Goal: Contribute content: Contribute content

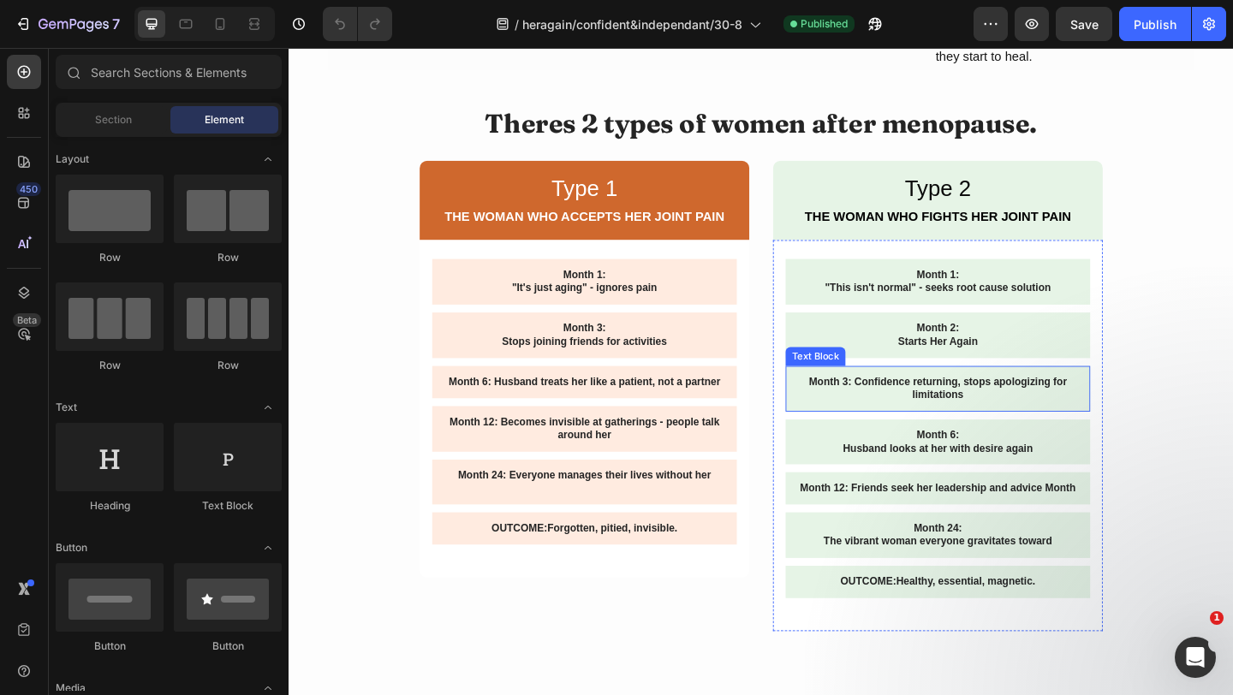
scroll to position [3671, 0]
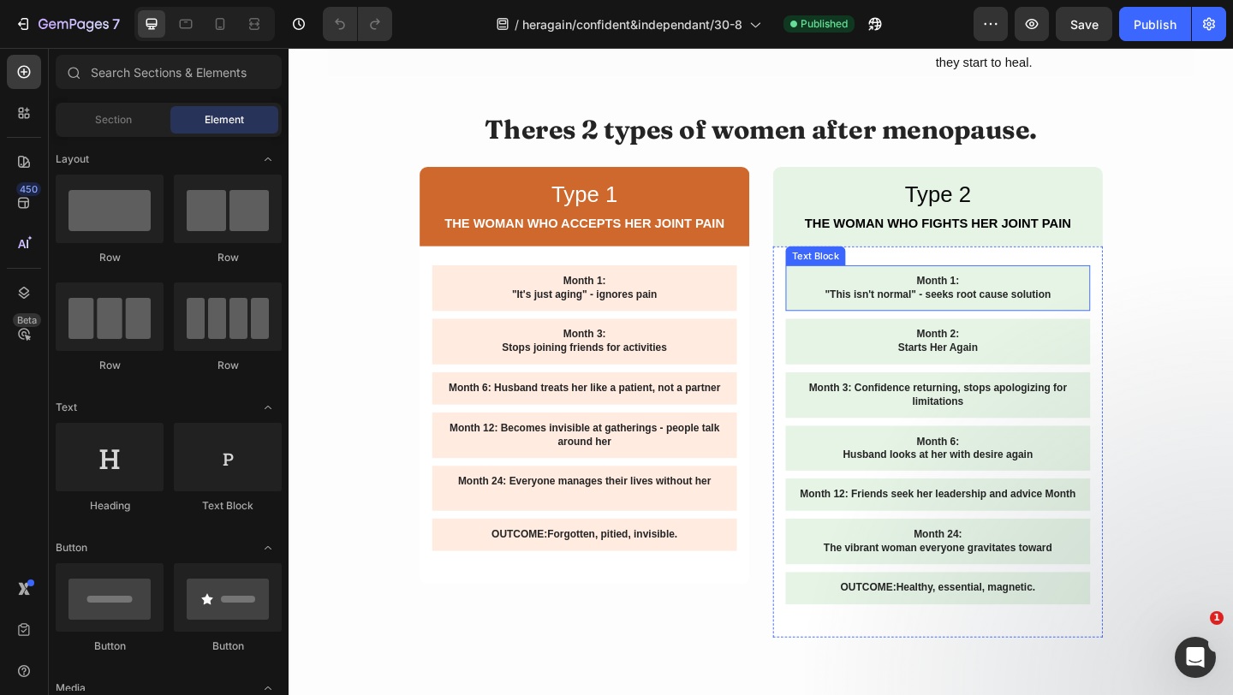
click at [967, 309] on p ""This isn't normal" - seeks root cause solution" at bounding box center [995, 316] width 304 height 15
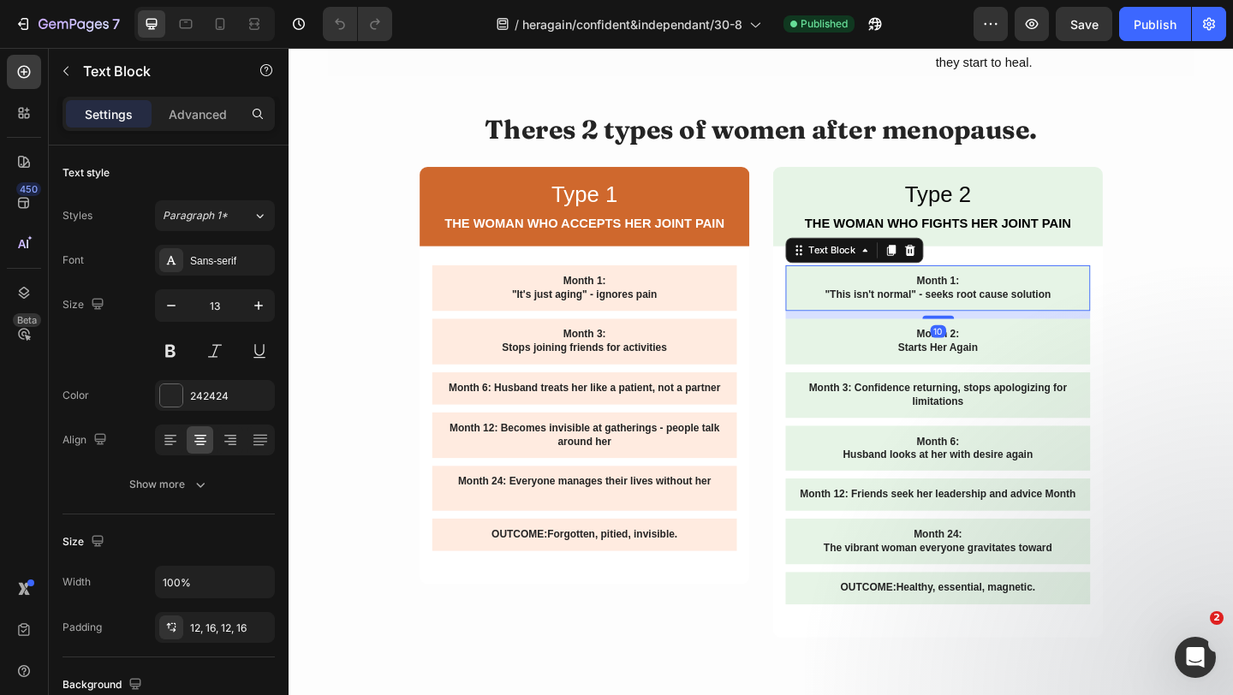
click at [967, 309] on p ""This isn't normal" - seeks root cause solution" at bounding box center [995, 316] width 304 height 15
click at [993, 309] on p ""This isn't normal" - seeks root cause solution" at bounding box center [995, 316] width 304 height 15
click at [993, 295] on p "Month 1:" at bounding box center [995, 302] width 304 height 15
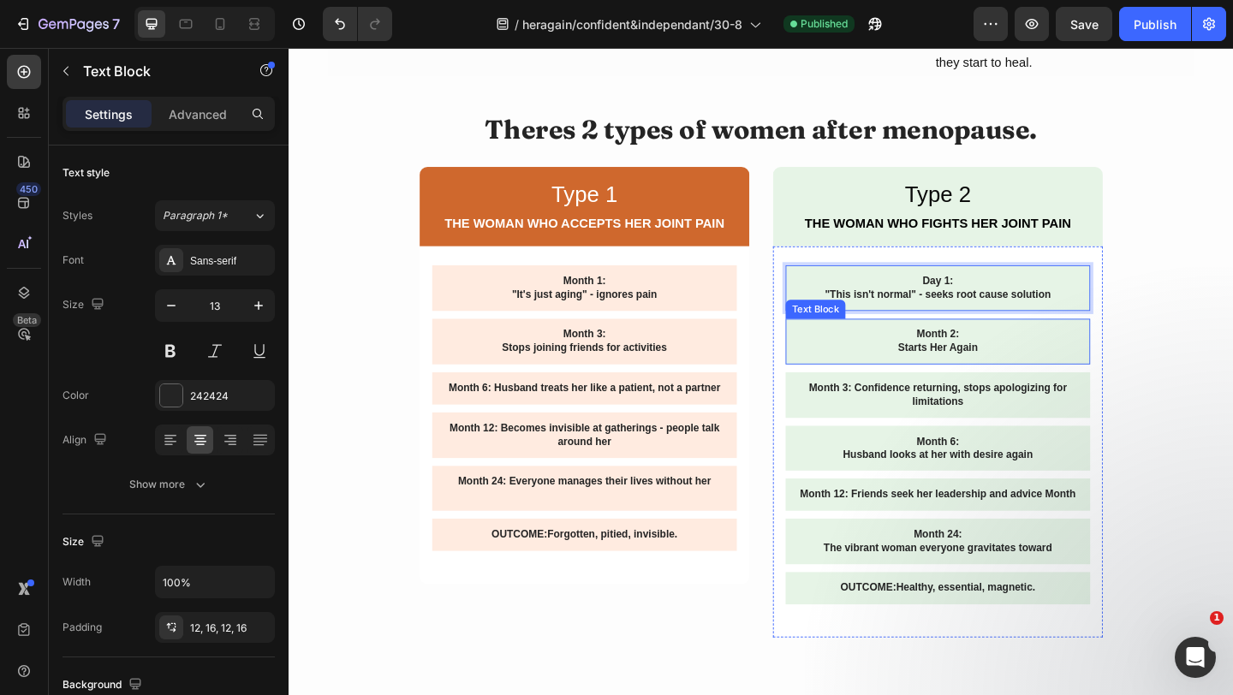
click at [1017, 367] on p "Starts Her Again" at bounding box center [995, 374] width 304 height 15
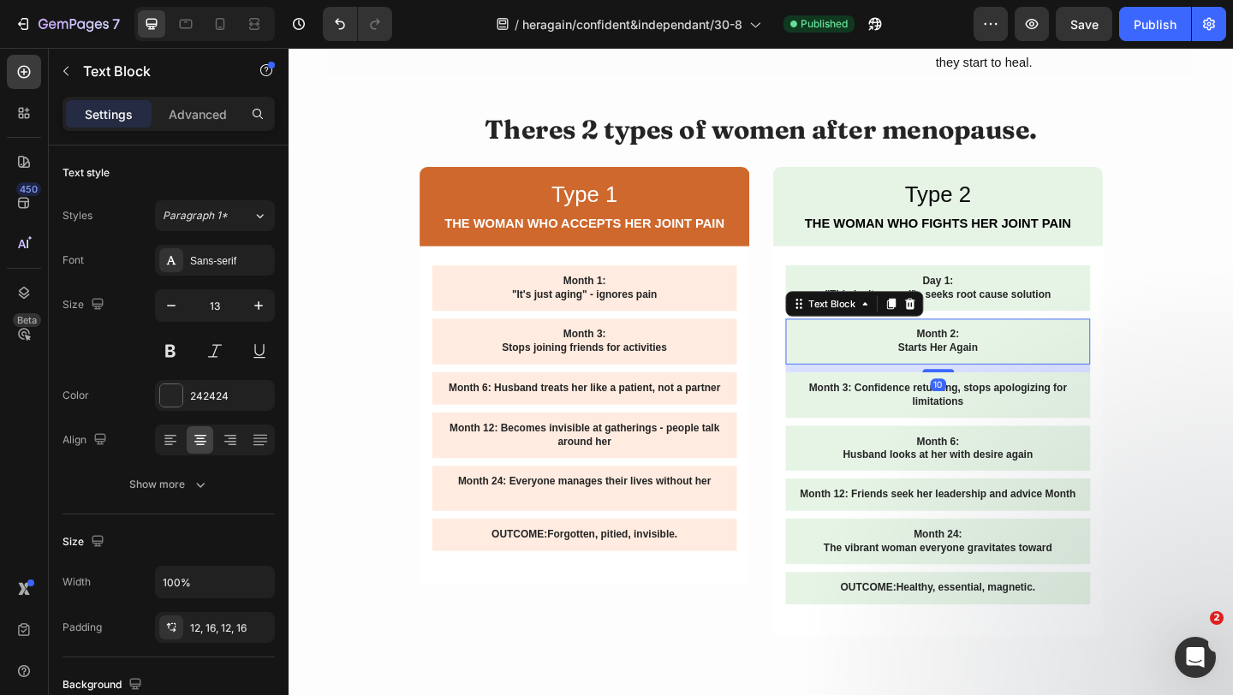
click at [1017, 367] on p "Starts Her Again" at bounding box center [995, 374] width 304 height 15
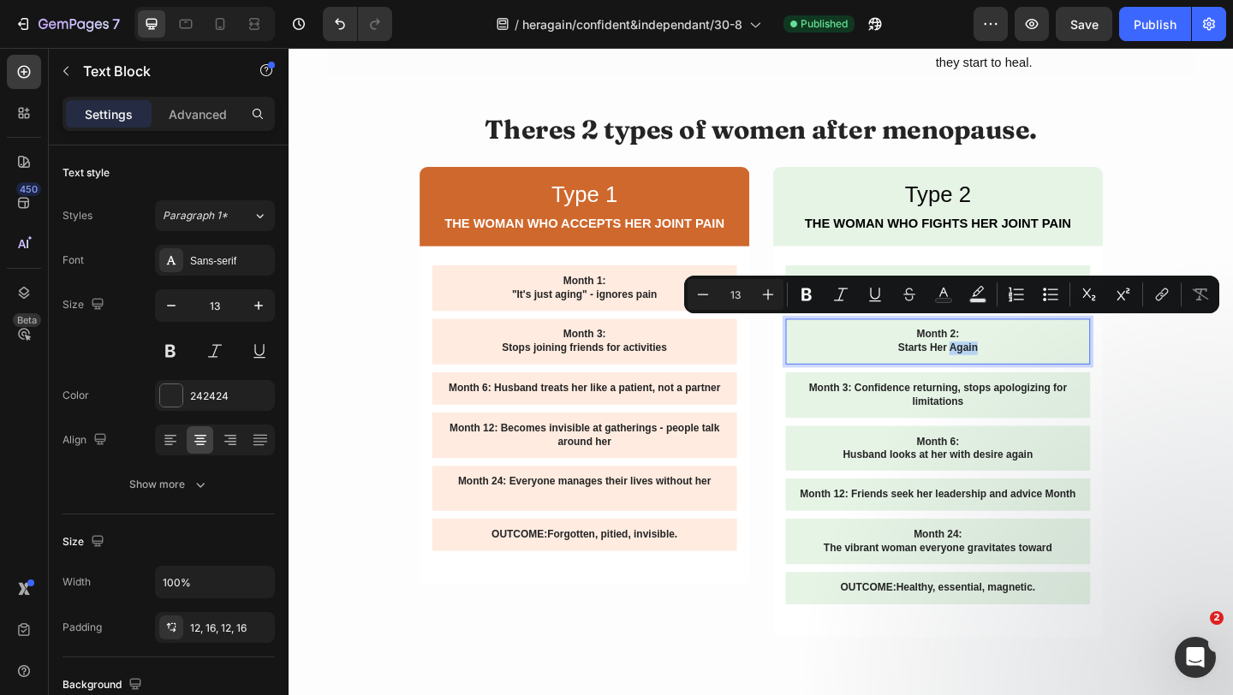
click at [1017, 367] on p "Starts Her Again" at bounding box center [995, 374] width 304 height 15
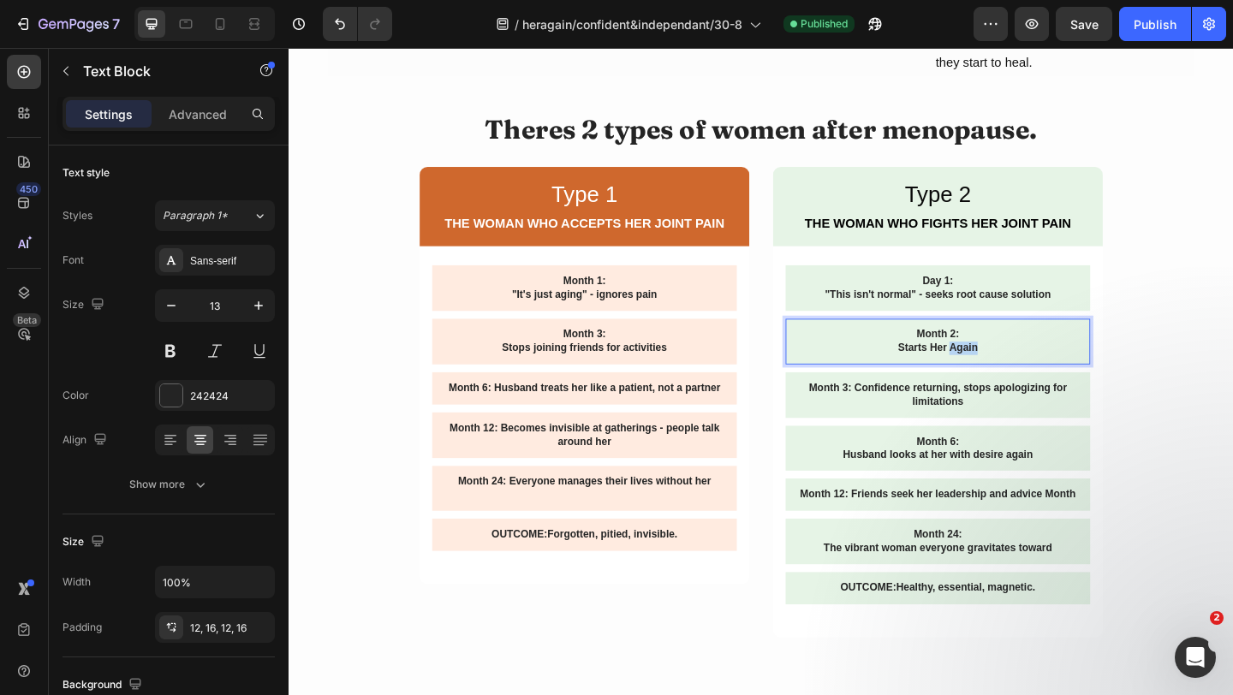
click at [1017, 367] on p "Starts Her Again" at bounding box center [995, 374] width 304 height 15
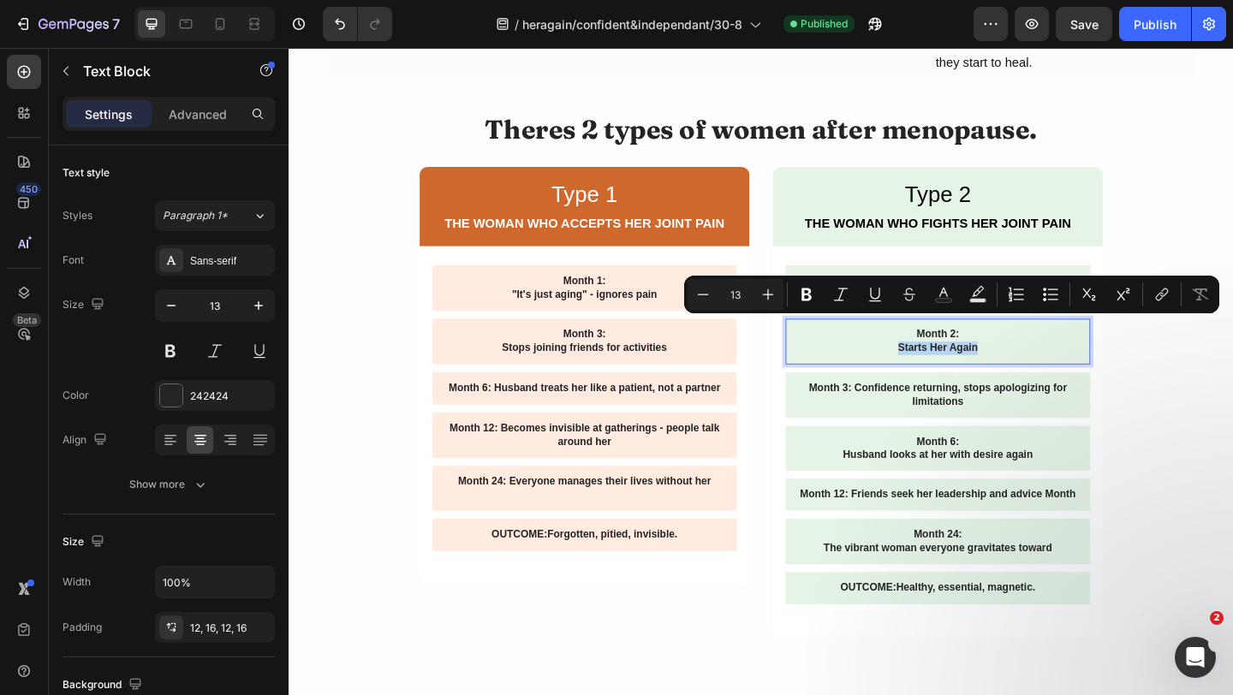
click at [1017, 367] on p "Starts Her Again" at bounding box center [995, 374] width 304 height 15
copy p "Starts Her Again"
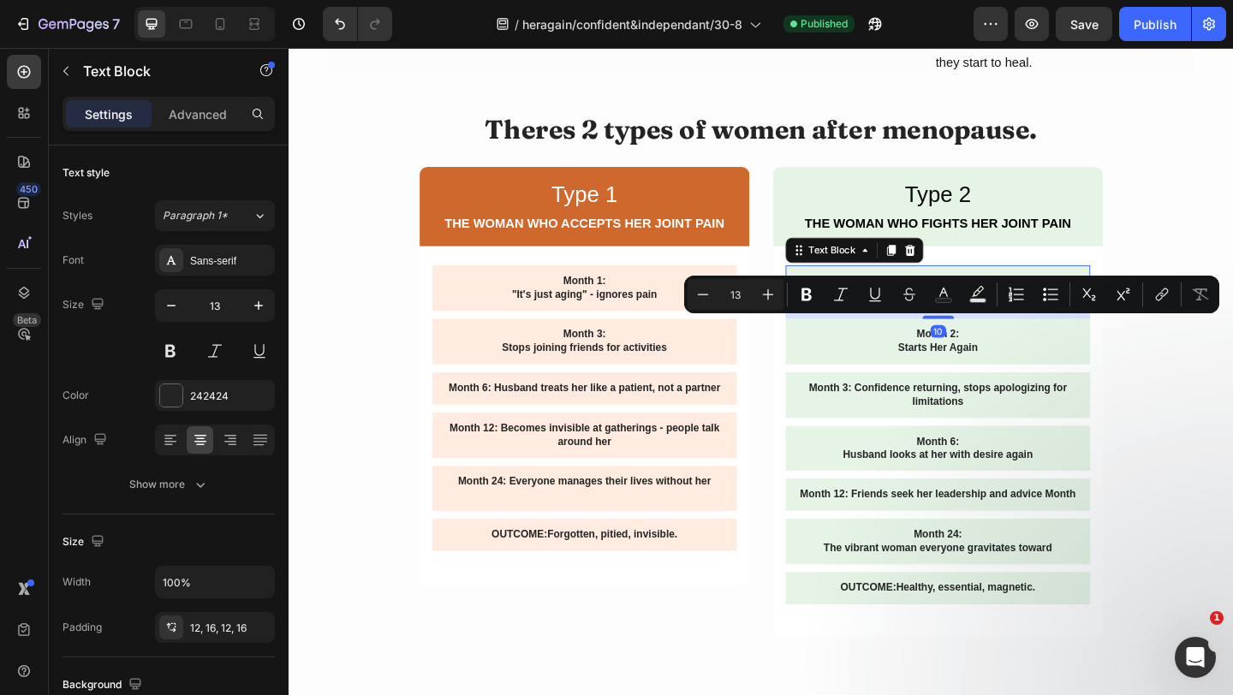
click at [1079, 309] on p ""This isn't normal" - seeks root cause solution" at bounding box center [995, 316] width 304 height 15
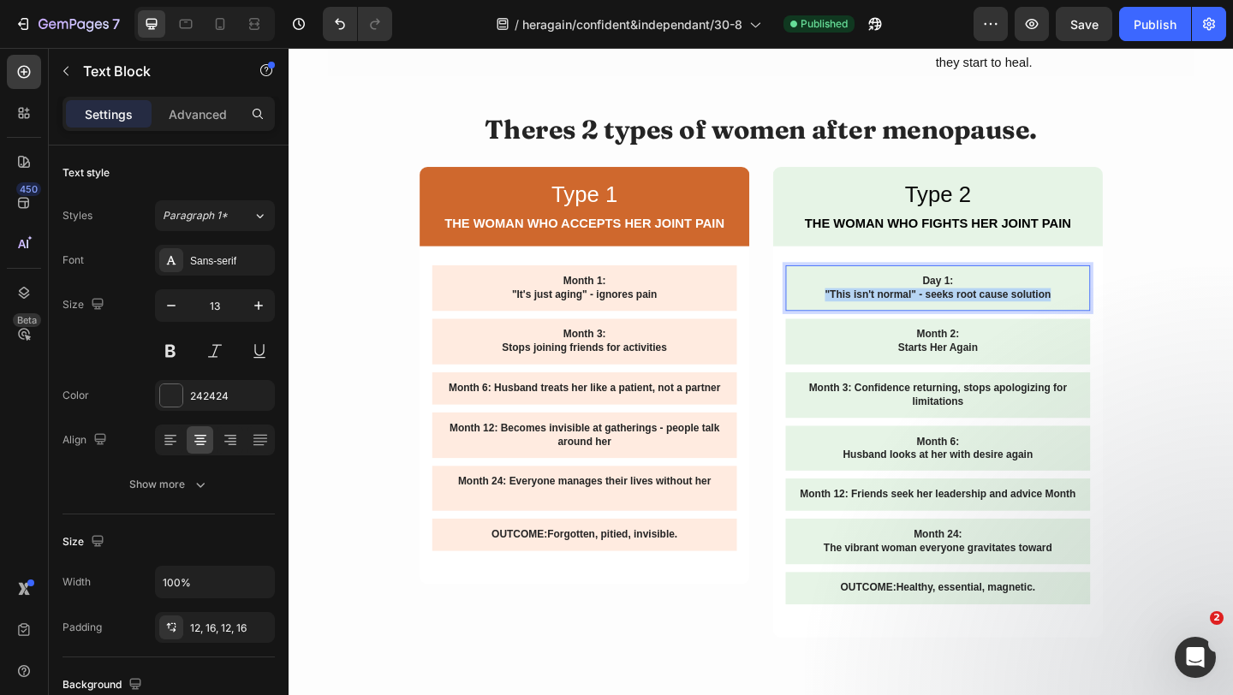
click at [1079, 309] on p ""This isn't normal" - seeks root cause solution" at bounding box center [995, 316] width 304 height 15
click at [1015, 367] on p "Starts Her Again" at bounding box center [995, 374] width 304 height 15
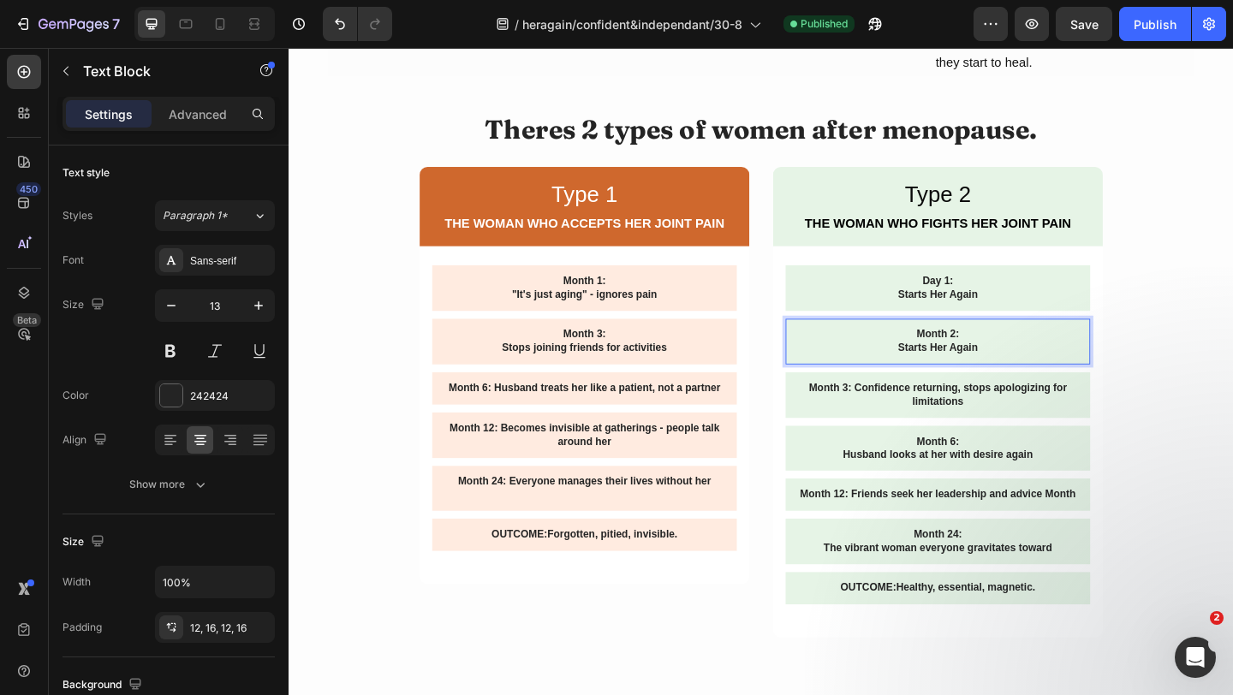
click at [1006, 353] on p "Month 2:" at bounding box center [995, 360] width 304 height 15
click at [993, 367] on p "Starts Her Again" at bounding box center [995, 374] width 304 height 15
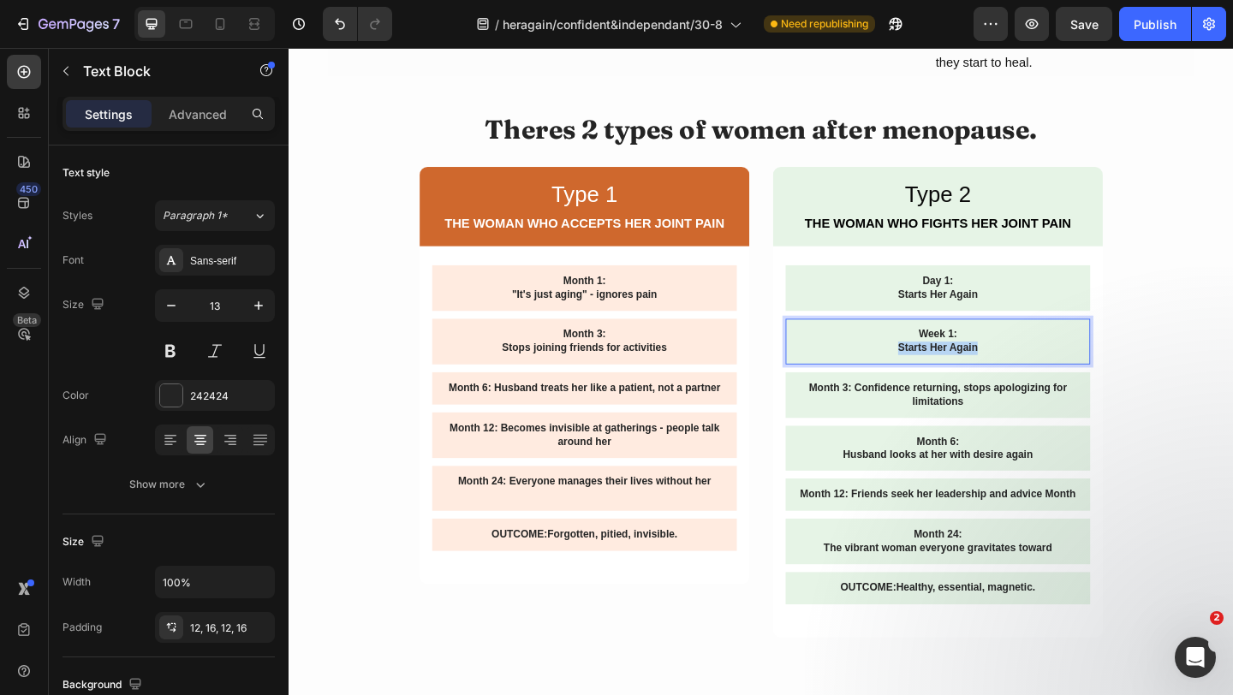
click at [993, 367] on p "Starts Her Again" at bounding box center [995, 374] width 304 height 15
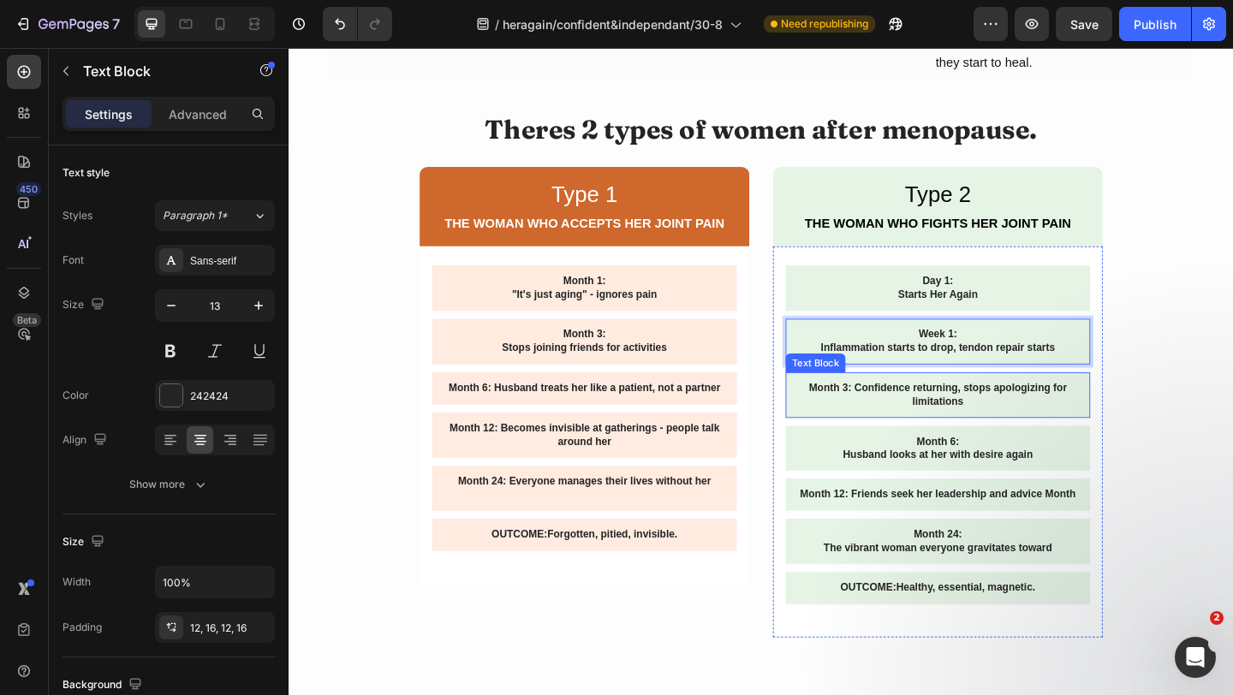
click at [990, 411] on p "Month 3: Confidence returning, stops apologizing for limitations" at bounding box center [995, 425] width 304 height 29
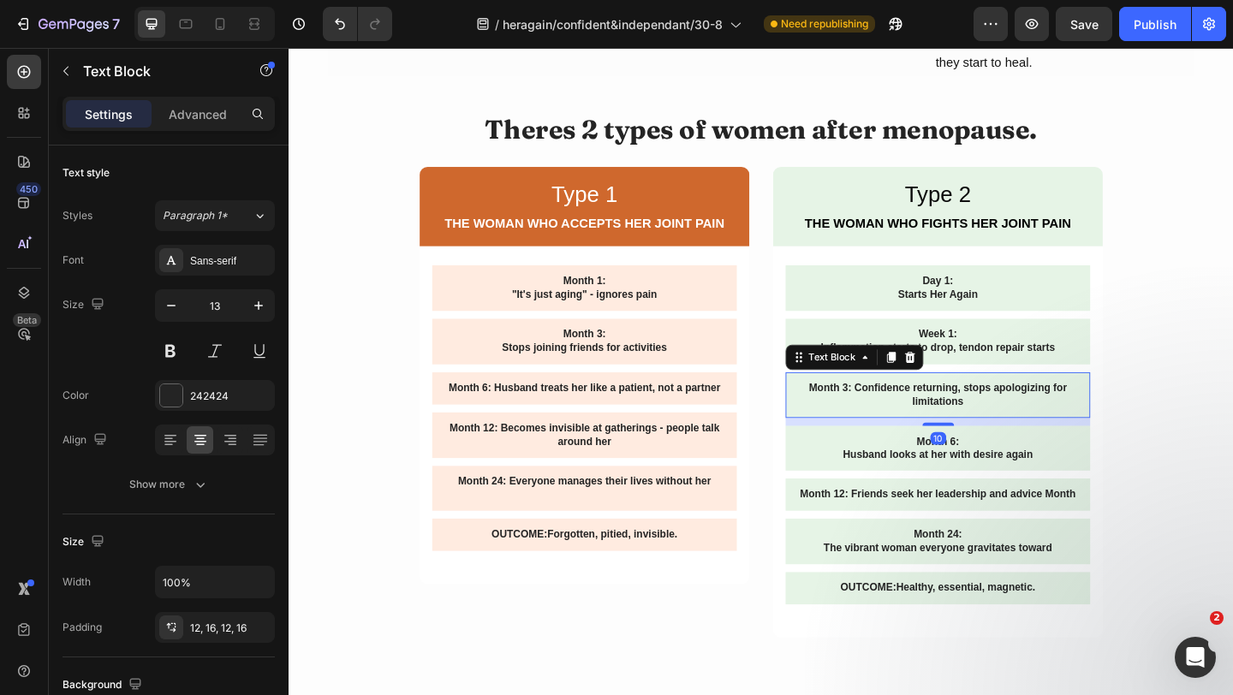
click at [990, 411] on p "Month 3: Confidence returning, stops apologizing for limitations" at bounding box center [995, 425] width 304 height 29
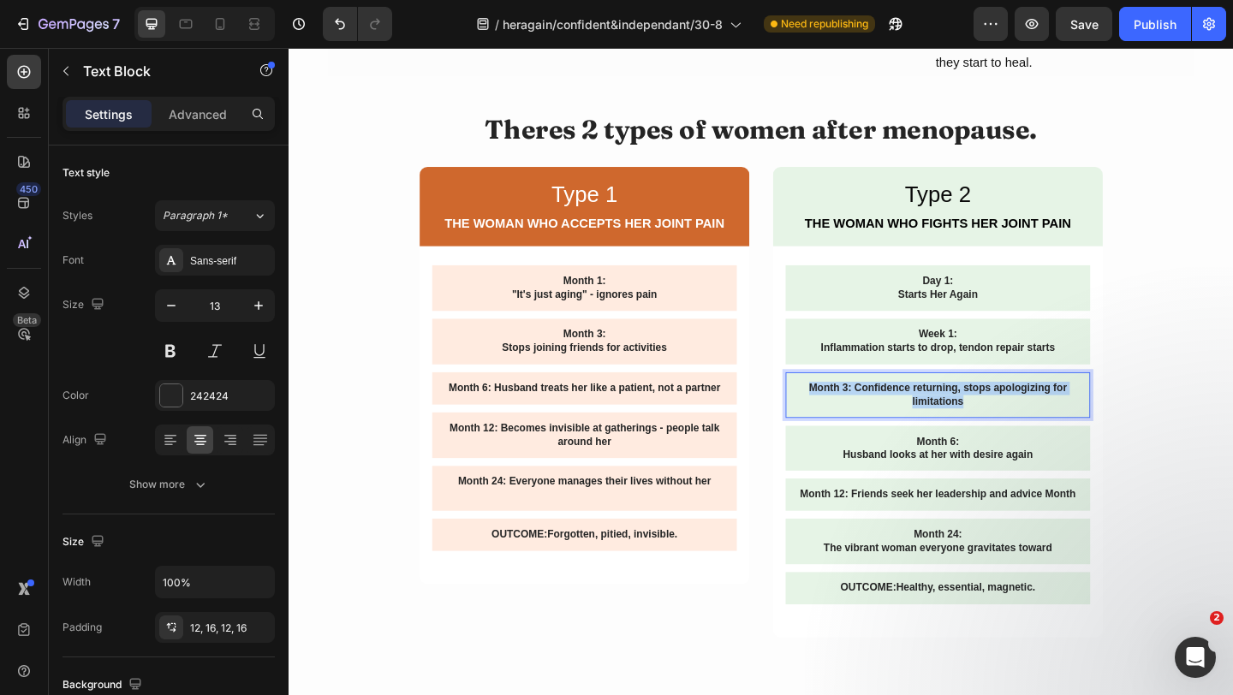
click at [990, 411] on p "Month 3: Confidence returning, stops apologizing for limitations" at bounding box center [995, 425] width 304 height 29
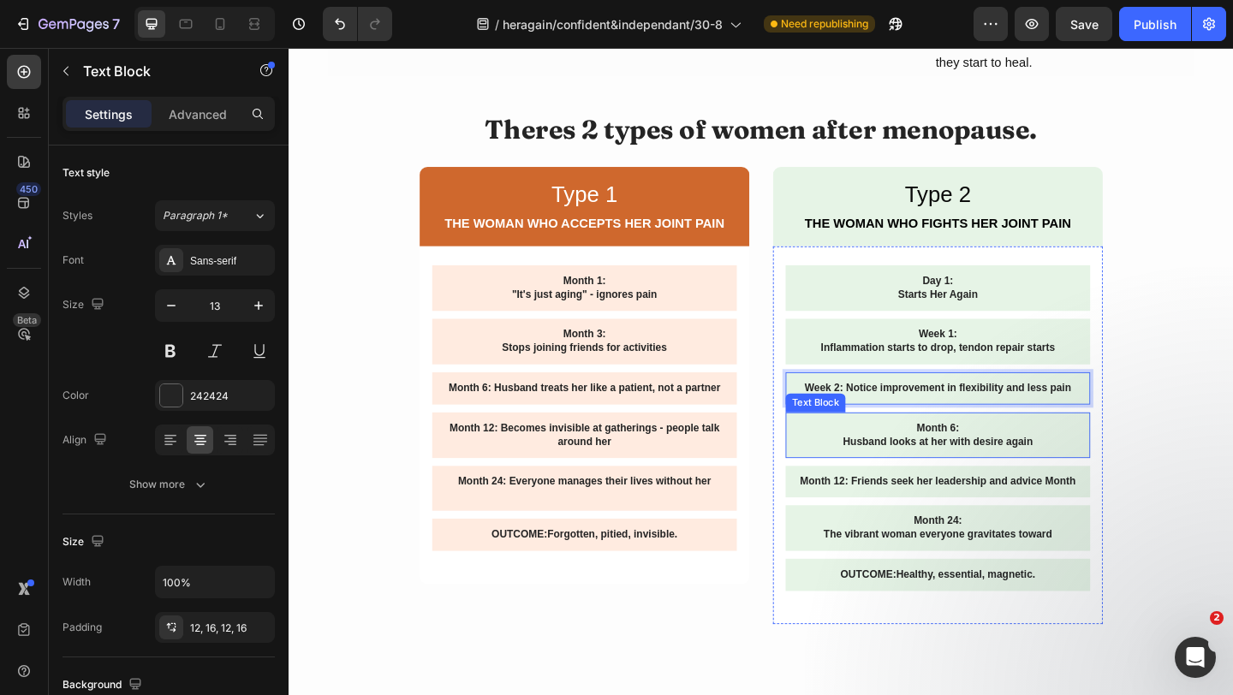
click at [1008, 455] on p "Month 6:" at bounding box center [995, 462] width 304 height 15
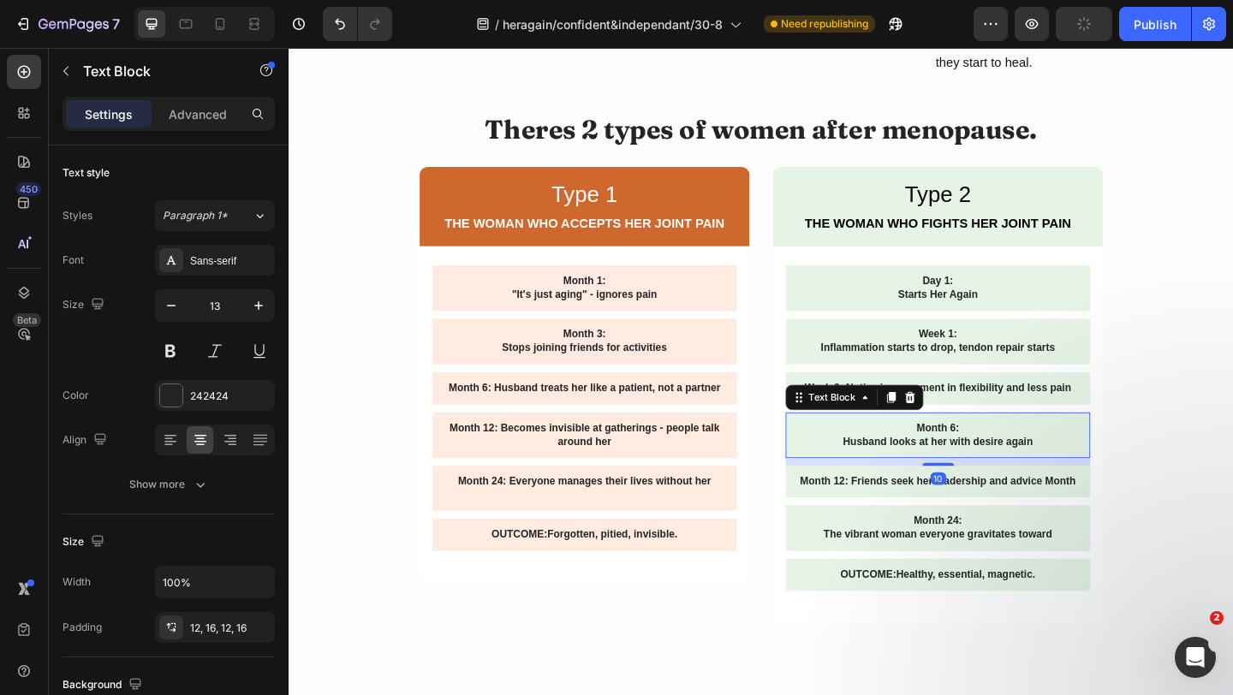
click at [1008, 455] on p "Month 6:" at bounding box center [995, 462] width 304 height 15
click at [999, 469] on p "Husband looks at her with desire again" at bounding box center [995, 476] width 304 height 15
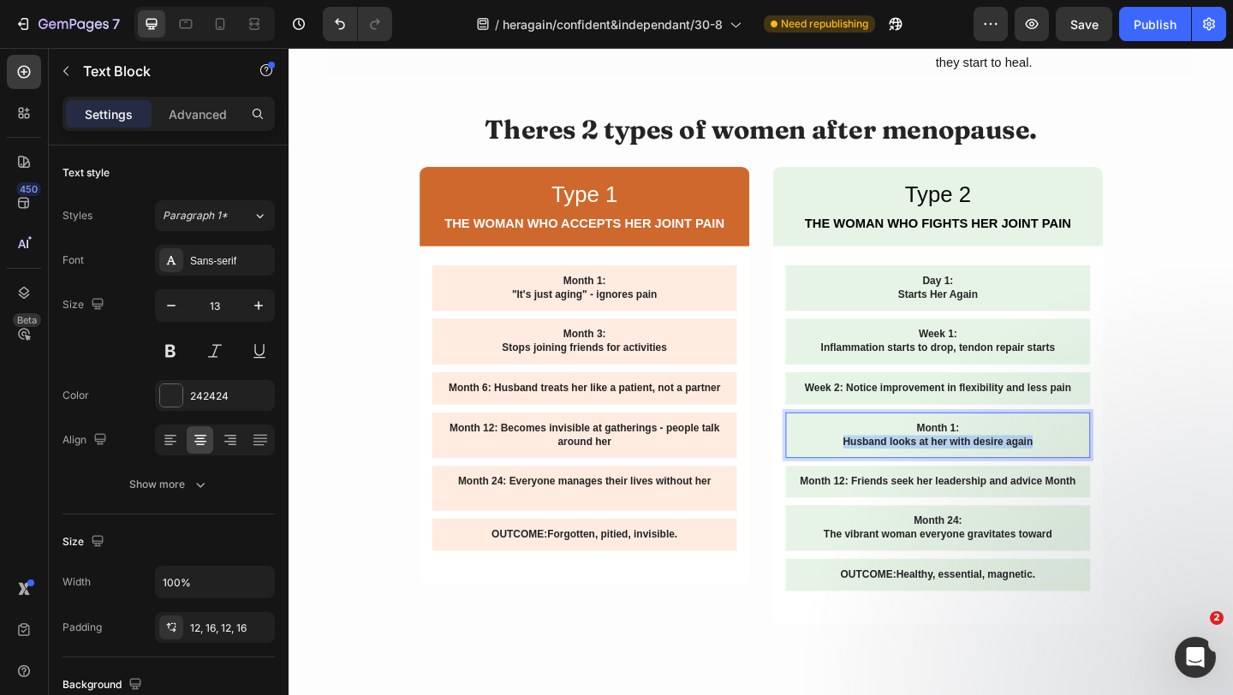
click at [999, 469] on p "Husband looks at her with desire again" at bounding box center [995, 476] width 304 height 15
click at [982, 469] on p "Sleep on your" at bounding box center [995, 476] width 304 height 15
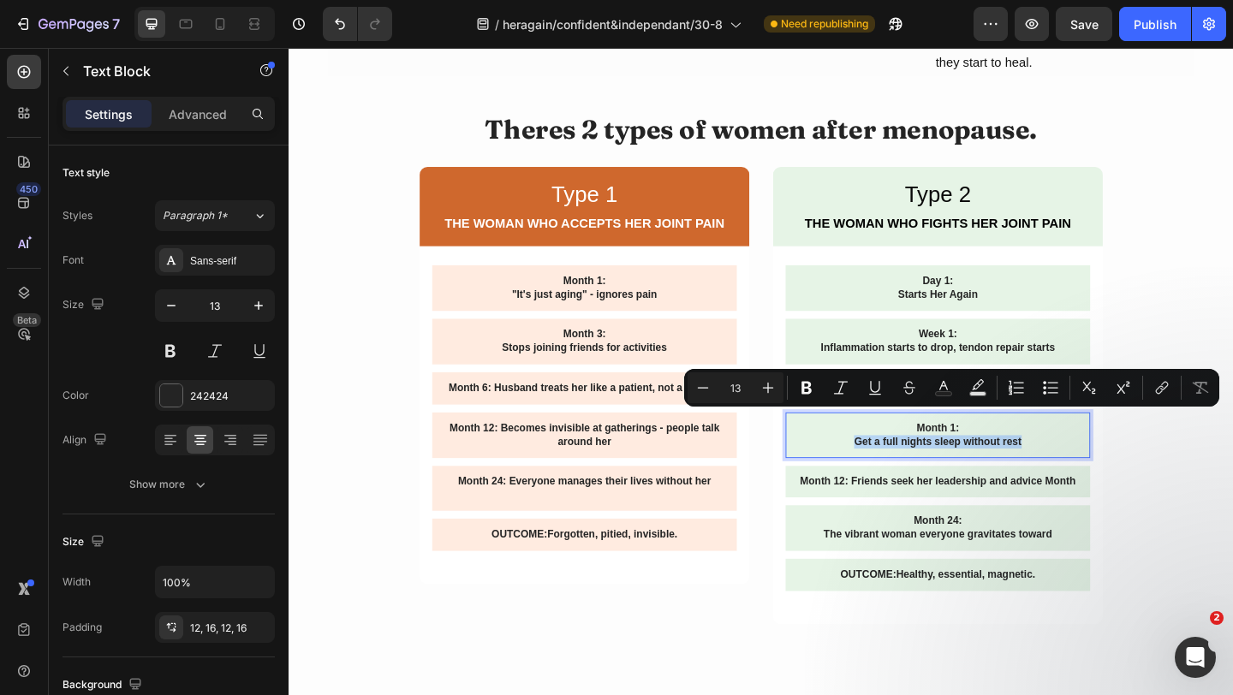
drag, startPoint x: 1097, startPoint y: 451, endPoint x: 905, endPoint y: 454, distance: 191.9
click at [905, 469] on p "Get a full nights sleep without rest" at bounding box center [995, 476] width 304 height 15
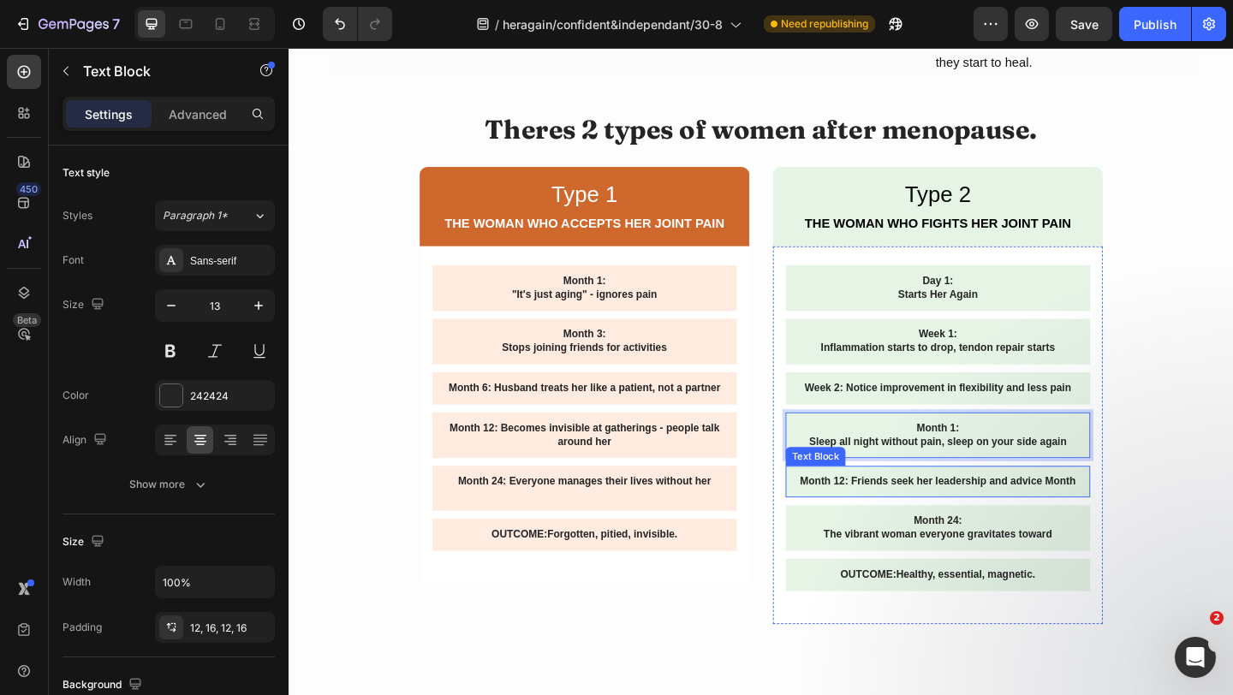
click at [1130, 513] on p "Month 12: Friends seek her leadership and advice Month" at bounding box center [995, 520] width 304 height 15
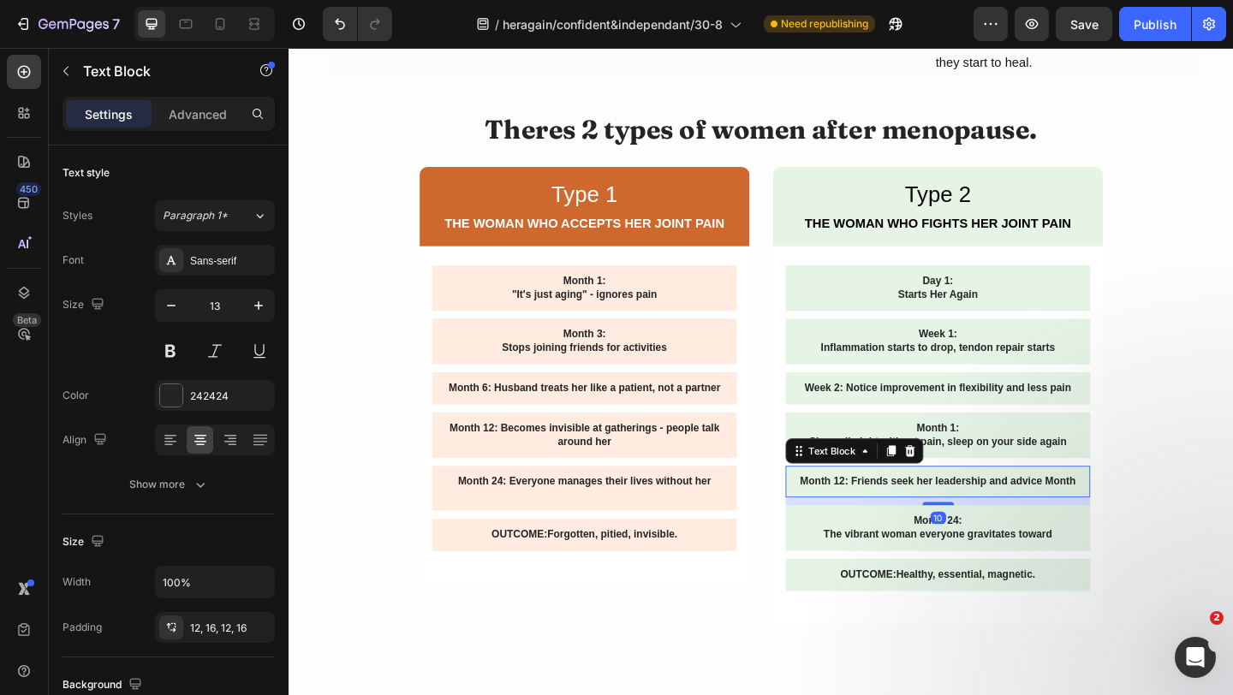
click at [1130, 513] on p "Month 12: Friends seek her leadership and advice Month" at bounding box center [995, 520] width 304 height 15
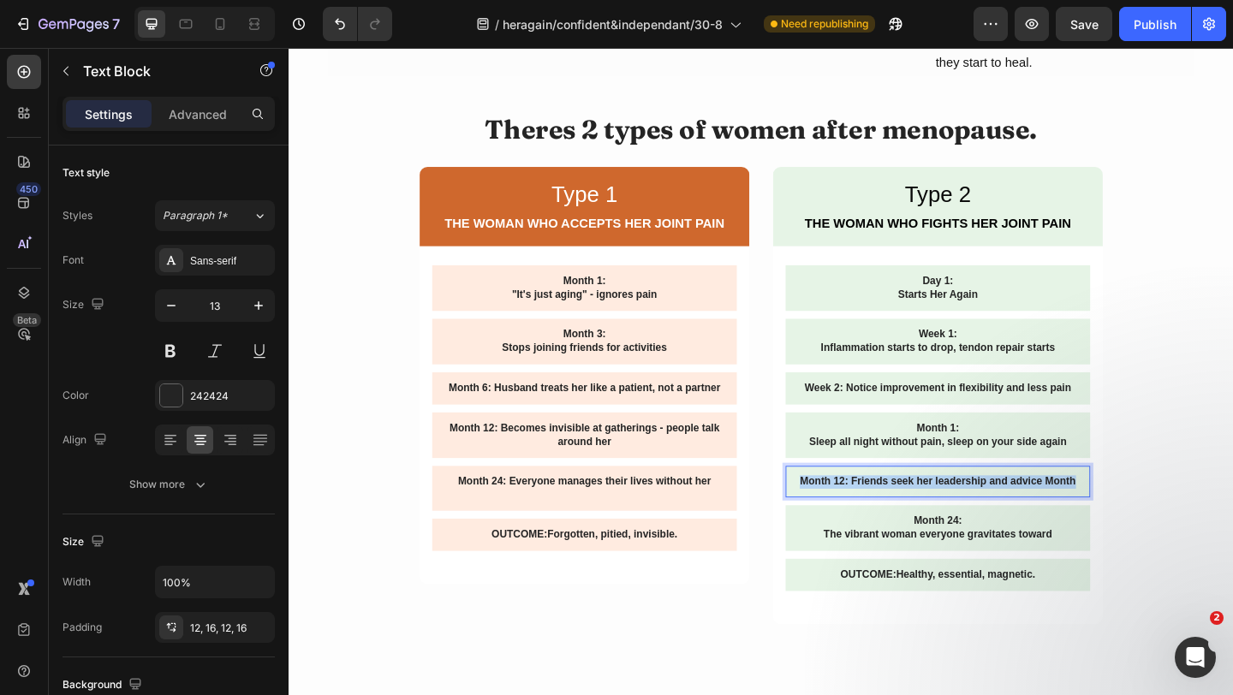
click at [1130, 513] on p "Month 12: Friends seek her leadership and advice Month" at bounding box center [995, 520] width 304 height 15
click at [1061, 513] on p "Month 2: Back to daily excersie" at bounding box center [995, 520] width 304 height 15
copy p "excersie"
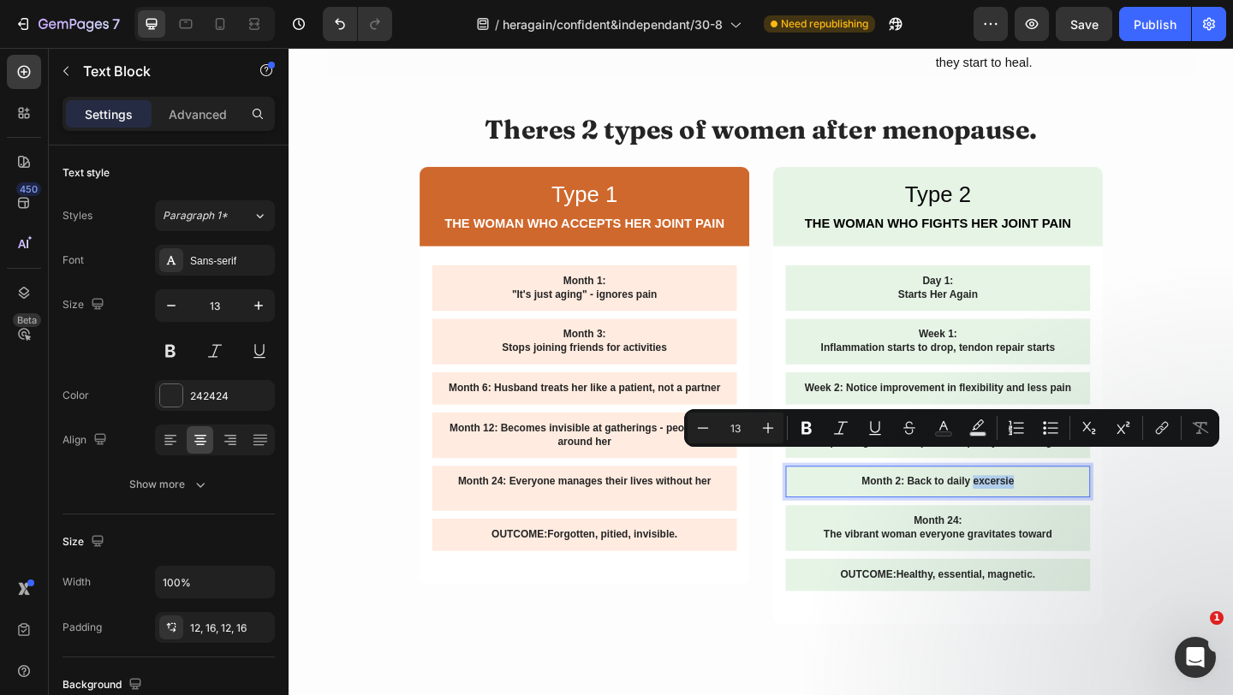
click at [1053, 513] on p "Month 2: Back to daily excersie" at bounding box center [995, 520] width 304 height 15
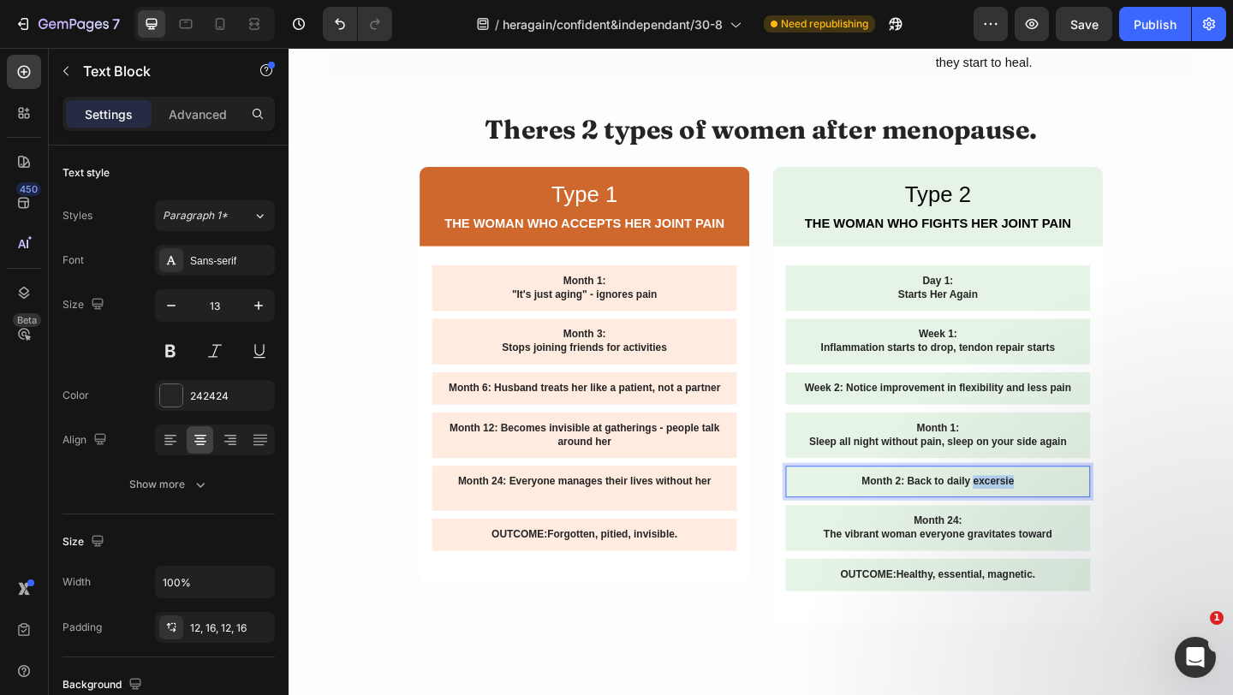
click at [1053, 513] on p "Month 2: Back to daily excersie" at bounding box center [995, 520] width 304 height 15
click at [979, 513] on p "excersie" at bounding box center [995, 520] width 304 height 15
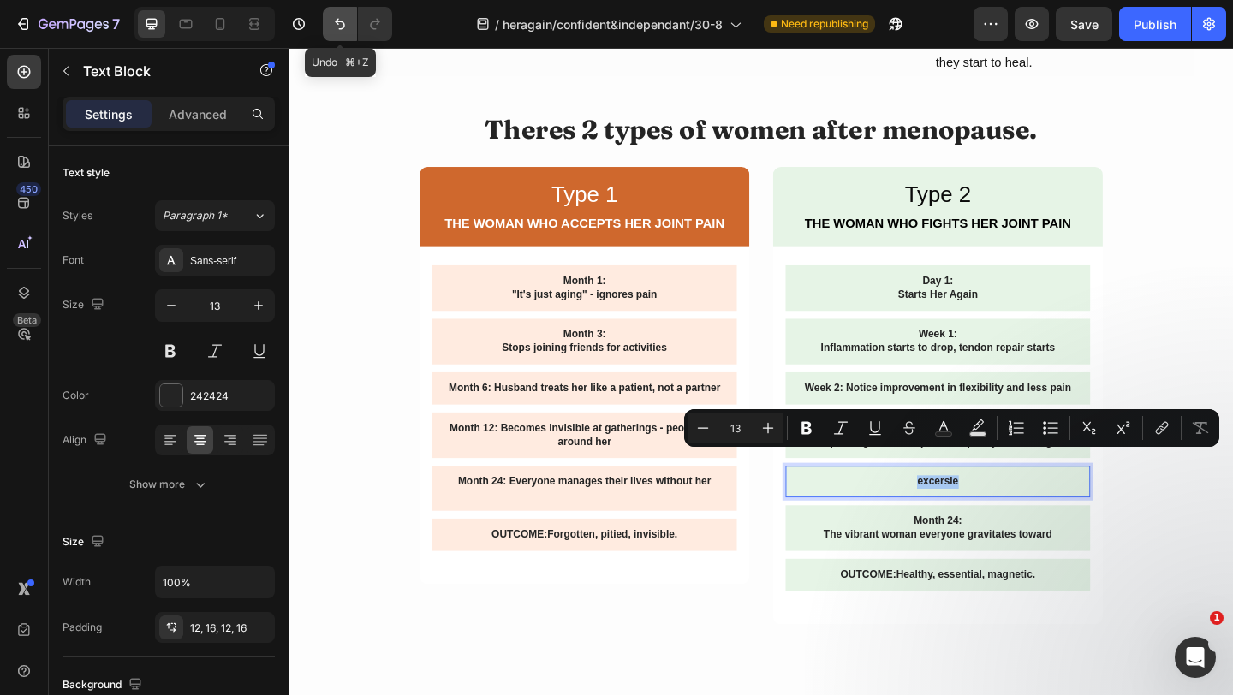
click at [337, 28] on icon "Undo/Redo" at bounding box center [339, 23] width 17 height 17
type input "16"
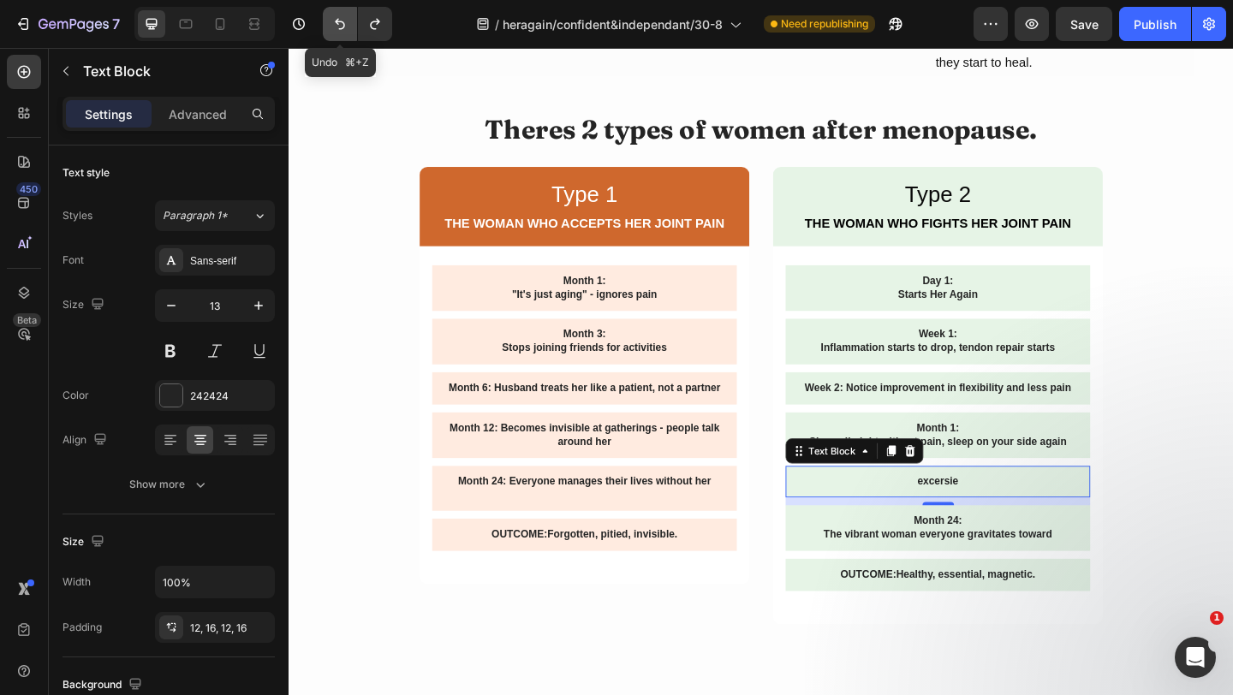
click at [337, 28] on icon "Undo/Redo" at bounding box center [339, 23] width 17 height 17
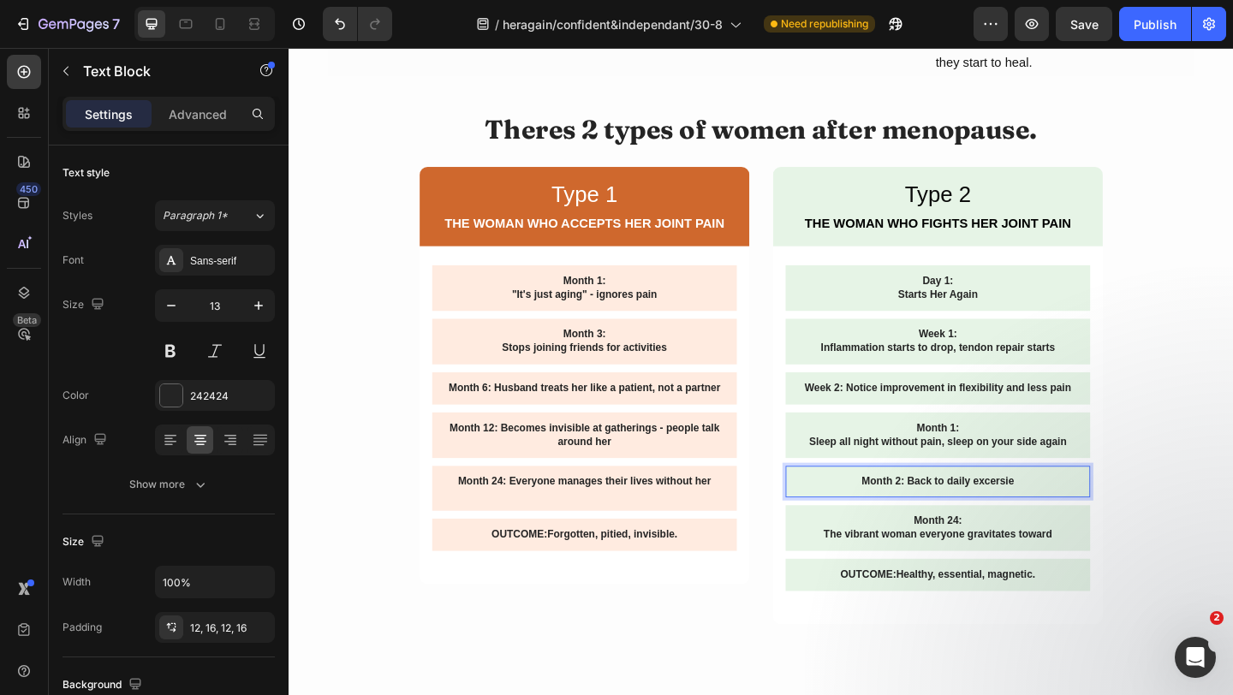
click at [1060, 513] on p "Month 2: Back to daily excersie" at bounding box center [995, 520] width 304 height 15
click at [1065, 513] on p "Month 2: Back to daily excersie" at bounding box center [995, 520] width 304 height 15
click at [1064, 513] on p "Month 2: Back to daily excersie" at bounding box center [995, 520] width 304 height 15
click at [1089, 513] on p "Month 2: Back to daily exercise" at bounding box center [995, 520] width 304 height 15
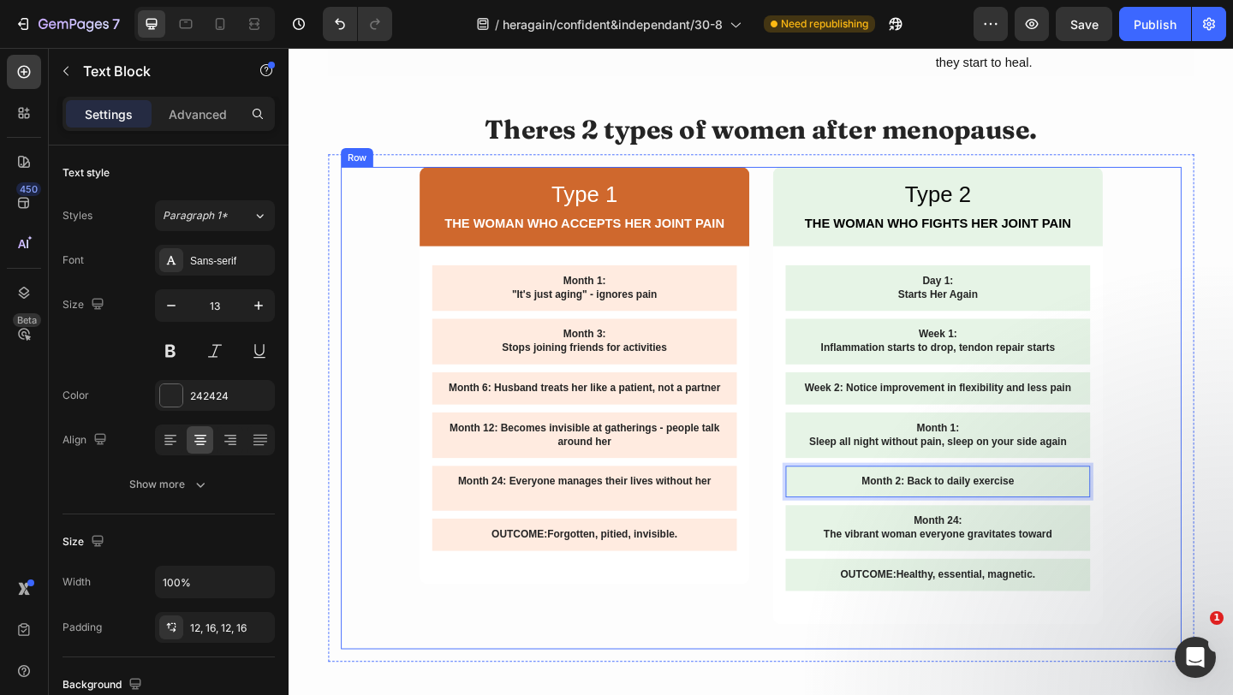
click at [1179, 492] on div "Type 1 Text Block THE WOMAN WHO ACCEPTS HER JOINT PAIN Text Block Row Month 1: …" at bounding box center [802, 439] width 915 height 525
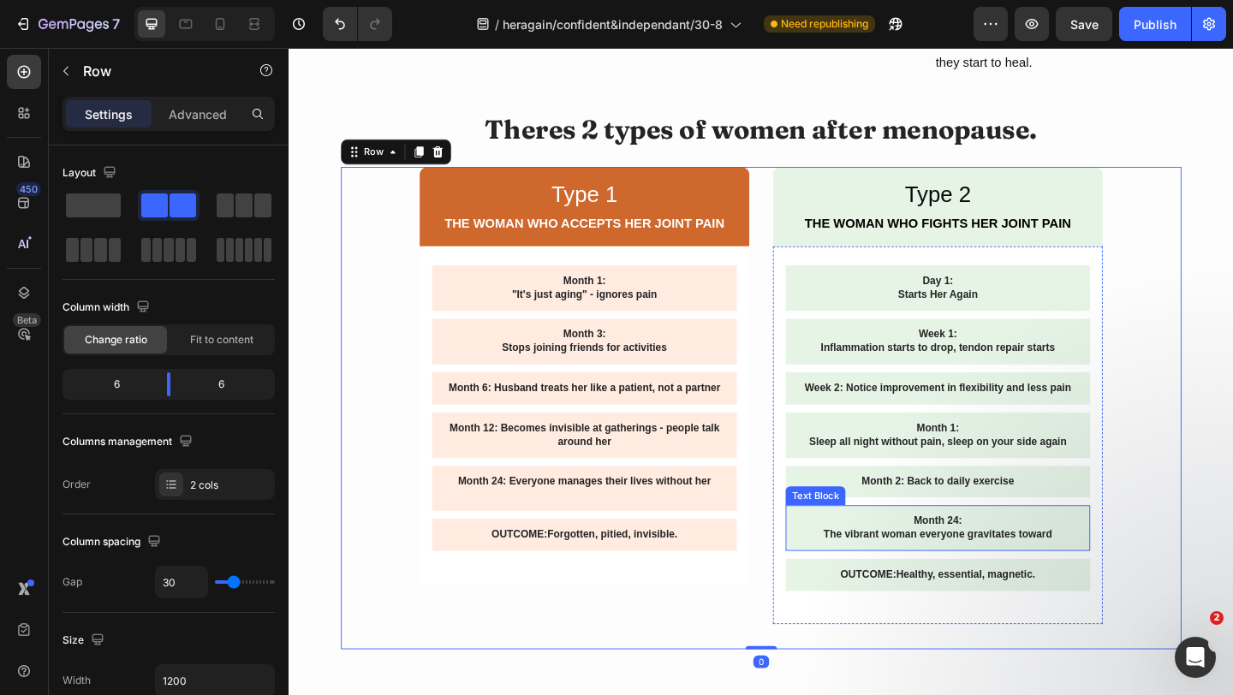
click at [1059, 570] on p "The vibrant woman everyone gravitates toward" at bounding box center [995, 577] width 304 height 15
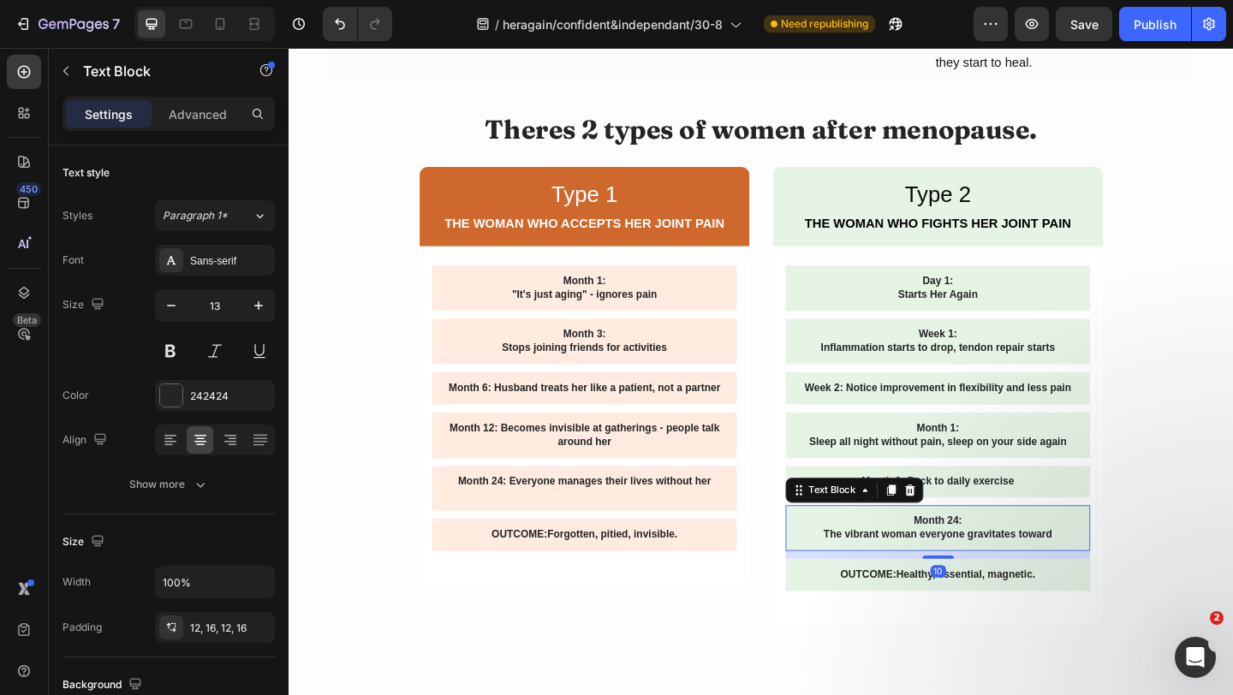
click at [1059, 570] on p "The vibrant woman everyone gravitates toward" at bounding box center [995, 577] width 304 height 15
click at [1001, 562] on div "Month 24: The vibrant woman everyone gravitates toward" at bounding box center [994, 571] width 331 height 50
click at [1001, 556] on p "Month 24:" at bounding box center [995, 563] width 304 height 15
click at [1000, 556] on p "Month 24:" at bounding box center [995, 563] width 304 height 15
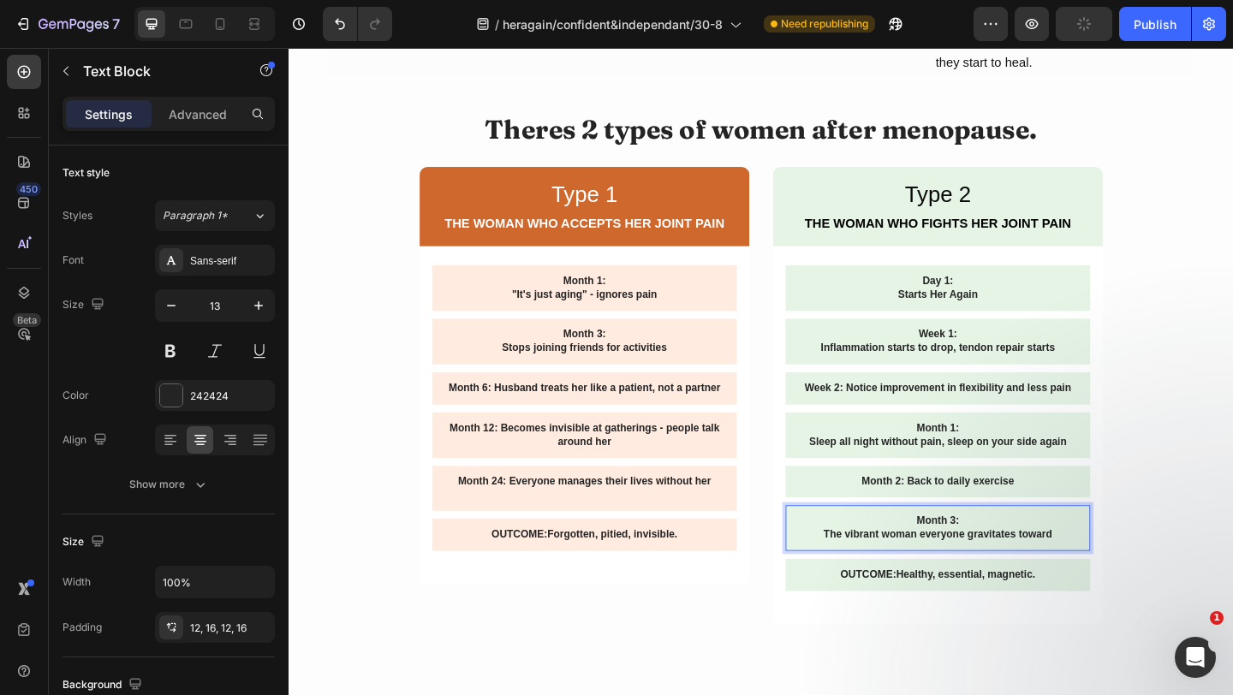
click at [1067, 570] on p "The vibrant woman everyone gravitates toward" at bounding box center [995, 577] width 304 height 15
drag, startPoint x: 1122, startPoint y: 556, endPoint x: 870, endPoint y: 557, distance: 251.8
click at [870, 570] on p "The vibrant woman everyone gravitates toward" at bounding box center [995, 577] width 304 height 15
click at [1035, 570] on p "Independant and fit," at bounding box center [995, 577] width 304 height 15
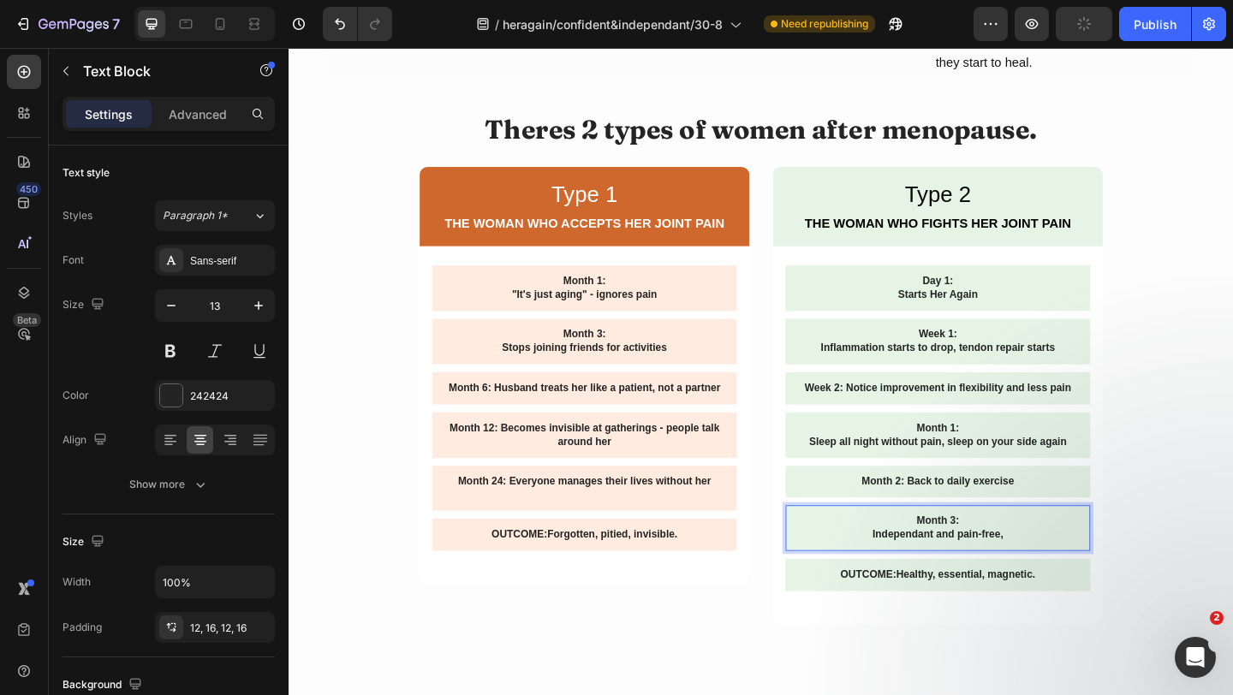
click at [1127, 570] on p "Independant and pain-free," at bounding box center [995, 577] width 304 height 15
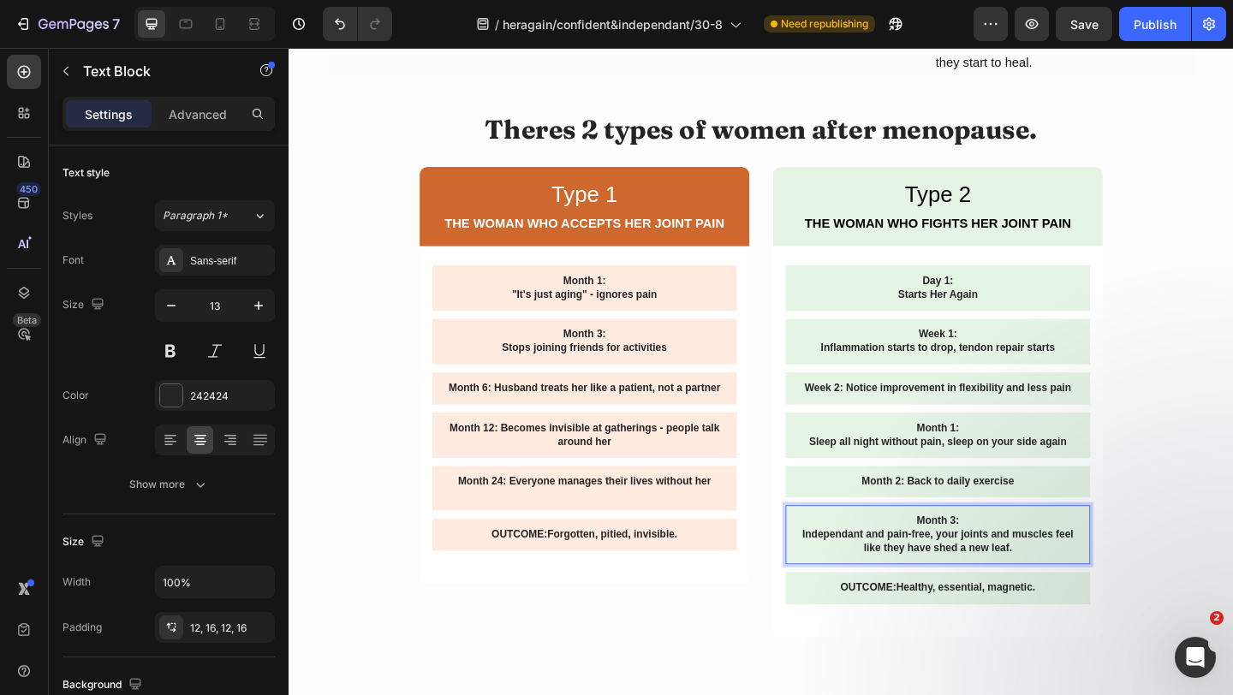
click at [885, 556] on p "Month 3:" at bounding box center [995, 563] width 304 height 15
click at [886, 570] on p "Independant and pain-free, your joints and muscles feel like they have shed a n…" at bounding box center [995, 584] width 304 height 29
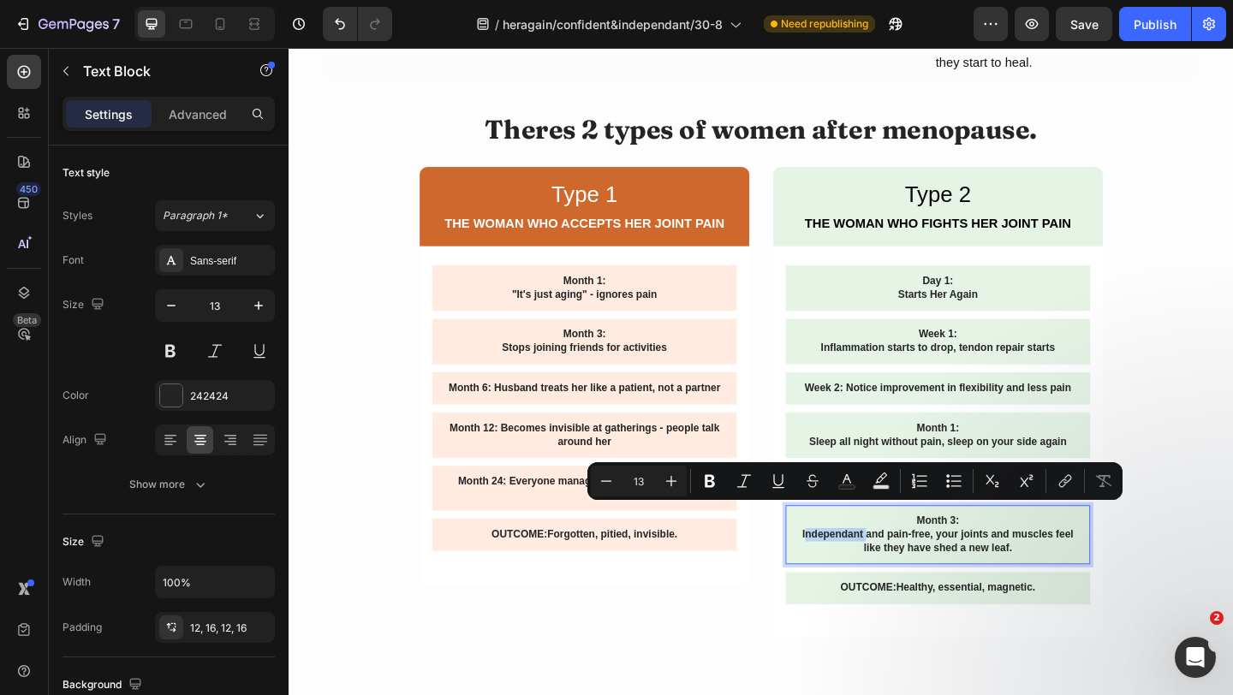
click at [868, 570] on p "Independant and pain-free, your joints and muscles feel like they have shed a n…" at bounding box center [995, 584] width 304 height 29
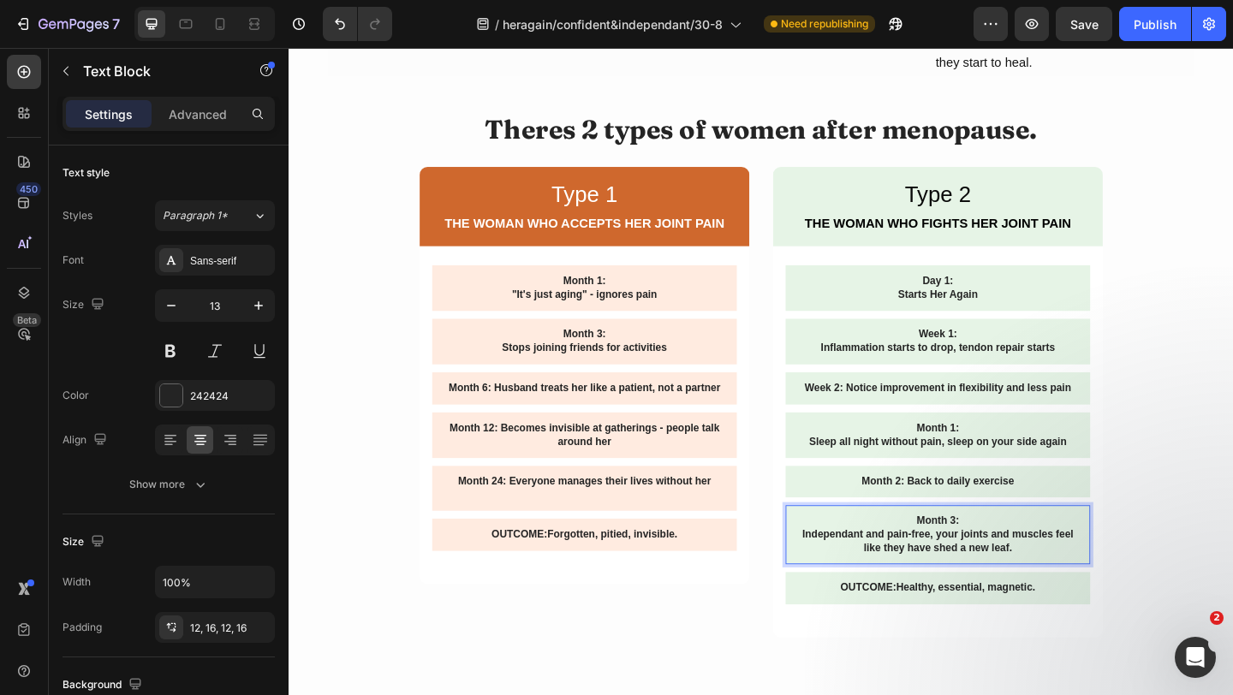
click at [878, 570] on p "Independant and pain-free, your joints and muscles feel like they have shed a n…" at bounding box center [995, 584] width 304 height 29
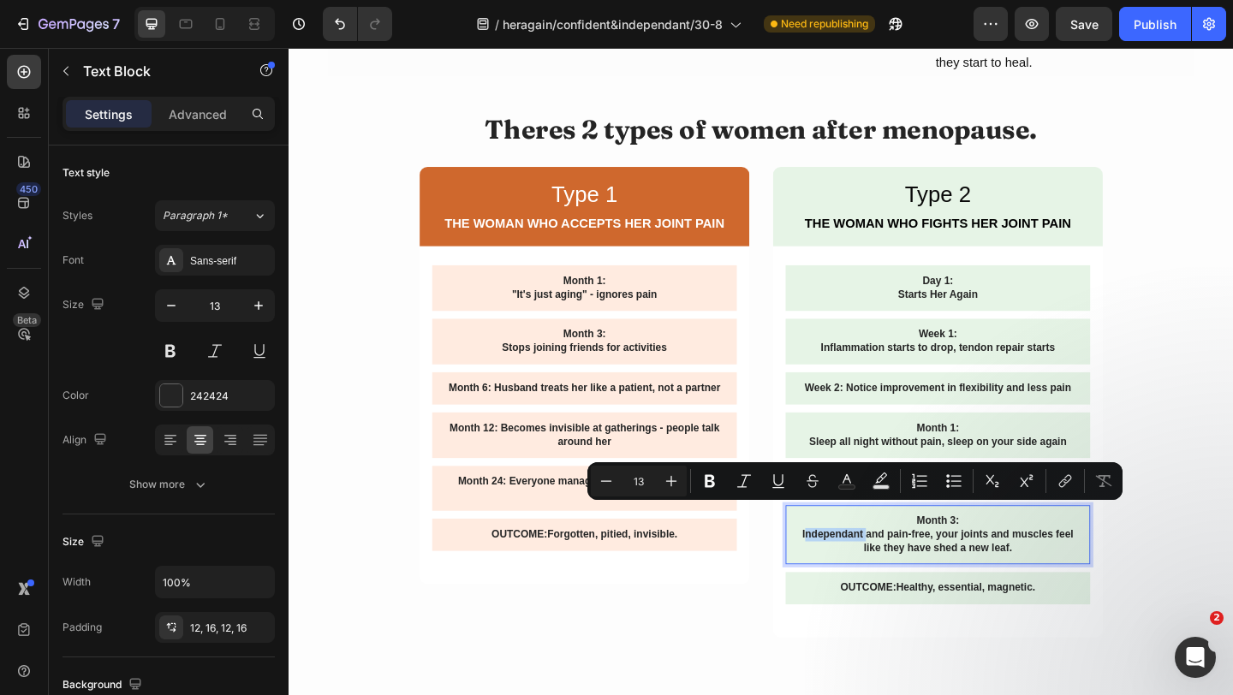
copy p "Independant"
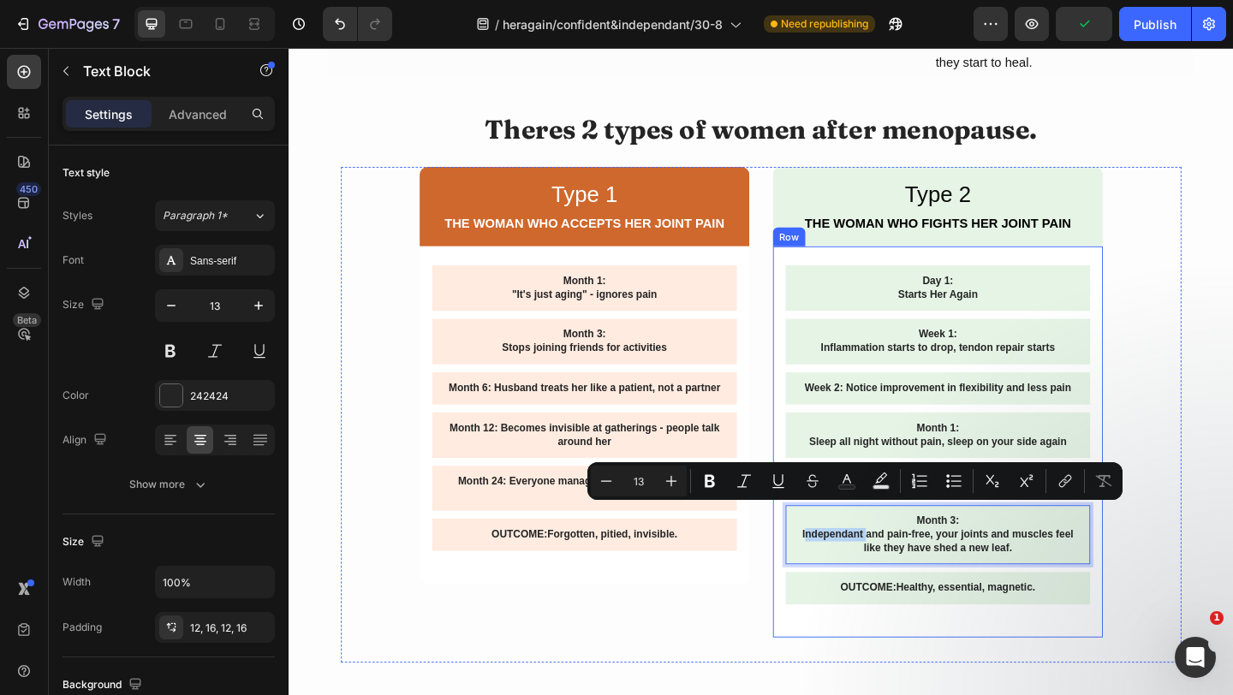
click at [939, 503] on div "Month 2: Back to daily exercise" at bounding box center [994, 520] width 331 height 35
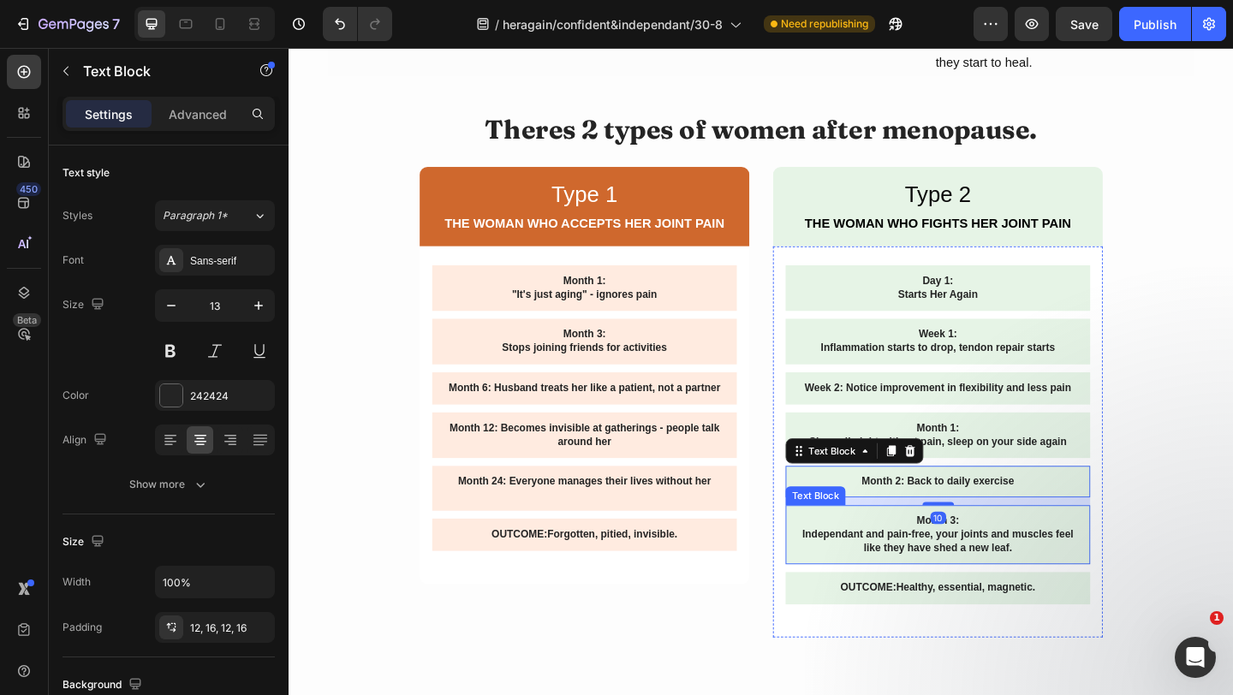
click at [875, 570] on p "Independant and pain-free, your joints and muscles feel like they have shed a n…" at bounding box center [995, 584] width 304 height 29
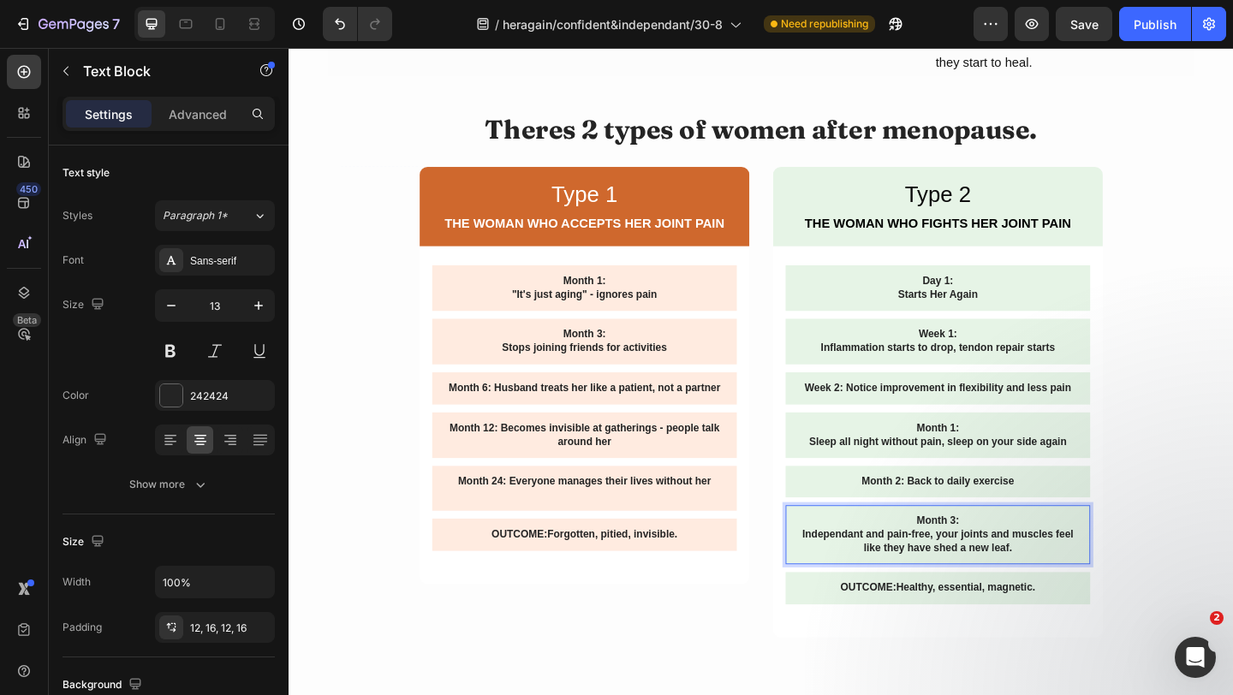
click at [875, 570] on p "Independant and pain-free, your joints and muscles feel like they have shed a n…" at bounding box center [995, 584] width 304 height 29
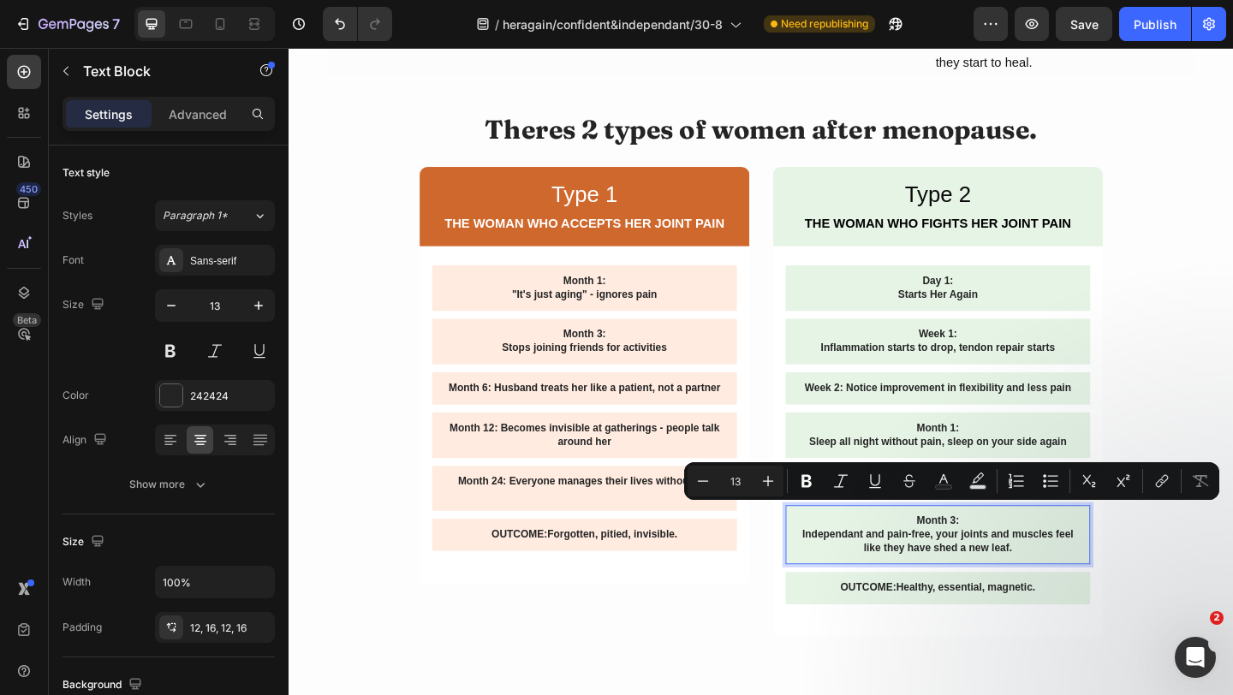
click at [894, 570] on p "Independant and pain-free, your joints and muscles feel like they have shed a n…" at bounding box center [995, 584] width 304 height 29
click at [910, 570] on p "Independant and pain-free, your joints and muscles feel like they have shed a n…" at bounding box center [995, 584] width 304 height 29
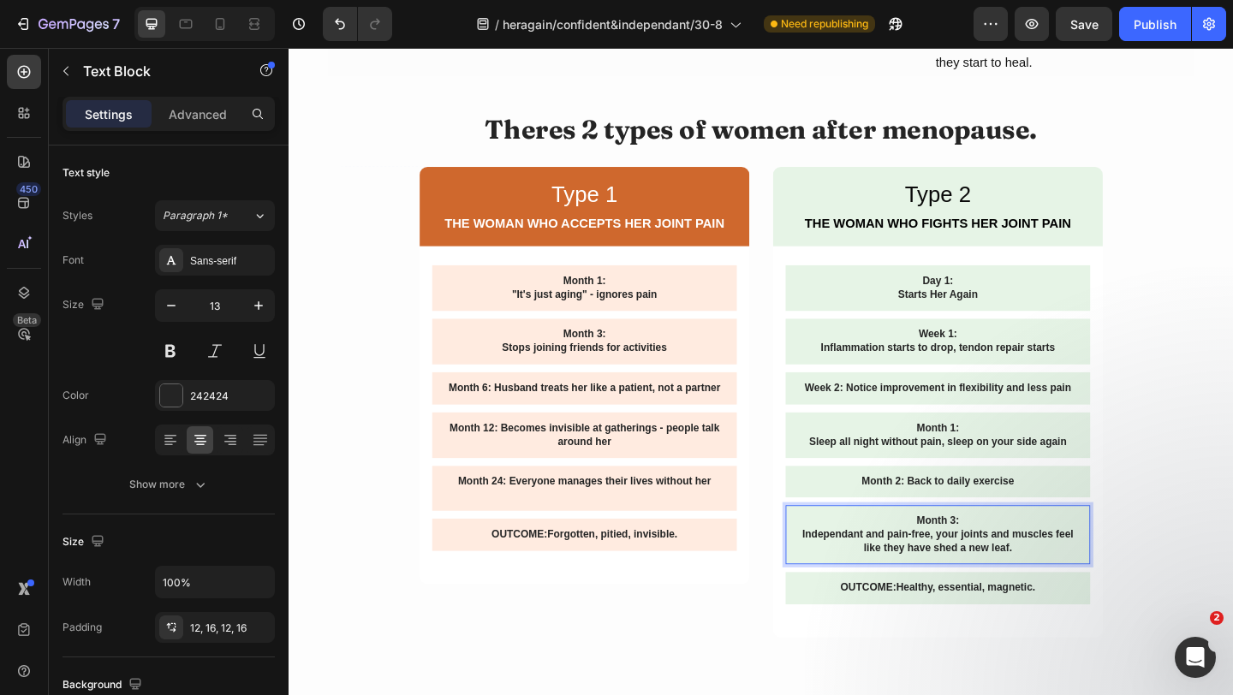
click at [898, 570] on p "Independant and pain-free, your joints and muscles feel like they have shed a n…" at bounding box center [995, 584] width 304 height 29
click at [994, 619] on div "OUTCOME: Healthy, essential, magnetic." at bounding box center [994, 635] width 331 height 35
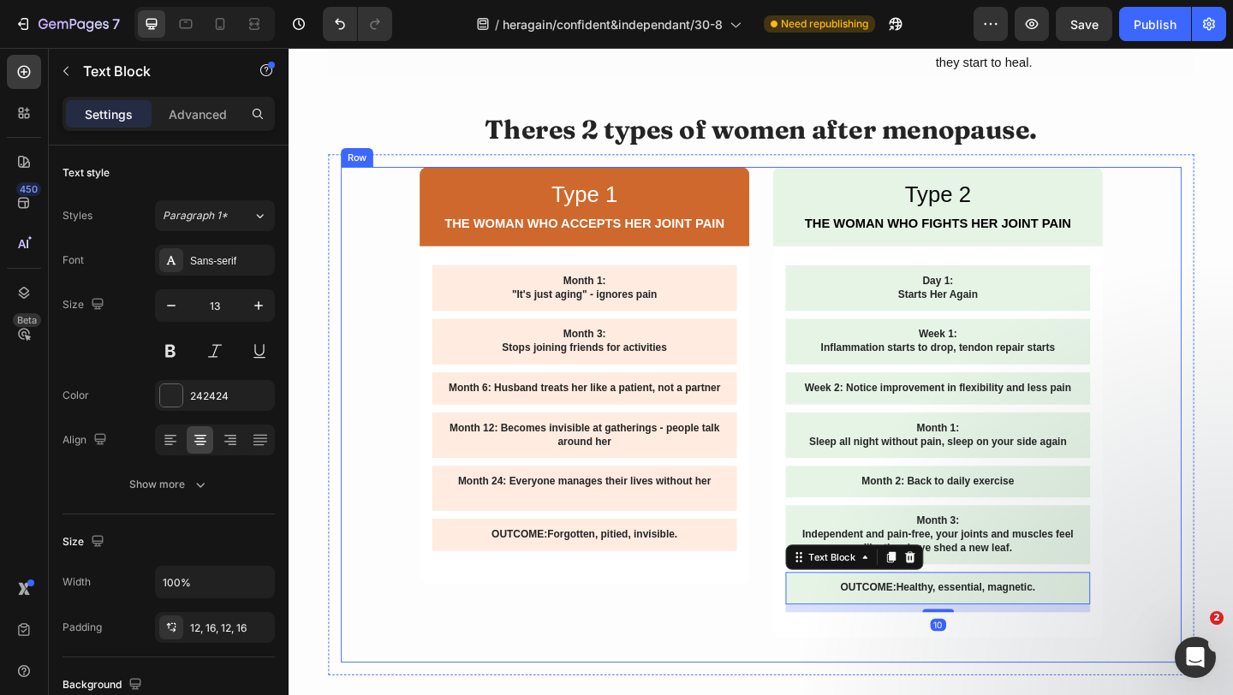
click at [1205, 529] on div "Type 1 Text Block THE WOMAN WHO ACCEPTS HER JOINT PAIN Text Block Row Month 1: …" at bounding box center [802, 447] width 915 height 540
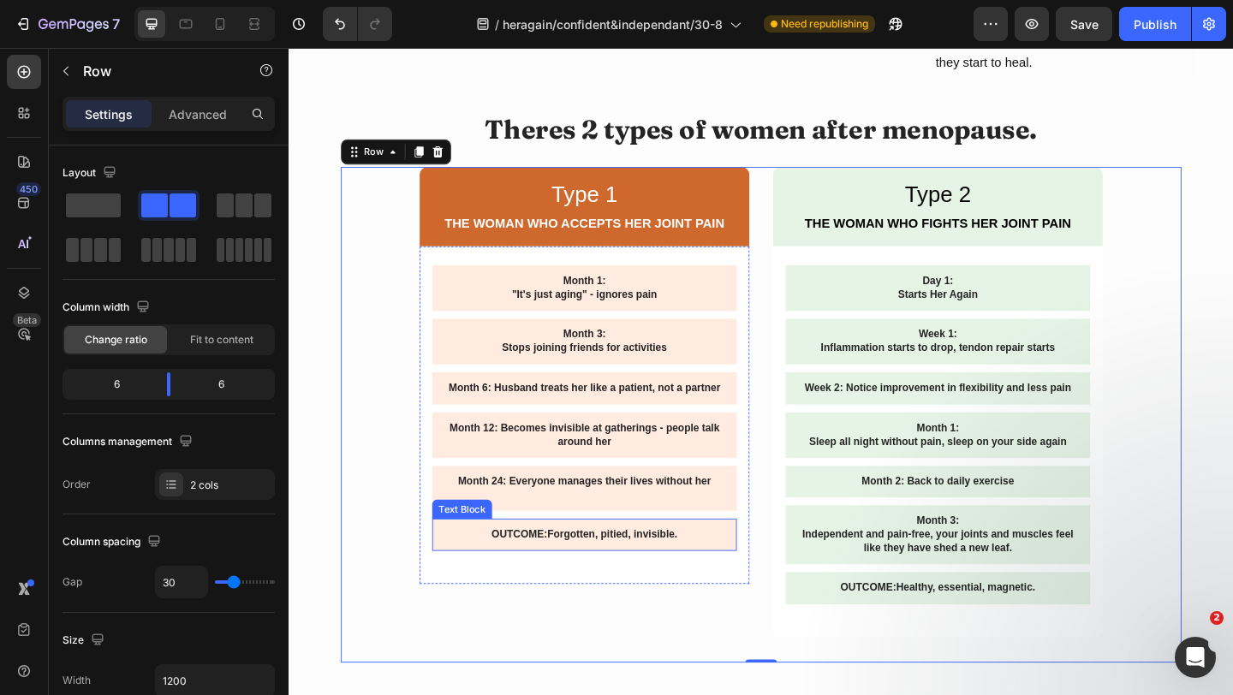
click at [619, 570] on p "OUTCOME: Forgotten, pitied, invisible." at bounding box center [610, 577] width 304 height 15
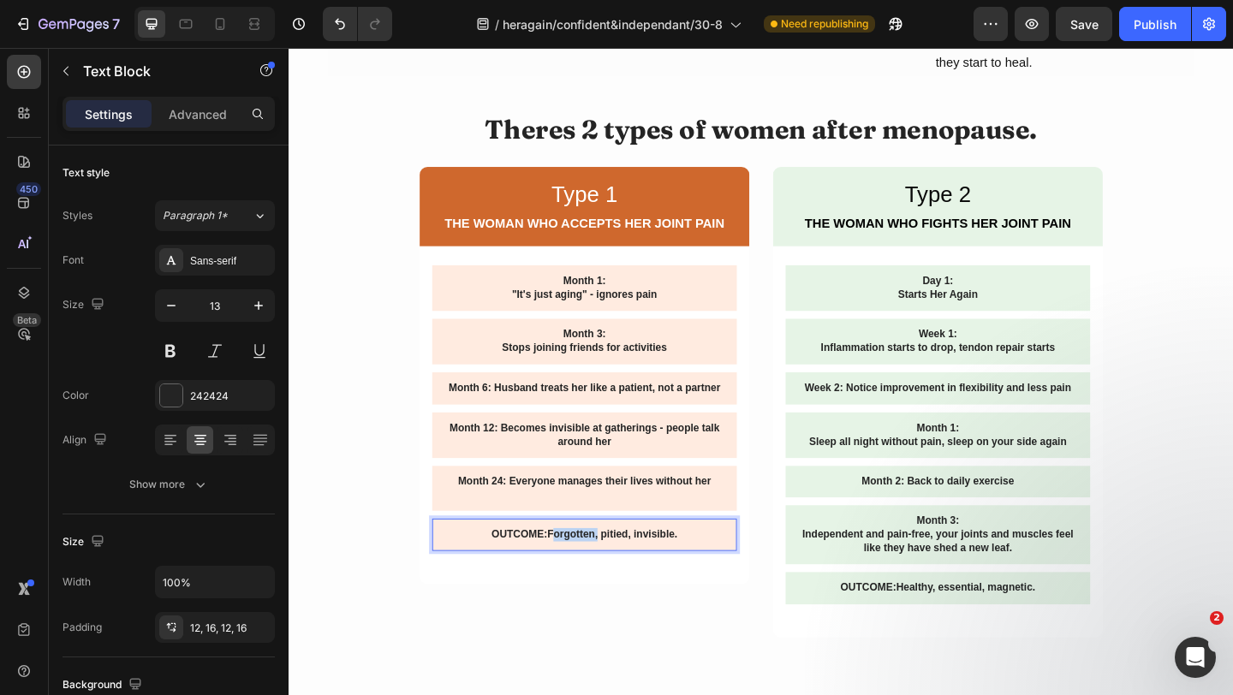
click at [618, 570] on p "OUTCOME: Forgotten, pitied, invisible." at bounding box center [610, 577] width 304 height 15
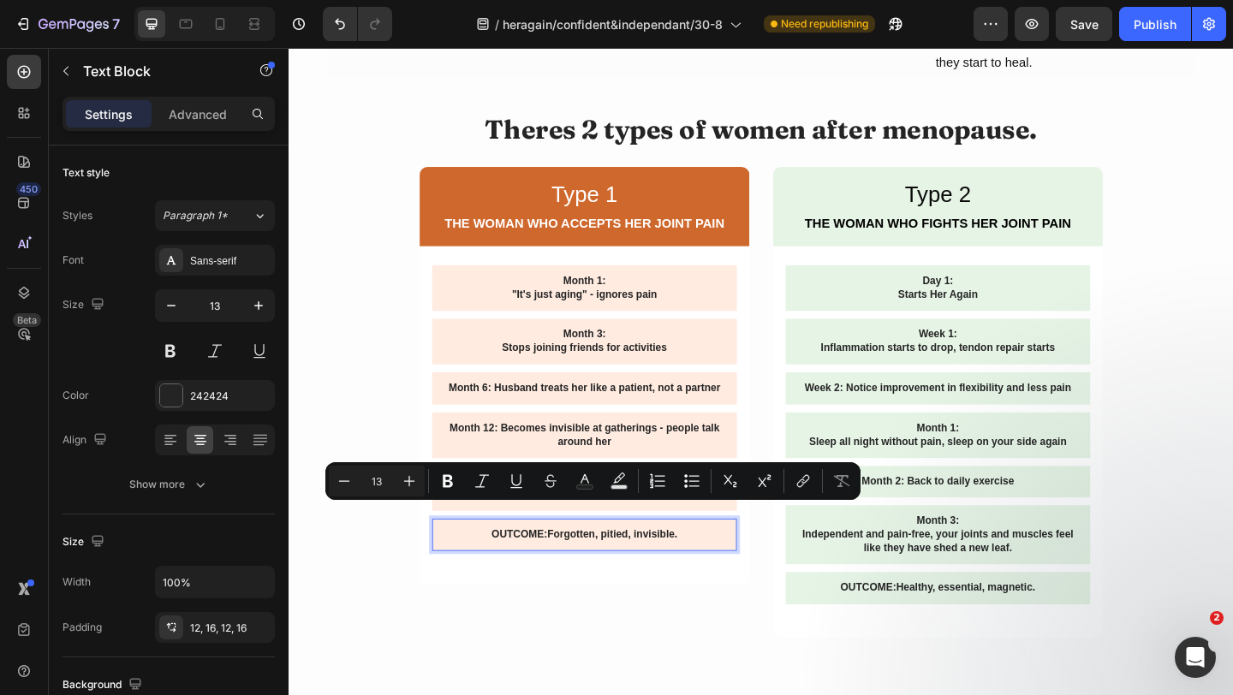
click at [645, 570] on p "OUTCOME: Forgotten, pitied, invisible." at bounding box center [610, 577] width 304 height 15
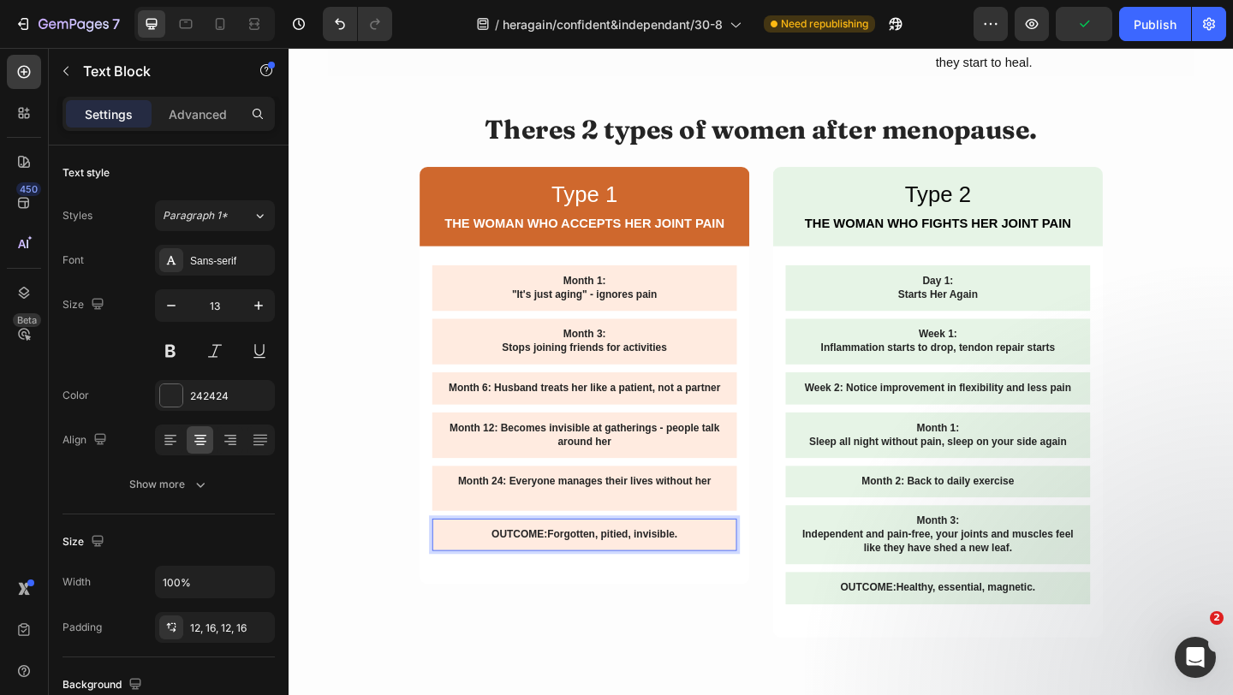
click at [607, 570] on p "OUTCOME: Forgotten, pitied, invisible." at bounding box center [610, 577] width 304 height 15
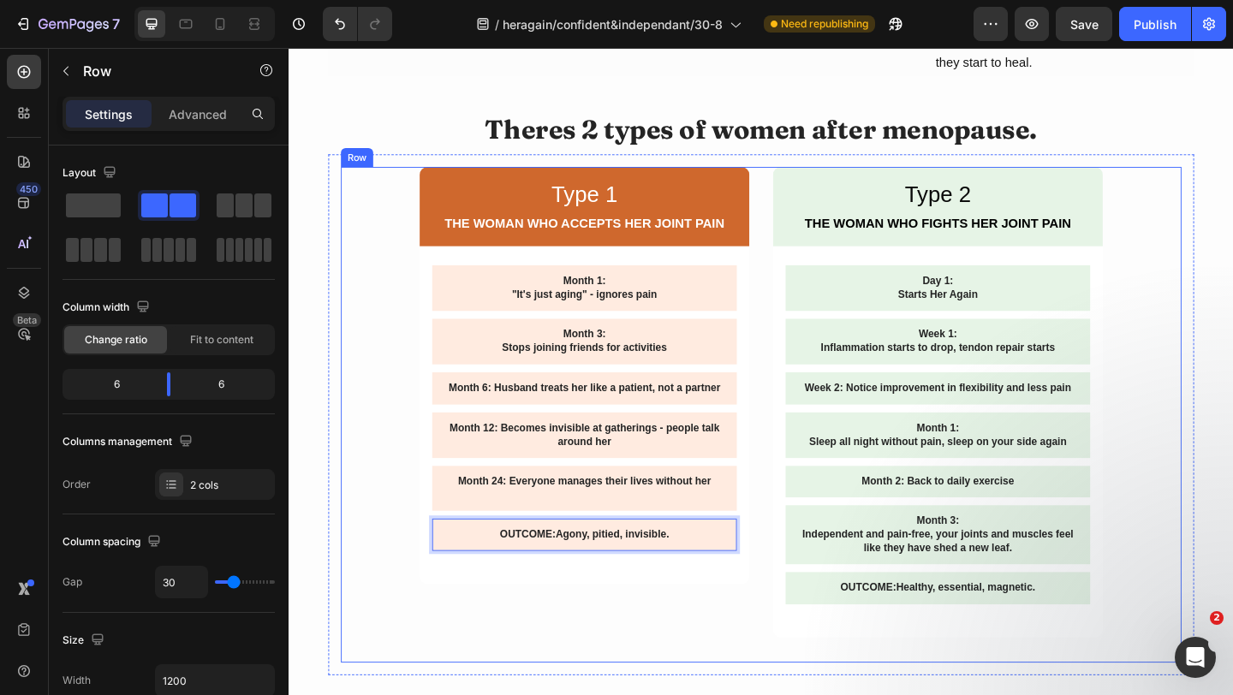
click at [636, 613] on div "Type 1 Text Block THE WOMAN WHO ACCEPTS HER JOINT PAIN Text Block Row Month 1: …" at bounding box center [610, 447] width 359 height 540
click at [701, 560] on div "OUTCOME: Agony, pitied, invisible." at bounding box center [610, 577] width 331 height 35
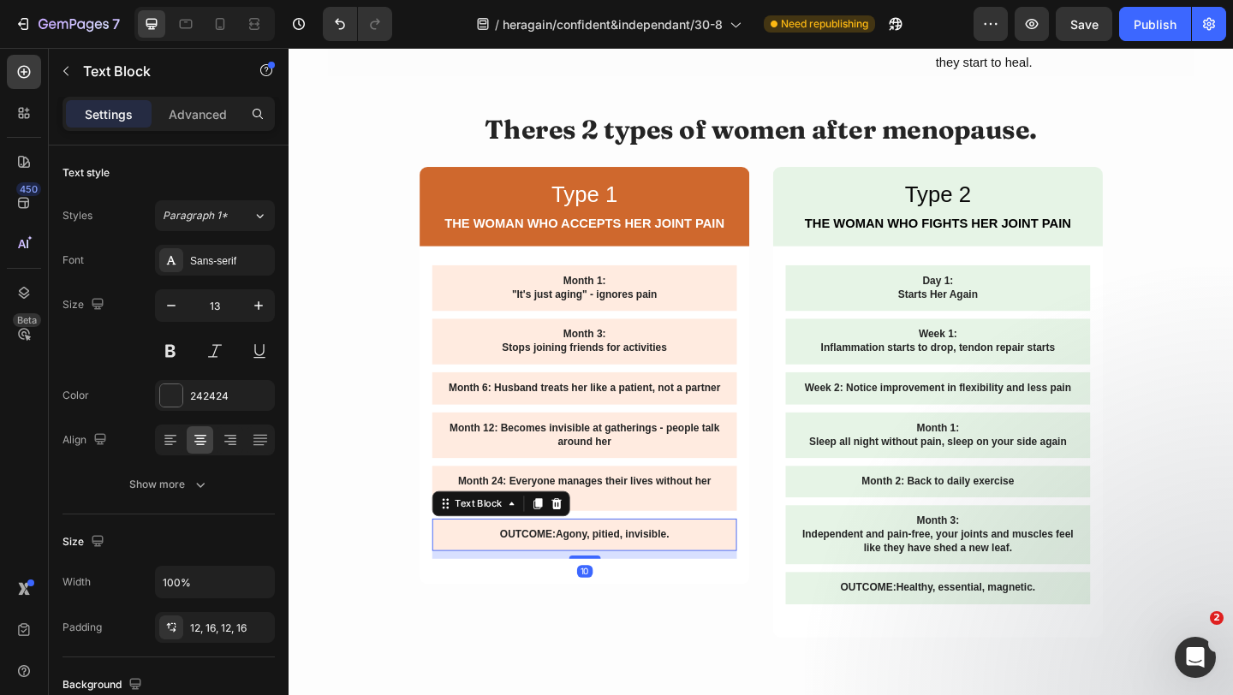
click at [701, 560] on div "OUTCOME: Agony, pitied, invisible." at bounding box center [610, 577] width 331 height 35
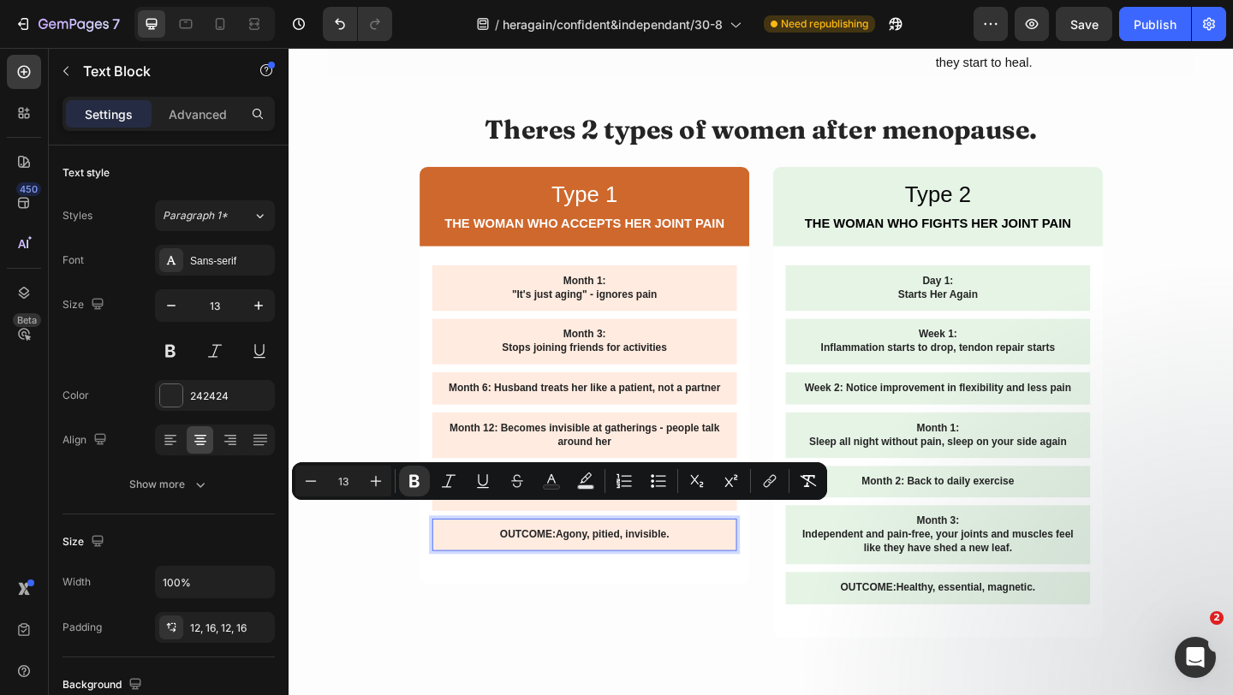
click at [685, 570] on p "OUTCOME: Agony, pitied, invisible." at bounding box center [610, 577] width 304 height 15
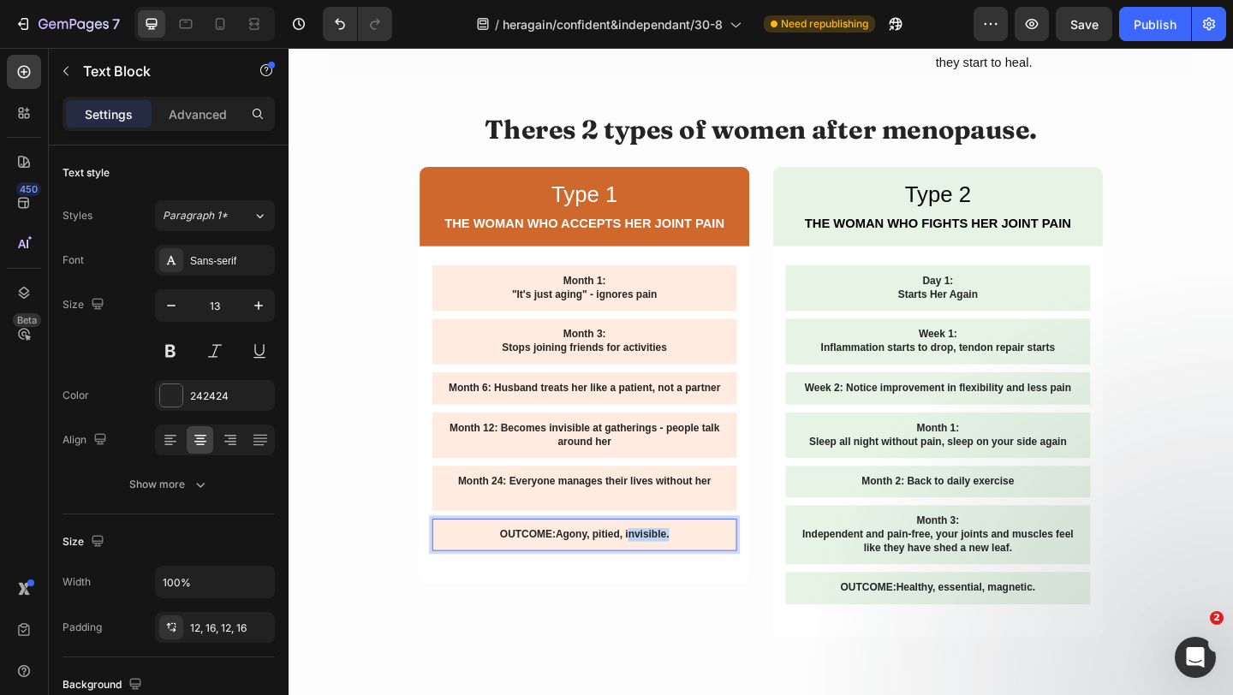
click at [685, 570] on p "OUTCOME: Agony, pitied, invisible." at bounding box center [610, 577] width 304 height 15
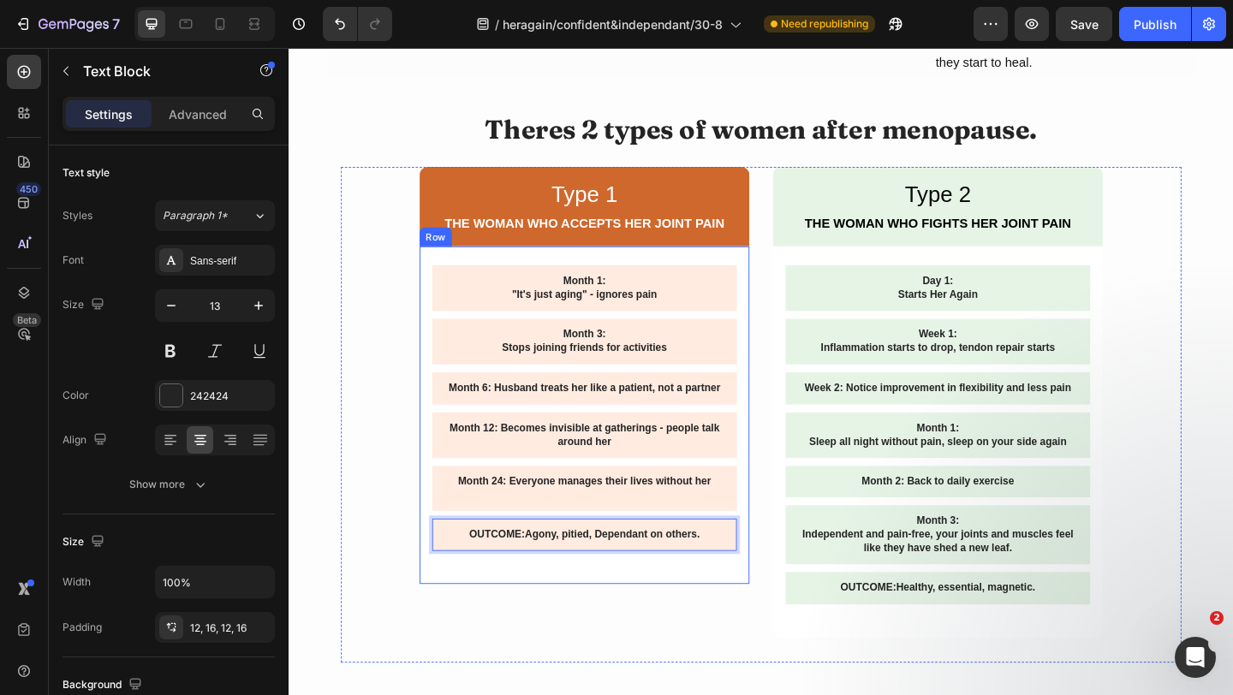
click at [689, 592] on div "Month 1: "It's just aging" - ignores pain Text Block Month 3: Stops joining fri…" at bounding box center [610, 447] width 359 height 367
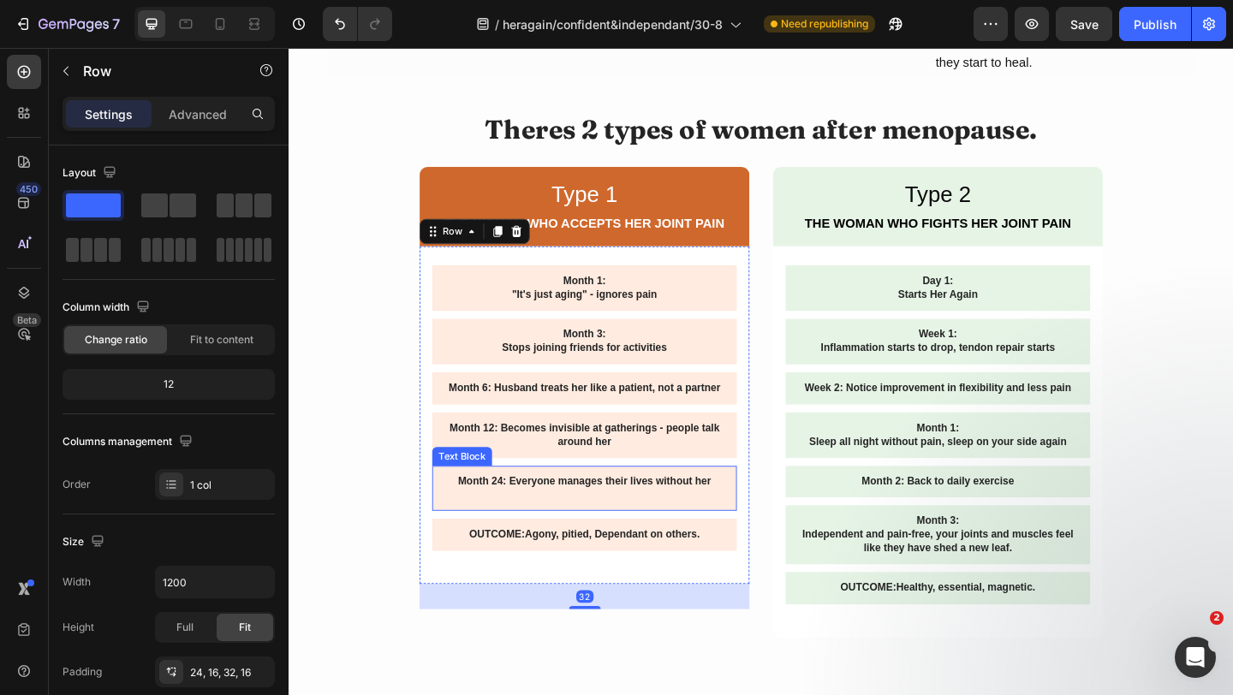
click at [707, 513] on p "Month 24: Everyone manages their lives without her" at bounding box center [610, 520] width 304 height 15
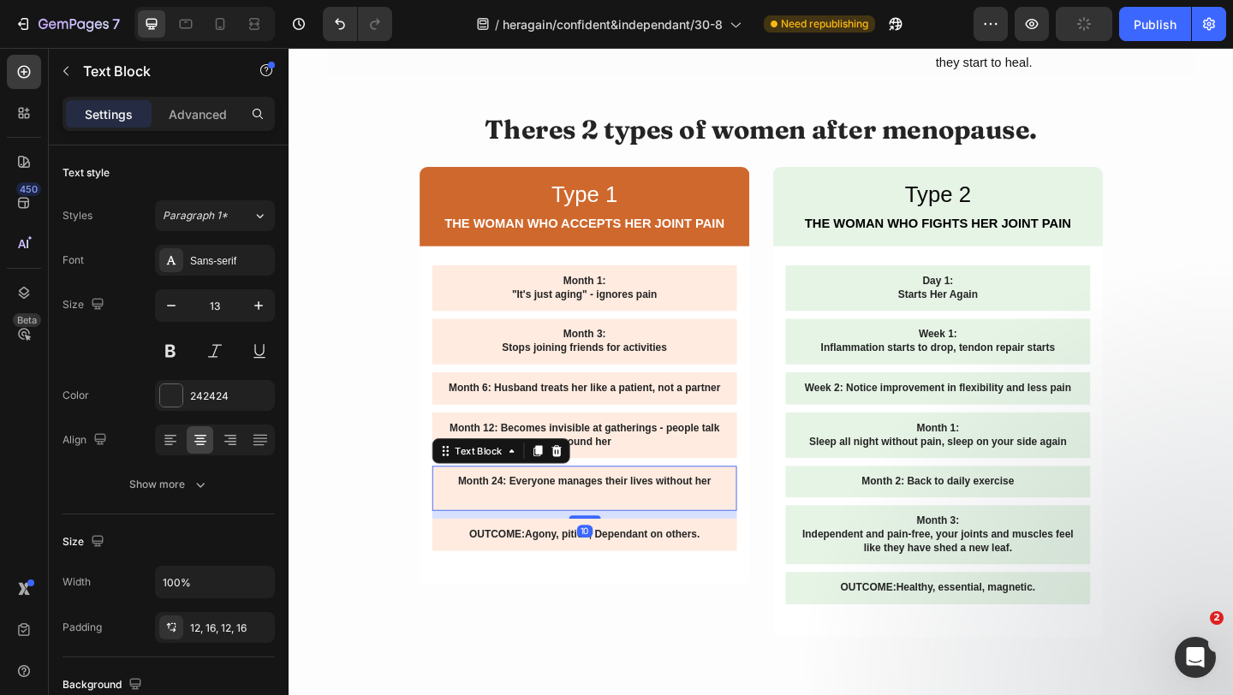
click at [703, 513] on p "Month 24: Everyone manages their lives without her" at bounding box center [610, 520] width 304 height 15
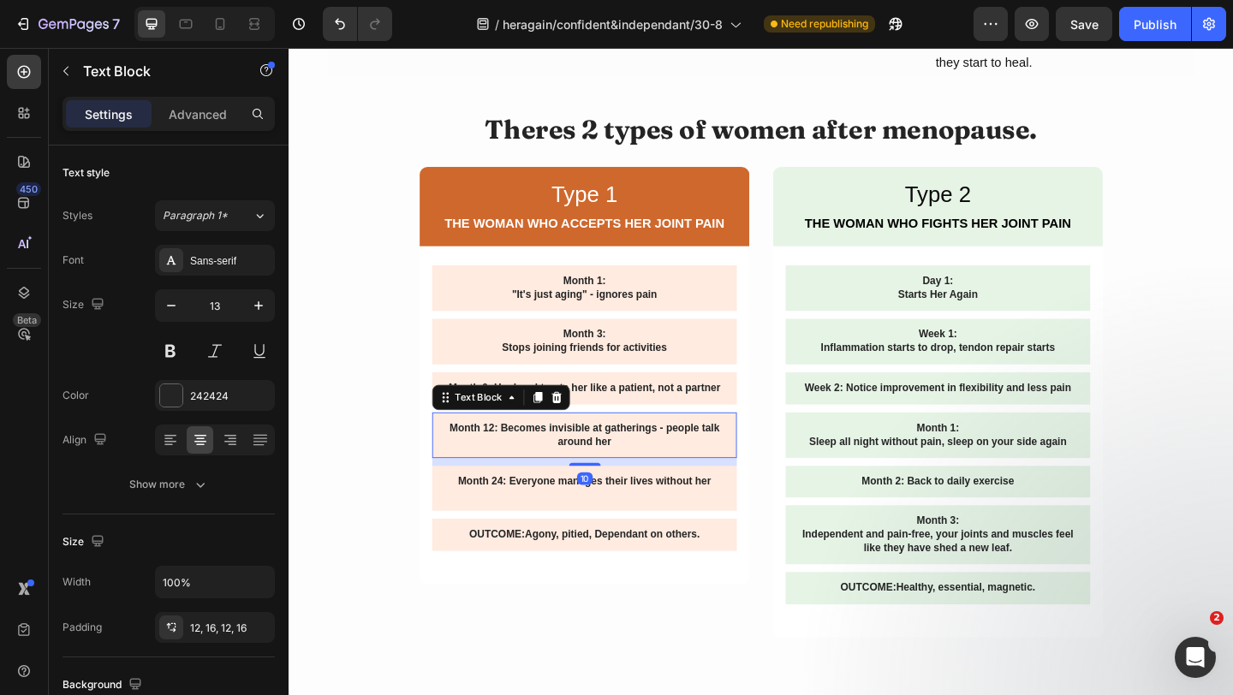
click at [682, 455] on p "Month 12: Becomes invisible at gatherings - people talk around her" at bounding box center [610, 469] width 304 height 29
click at [681, 411] on p "Month 6: Husband treats her like a patient, not a partner" at bounding box center [610, 418] width 304 height 15
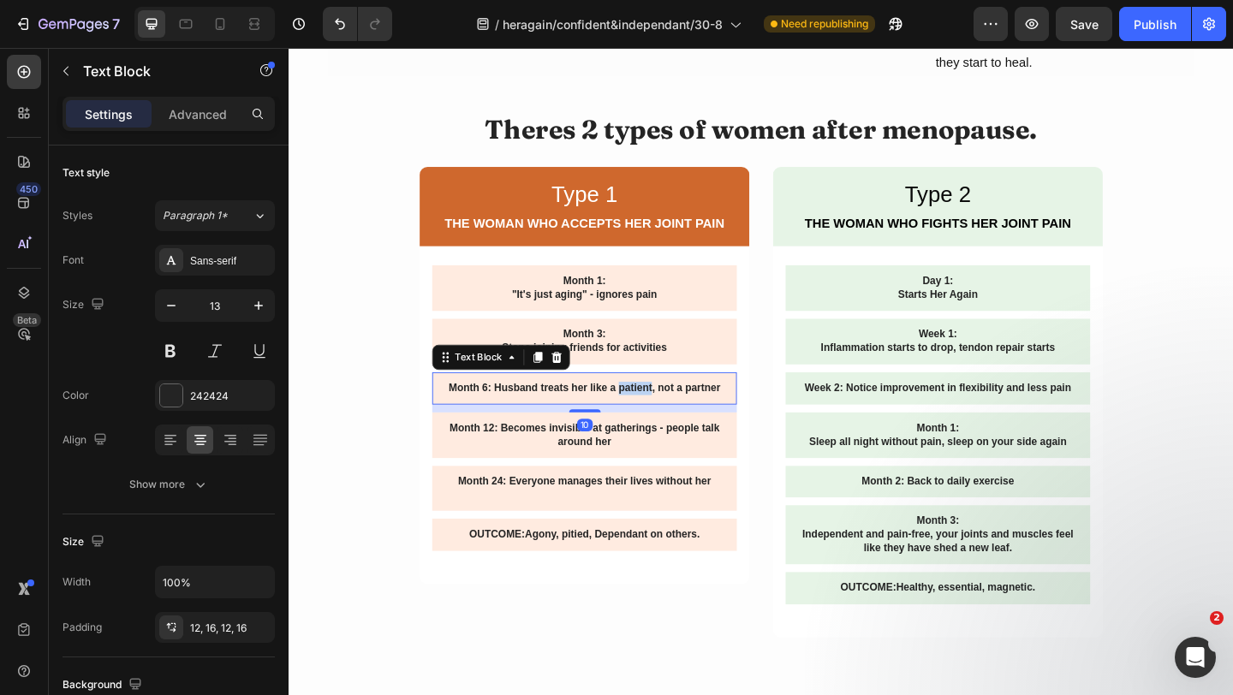
click at [681, 411] on p "Month 6: Husband treats her like a patient, not a partner" at bounding box center [610, 418] width 304 height 15
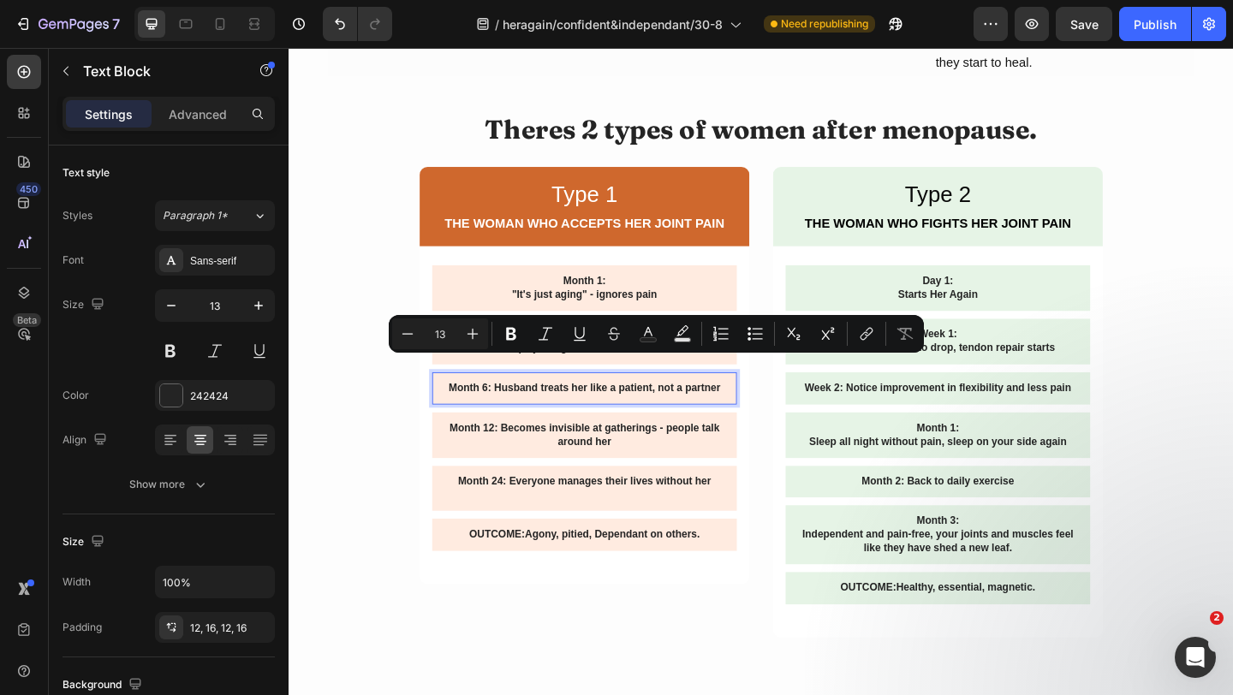
click at [679, 403] on div "Month 6: Husband treats her like a patient, not a partner" at bounding box center [610, 418] width 331 height 35
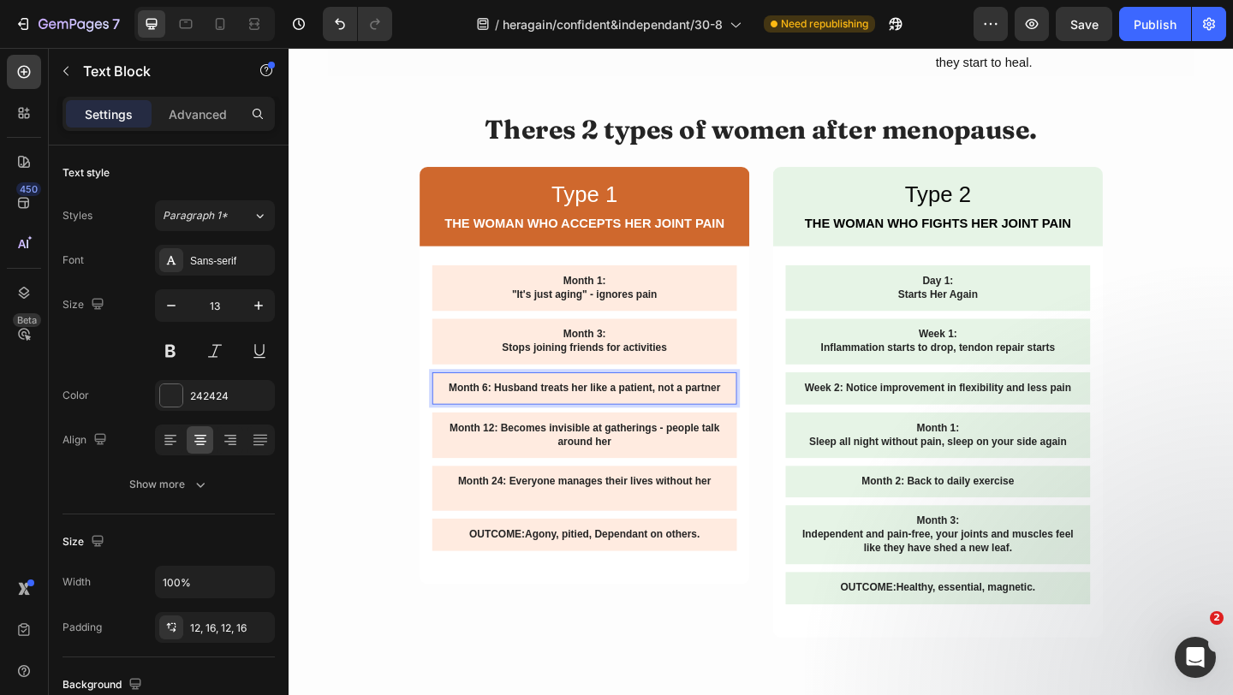
click at [666, 411] on p "Month 6: Husband treats her like a patient, not a partner" at bounding box center [610, 418] width 304 height 15
click at [758, 411] on p "Month 6: Husband treats her like a patient, not a partner" at bounding box center [610, 418] width 304 height 15
click at [664, 455] on p "Month 12: Becomes invisible at gatherings - people talk around her" at bounding box center [610, 469] width 304 height 29
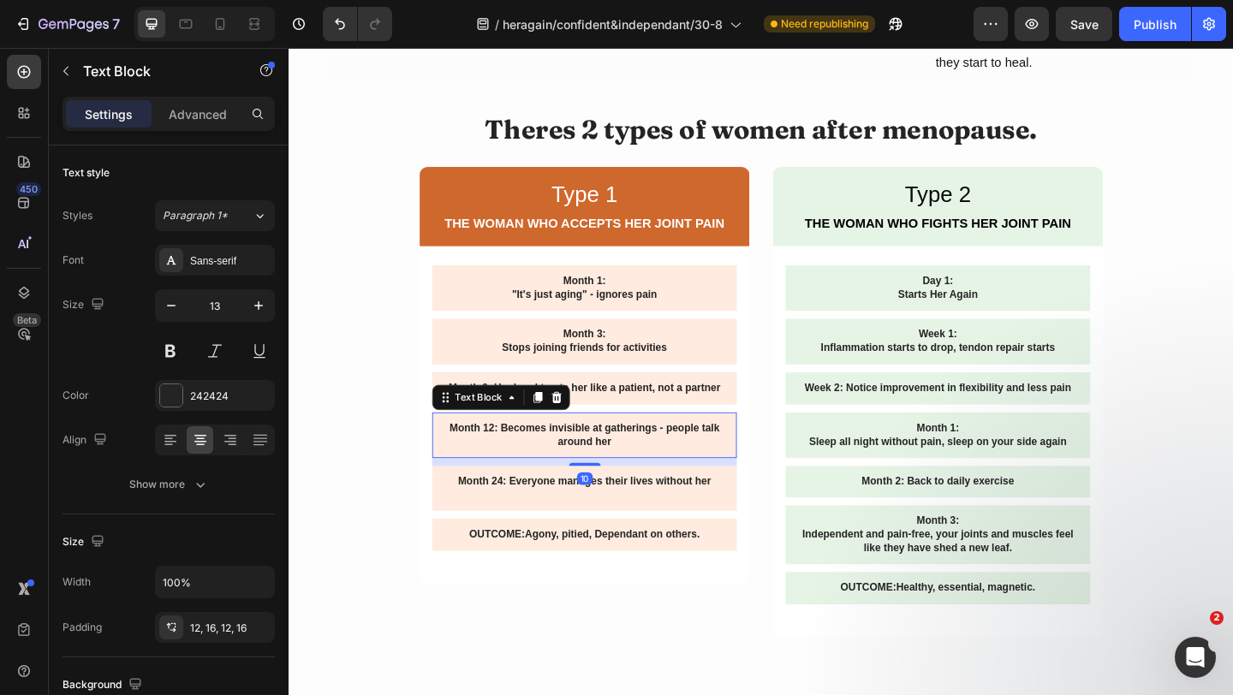
click at [664, 455] on p "Month 12: Becomes invisible at gatherings - people talk around her" at bounding box center [610, 469] width 304 height 29
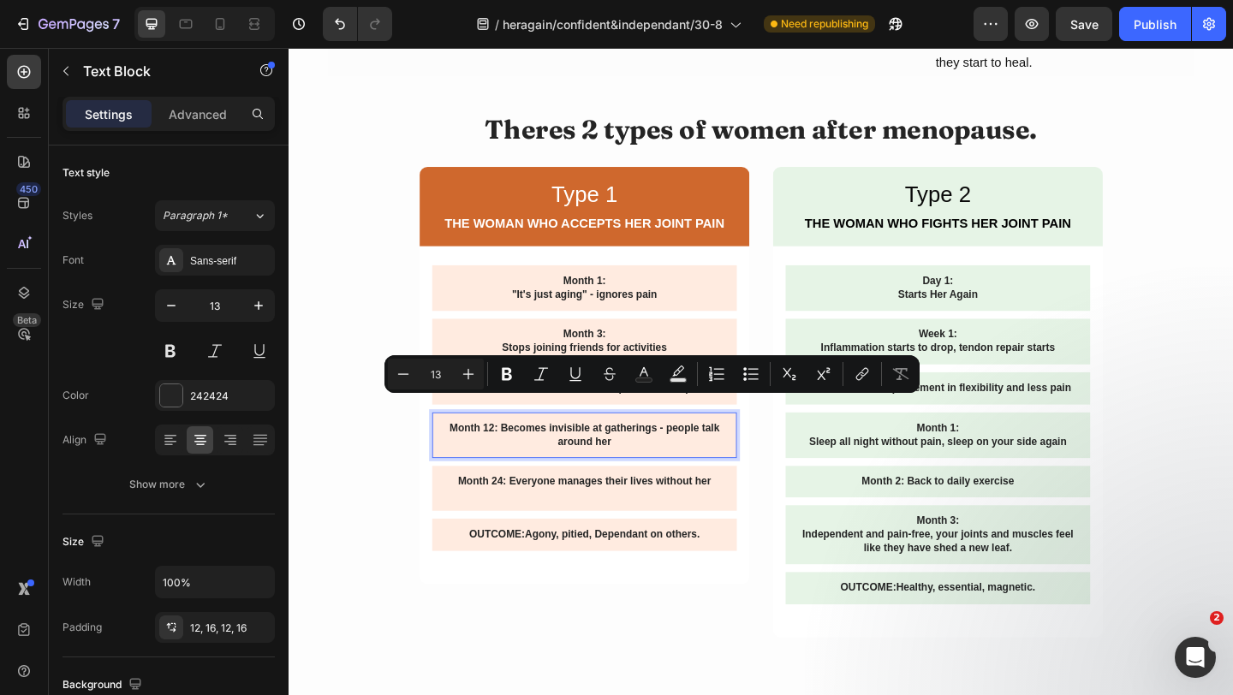
click at [649, 455] on p "Month 12: Becomes invisible at gatherings - people talk around her" at bounding box center [610, 469] width 304 height 29
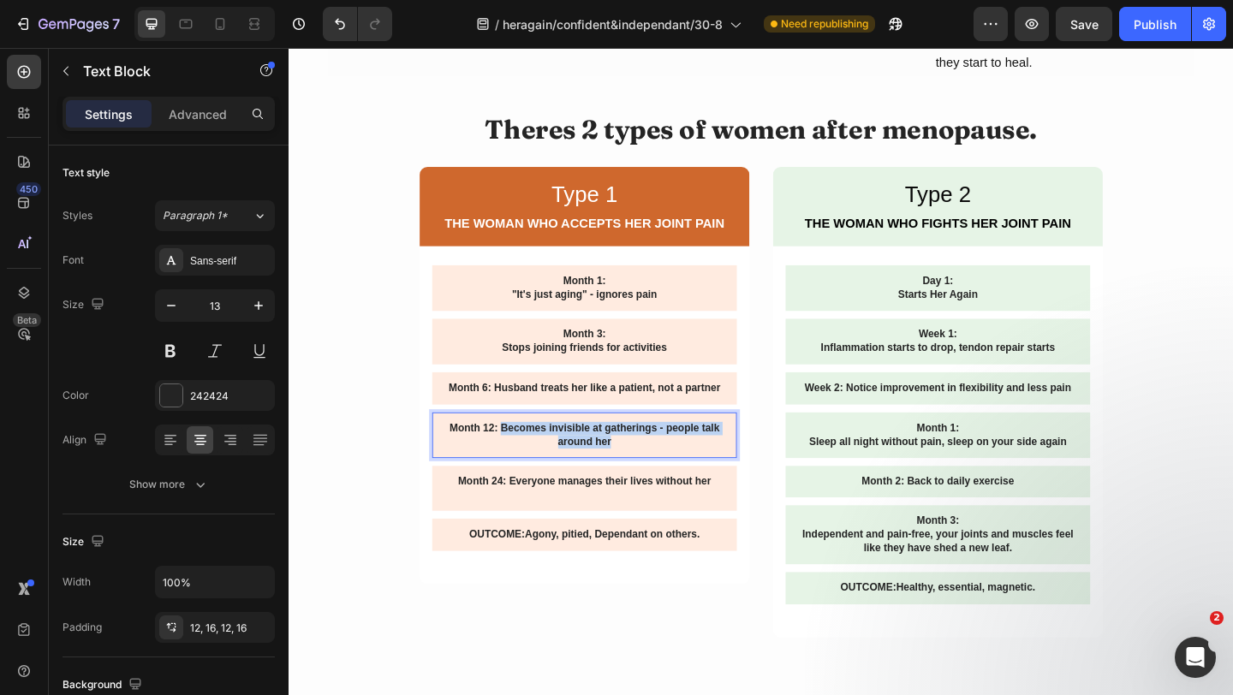
drag, startPoint x: 648, startPoint y: 448, endPoint x: 518, endPoint y: 439, distance: 130.5
click at [519, 455] on p "Month 12: Becomes invisible at gatherings - people talk around her" at bounding box center [610, 469] width 304 height 29
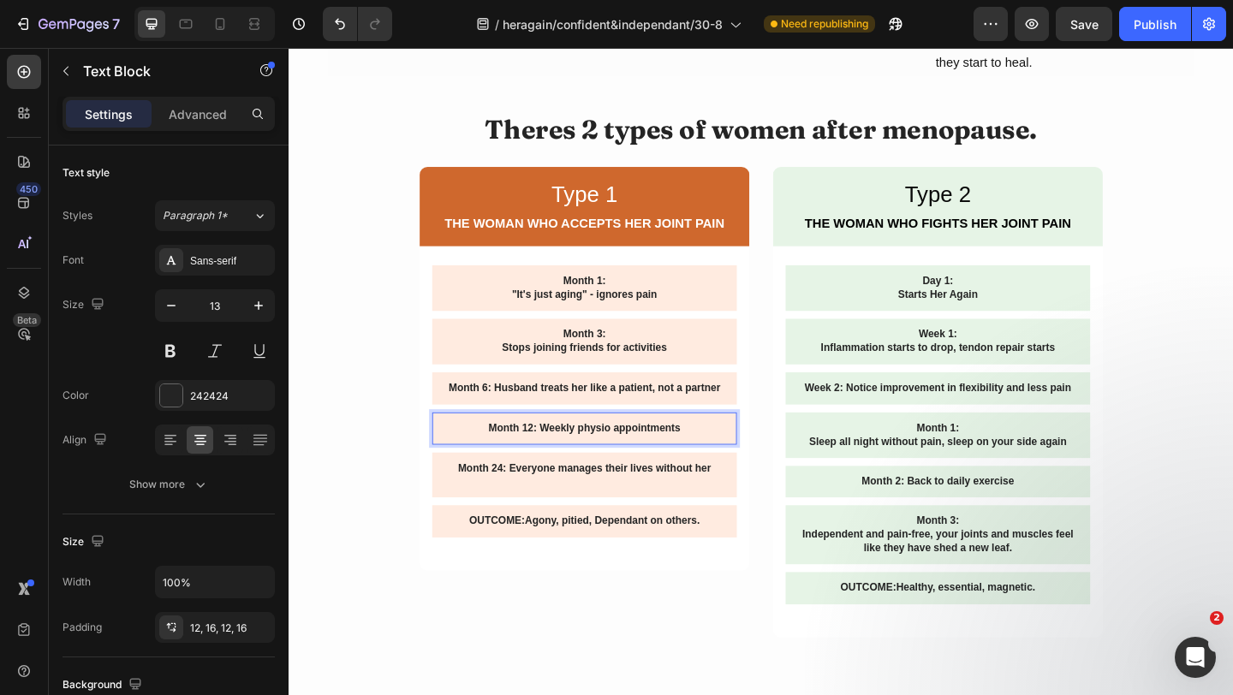
click at [600, 455] on p "Month 12: Weekly physio appointments" at bounding box center [610, 462] width 304 height 15
click at [659, 455] on p "Month 12: Weekly doctor and physio appointments" at bounding box center [610, 462] width 304 height 15
click at [658, 455] on p "Month 12: Weekly doctor and physio appointments" at bounding box center [610, 462] width 304 height 15
click at [750, 455] on p "Month 12: Weekly doctor and physio appointments" at bounding box center [610, 462] width 304 height 15
click at [664, 498] on p "Month 24: Everyone manages their lives without her" at bounding box center [610, 505] width 304 height 15
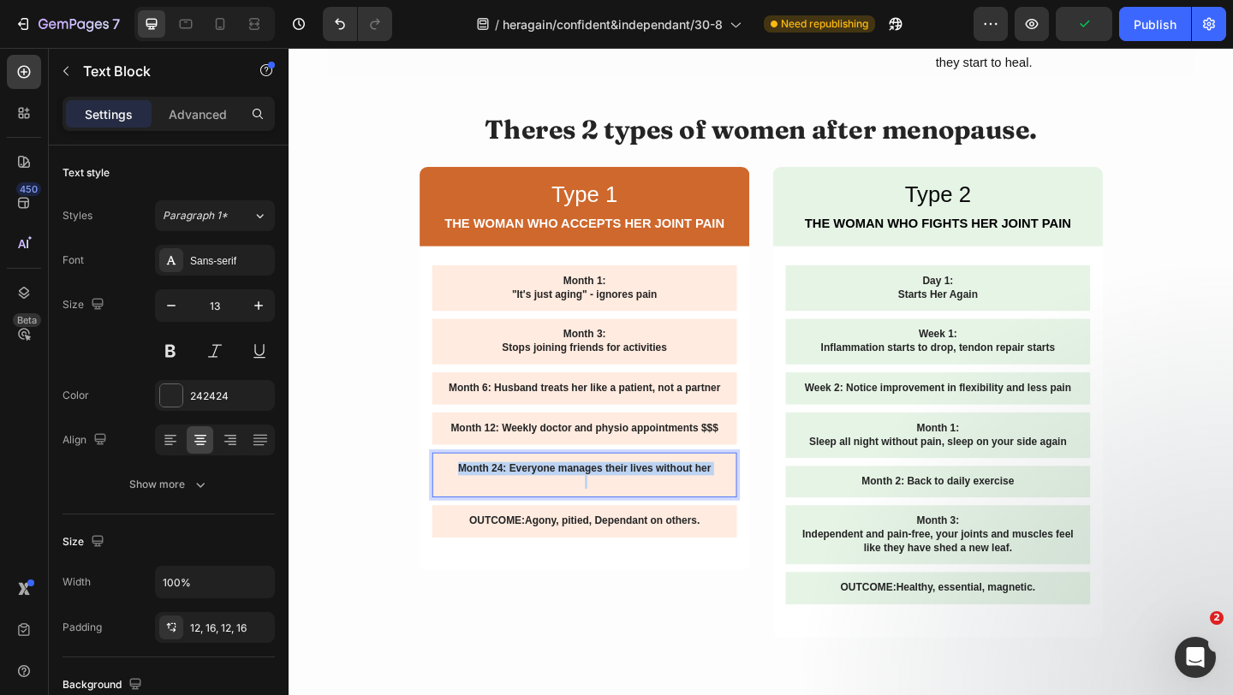
click at [663, 498] on p "Month 24: Everyone manages their lives without her" at bounding box center [610, 505] width 304 height 15
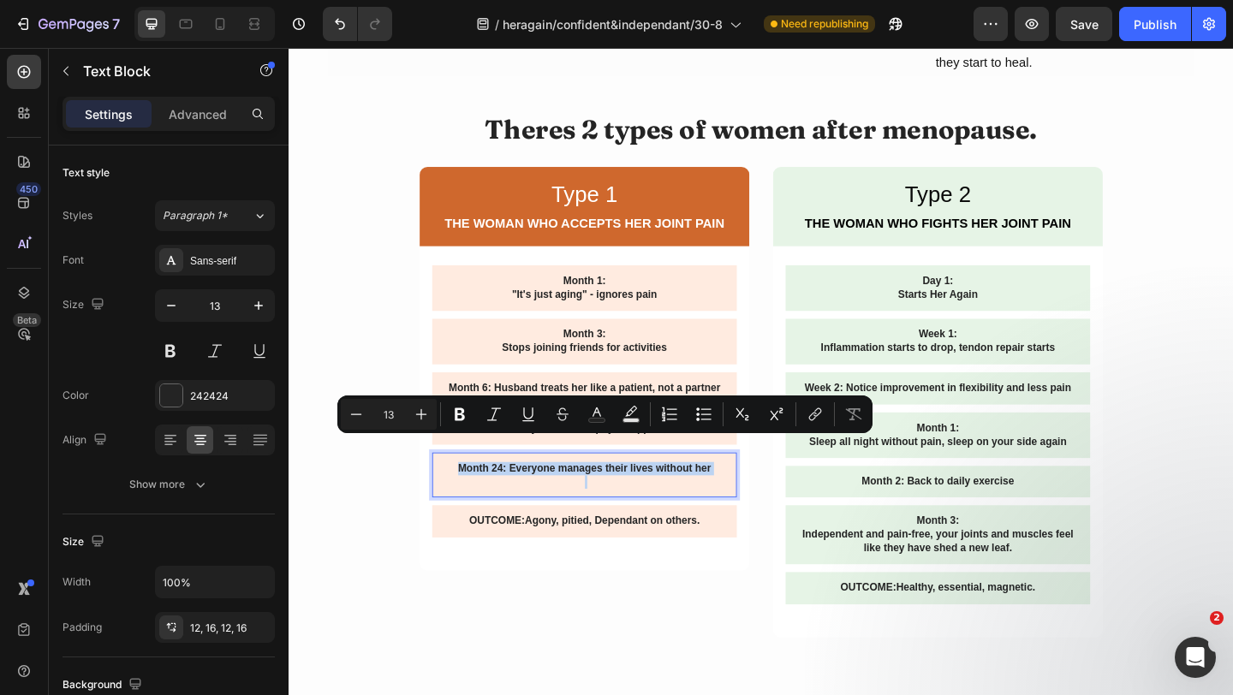
click at [671, 498] on p "Month 24: Everyone manages their lives without her" at bounding box center [610, 505] width 304 height 15
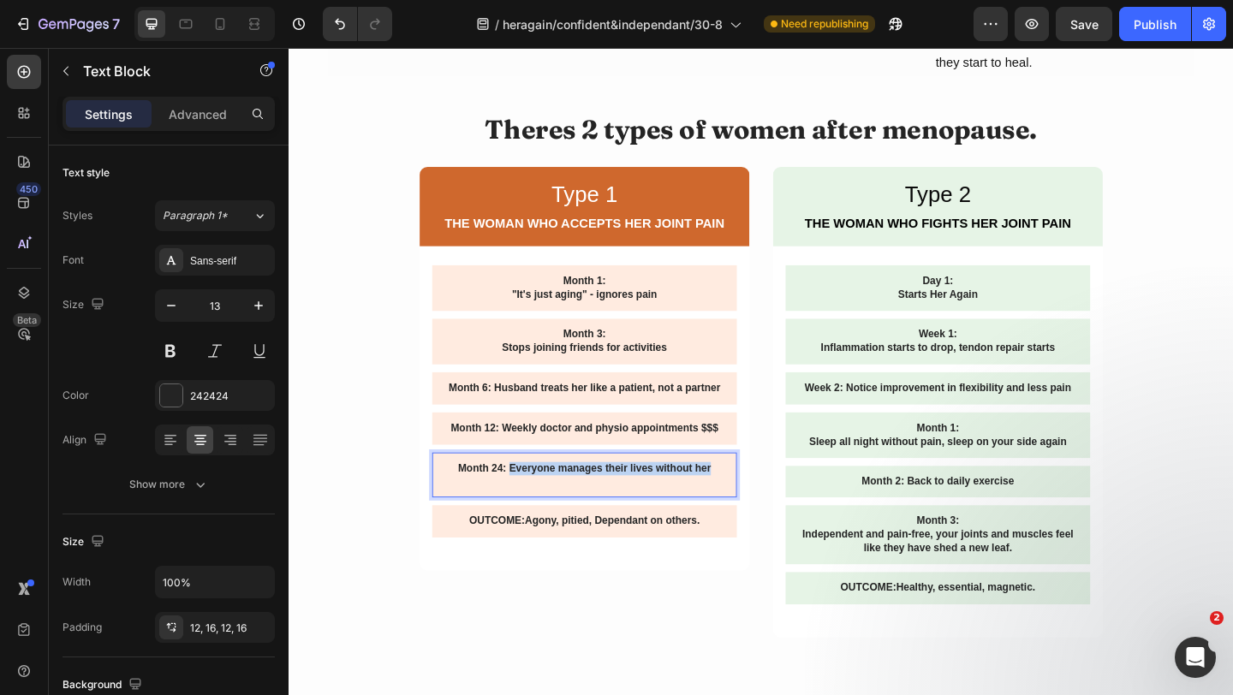
drag, startPoint x: 748, startPoint y: 480, endPoint x: 531, endPoint y: 475, distance: 216.7
click at [531, 498] on p "Month 24: Everyone manages their lives without her" at bounding box center [610, 505] width 304 height 15
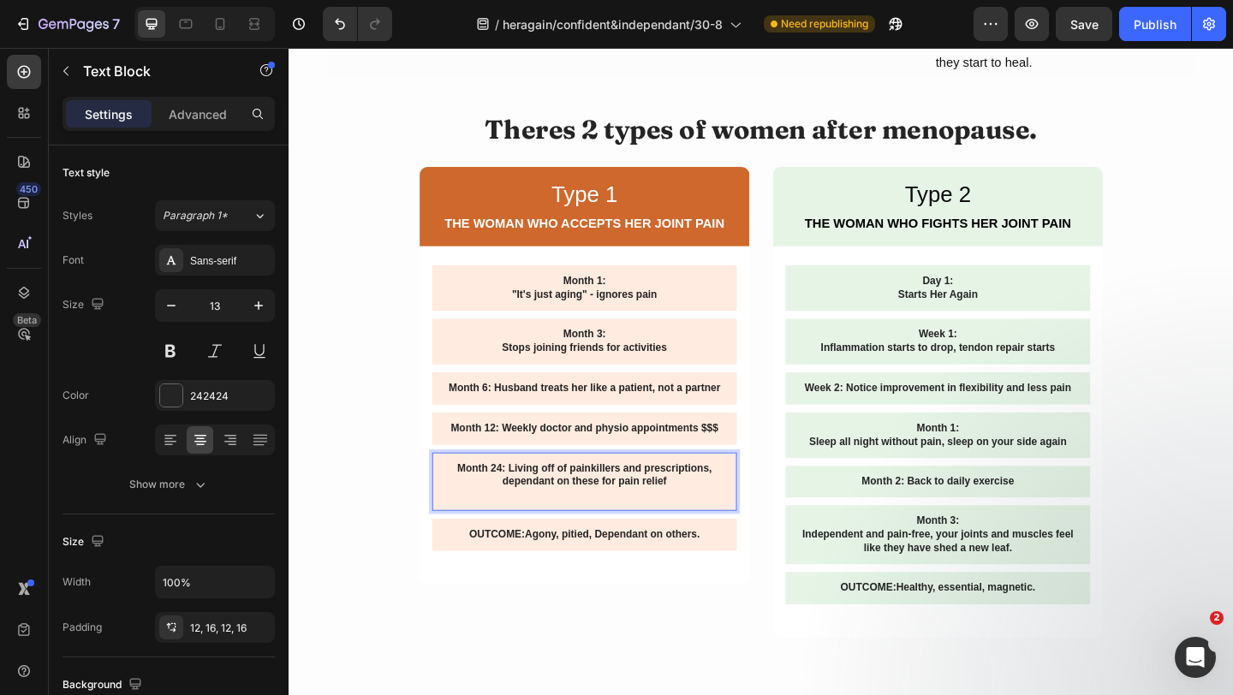
click at [501, 498] on p "Month 24: Living off of painkillers and prescriptions, dependant on these for p…" at bounding box center [610, 512] width 304 height 29
copy p "Month 24: Living off of painkillers and prescriptions, dependant on these for p…"
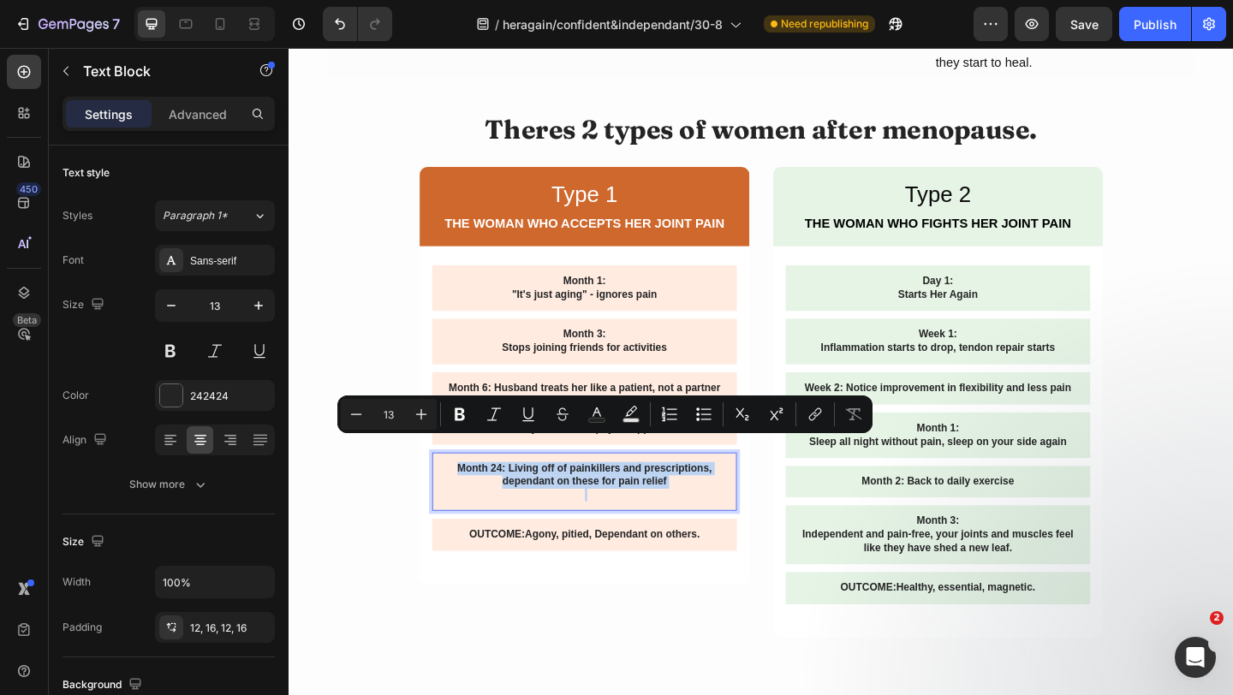
click at [598, 527] on p "Rich Text Editor. Editing area: main" at bounding box center [610, 534] width 304 height 15
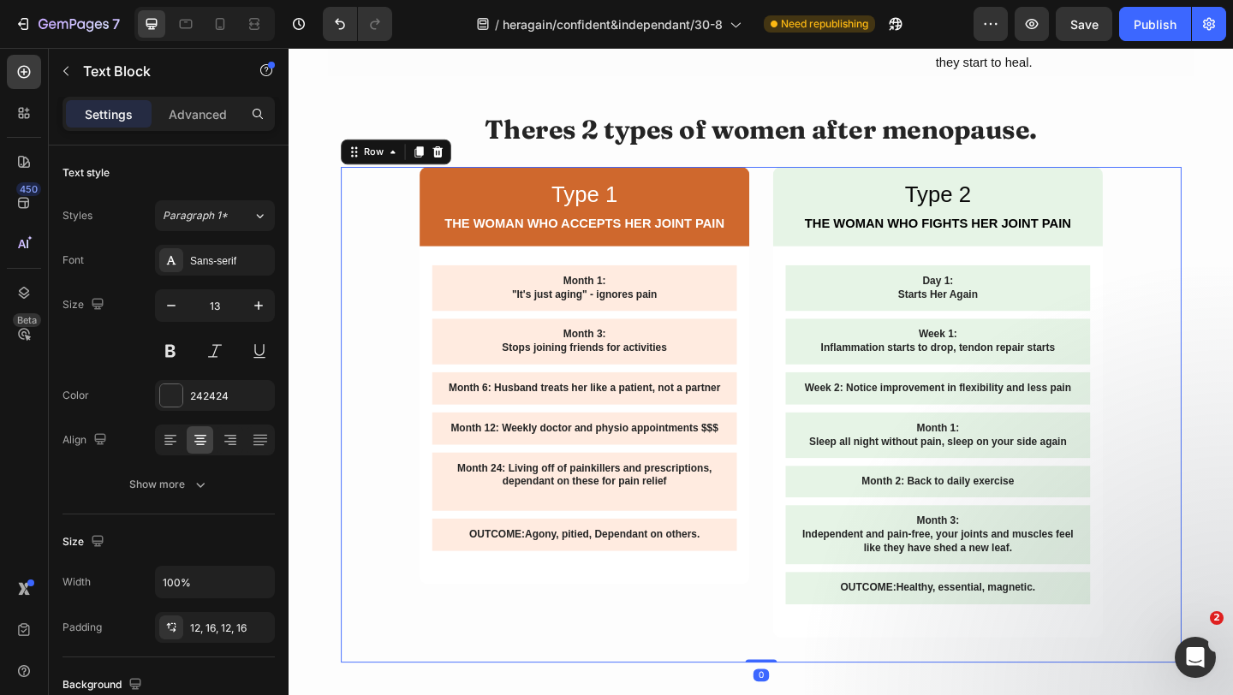
click at [657, 613] on div "Type 1 Text Block THE WOMAN WHO ACCEPTS HER JOINT PAIN Text Block Row Month 1: …" at bounding box center [610, 447] width 359 height 540
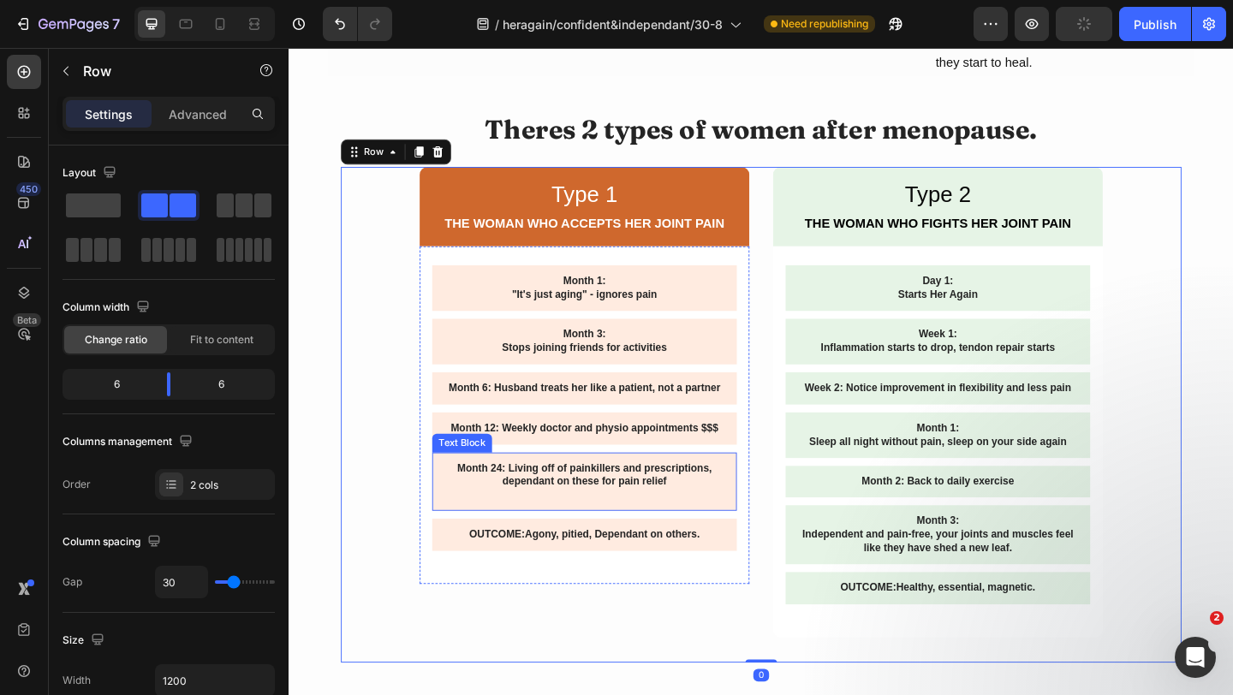
click at [642, 518] on div "Month 24: Living off of painkillers and prescriptions, dependant on these for p…" at bounding box center [610, 520] width 331 height 64
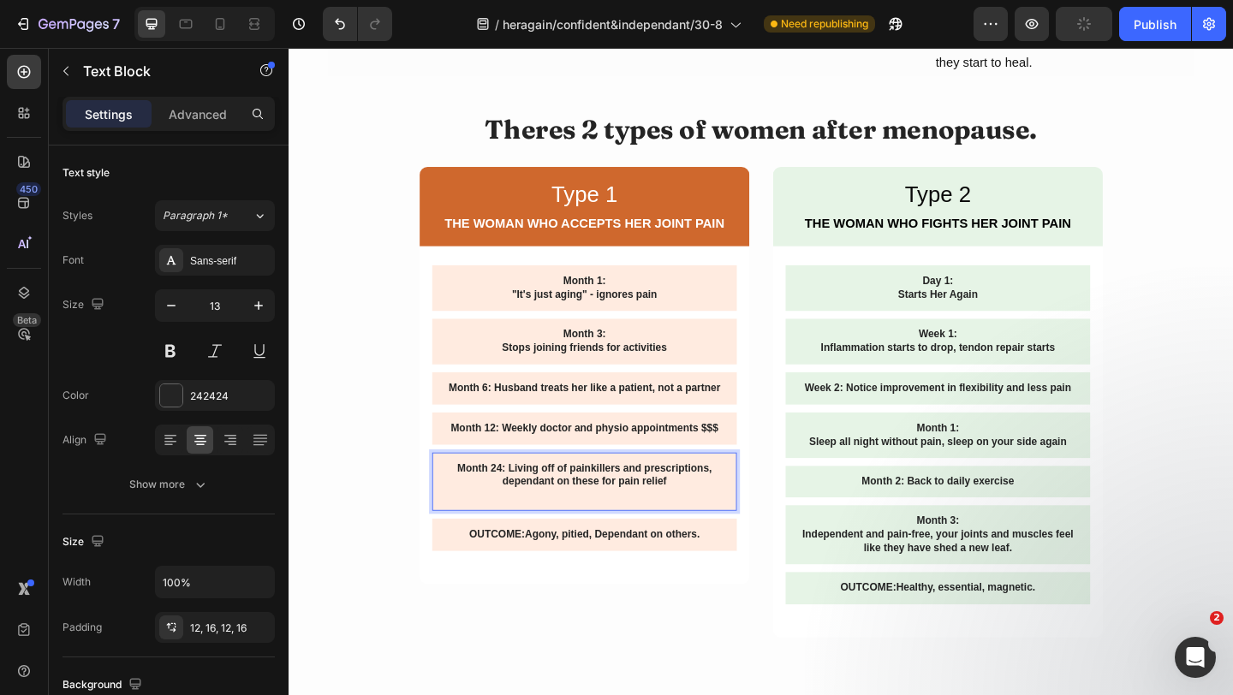
click at [642, 518] on div "Month 24: Living off of painkillers and prescriptions, dependant on these for p…" at bounding box center [610, 520] width 331 height 64
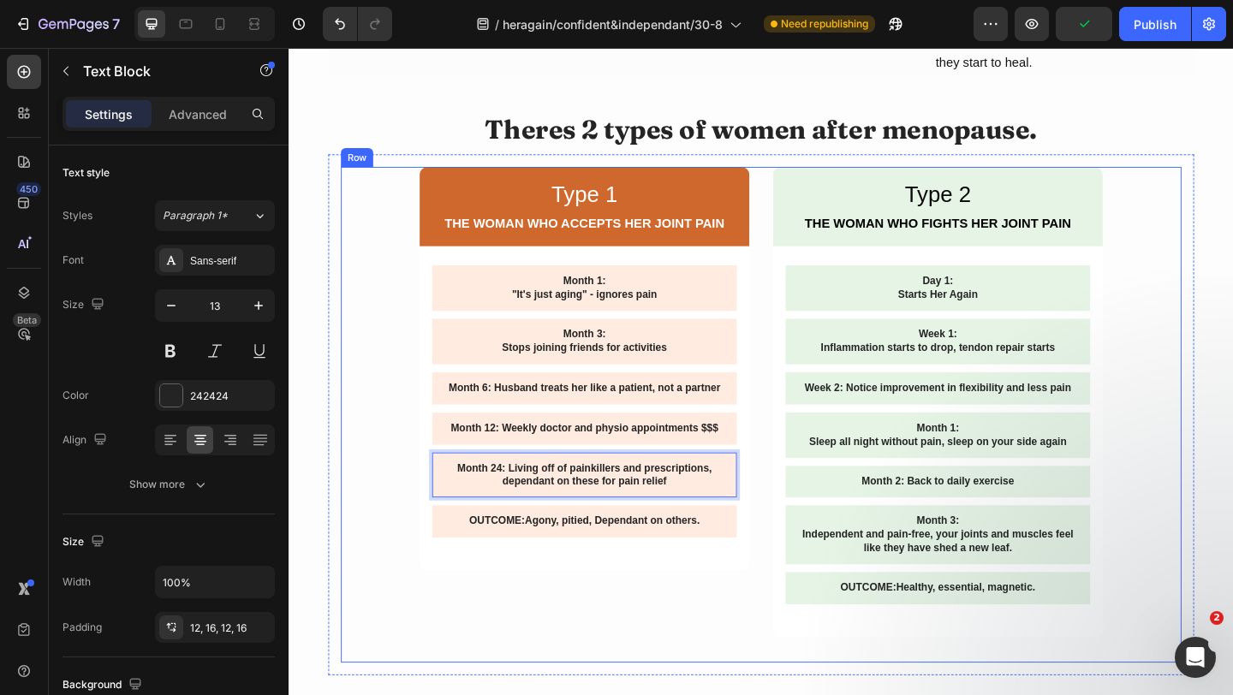
click at [643, 598] on div "Type 1 Text Block THE WOMAN WHO ACCEPTS HER JOINT PAIN Text Block Row Month 1: …" at bounding box center [610, 447] width 359 height 540
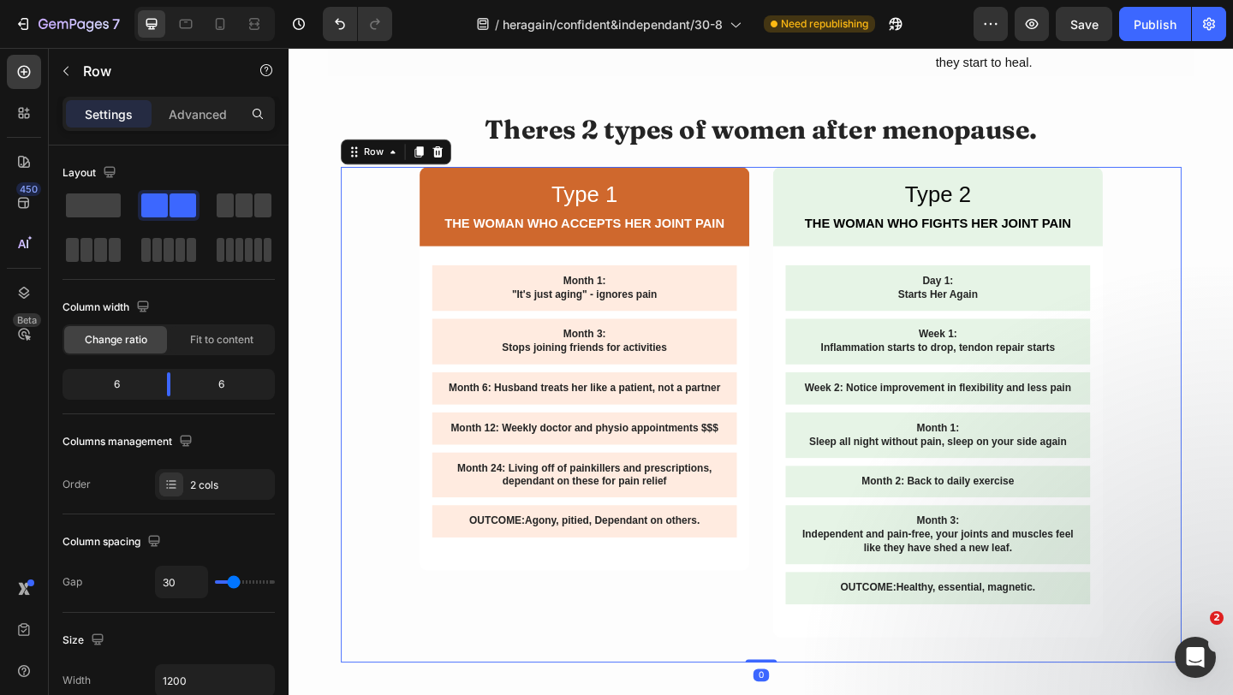
click at [400, 200] on div "Type 1 Text Block THE WOMAN WHO ACCEPTS HER JOINT PAIN Text Block Row Month 1: …" at bounding box center [802, 447] width 915 height 540
click at [1128, 27] on button "Publish" at bounding box center [1155, 24] width 72 height 34
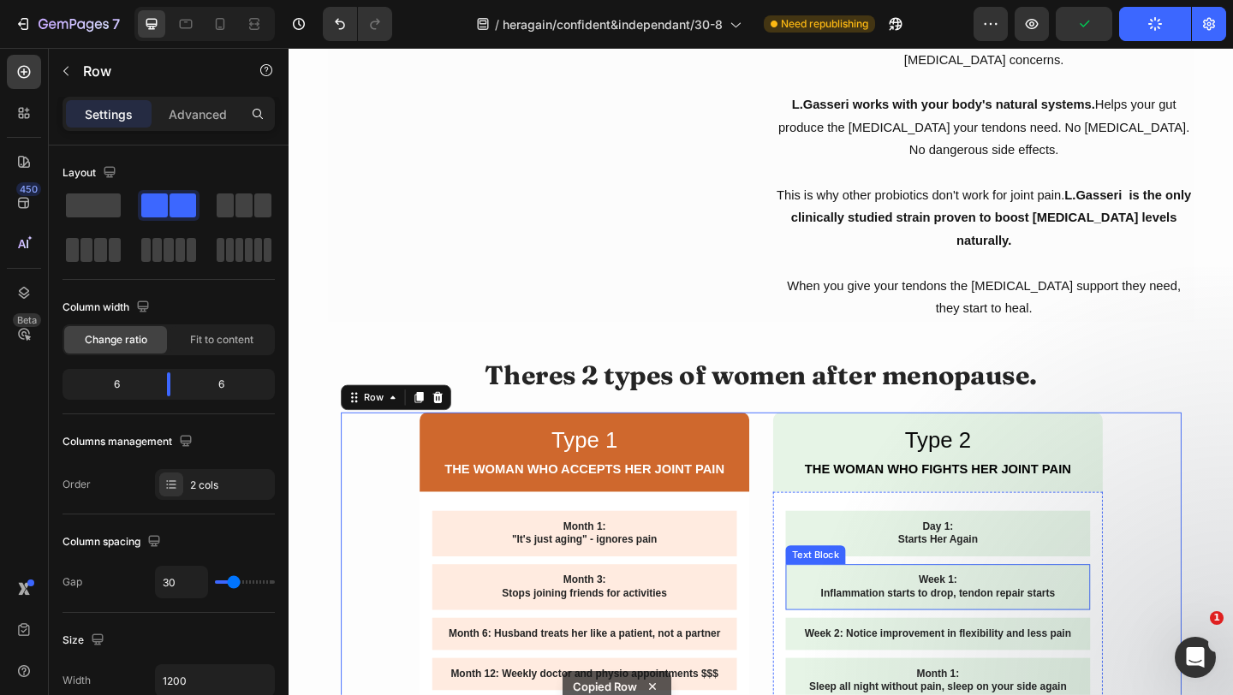
scroll to position [3387, 0]
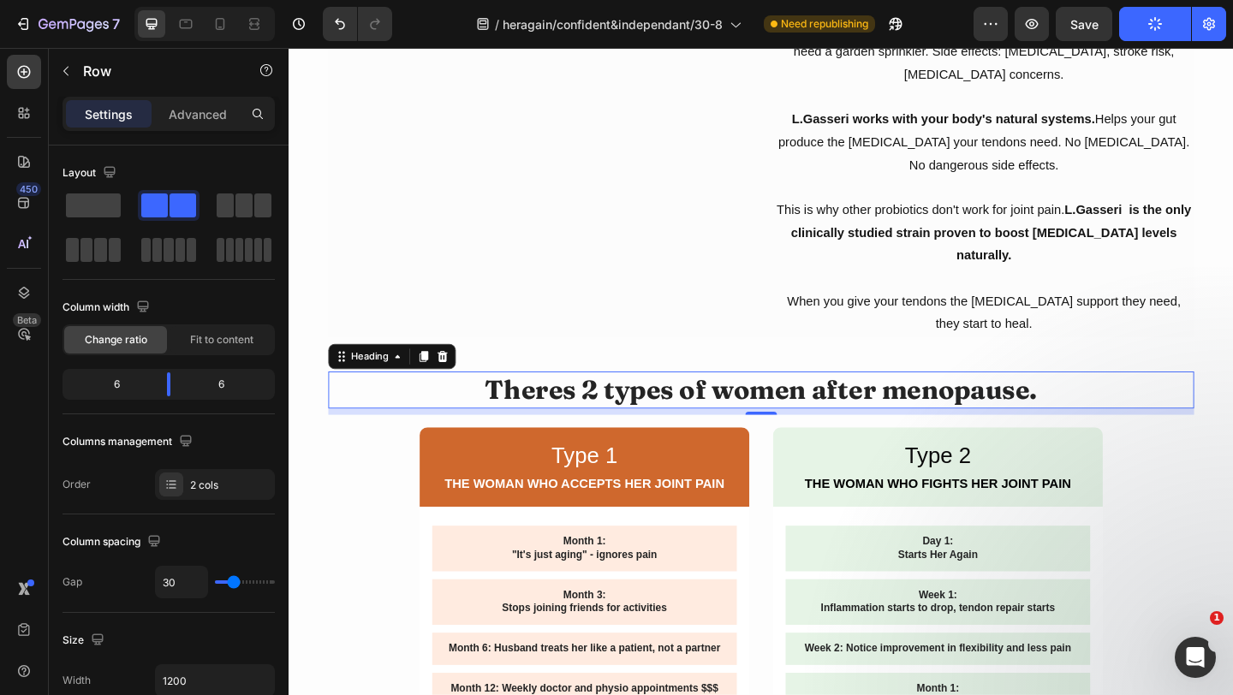
click at [900, 404] on h2 "Theres 2 types of women after menopause." at bounding box center [802, 420] width 942 height 40
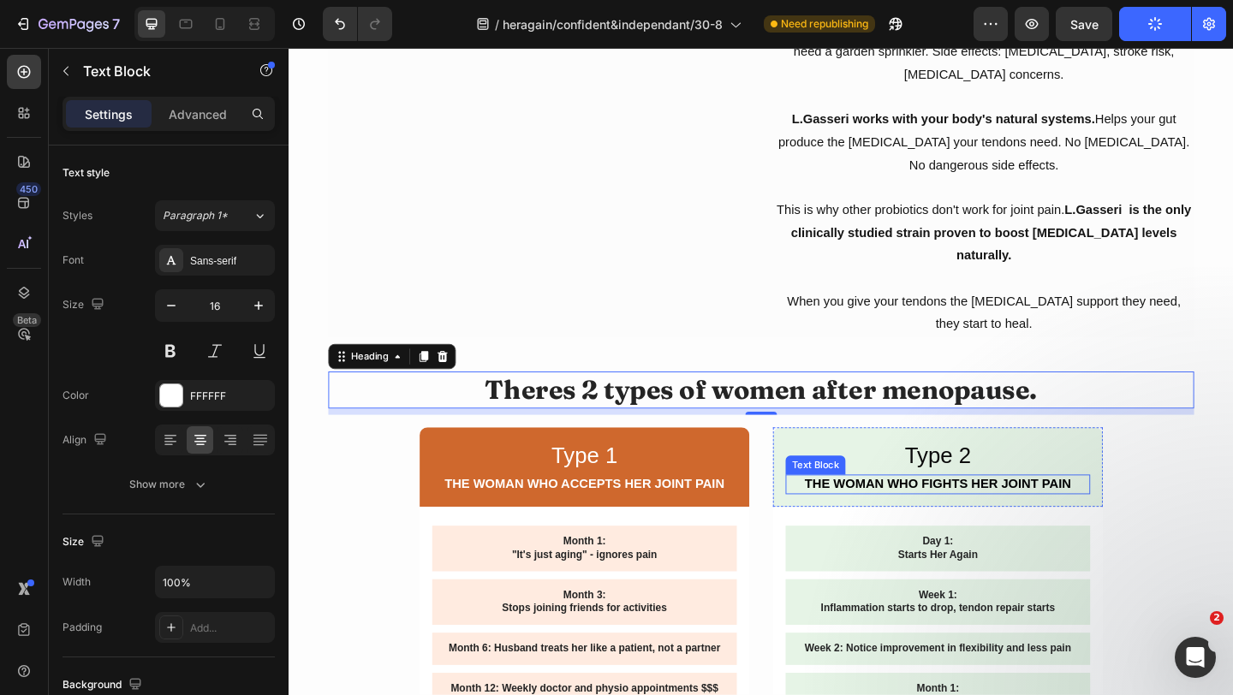
click at [1001, 515] on strong "THE WOMAN WHO FIGHTS HER JOINT PAIN" at bounding box center [994, 522] width 289 height 15
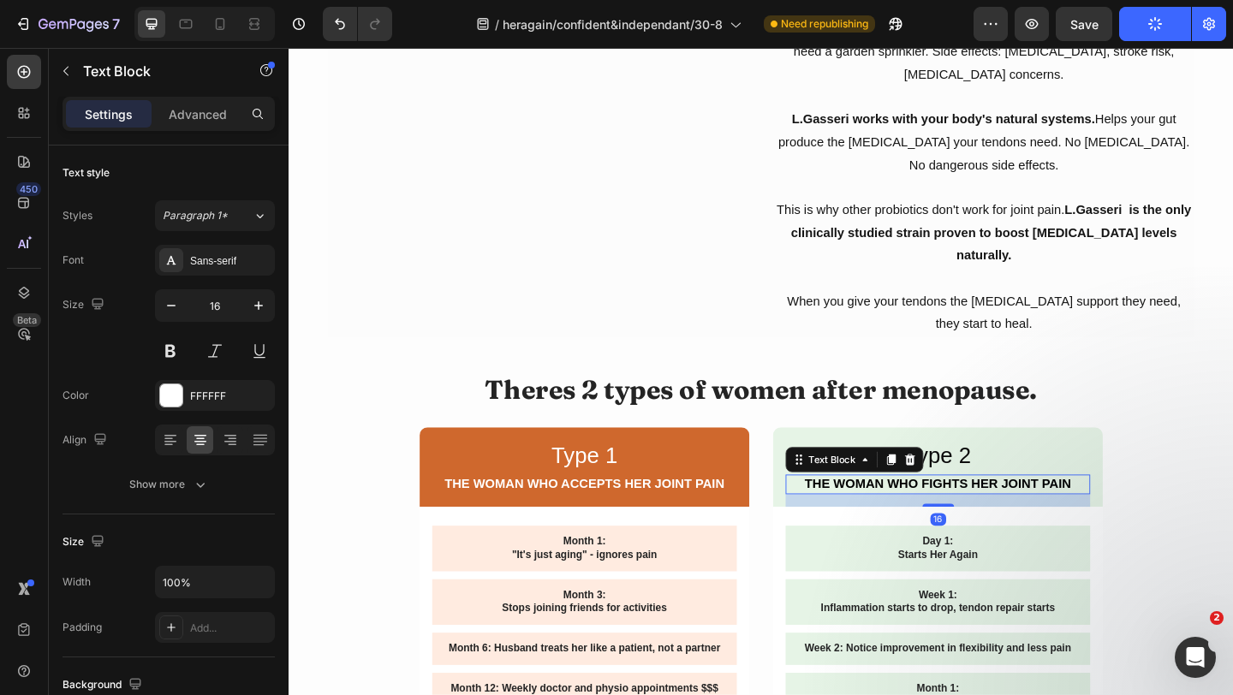
click at [1001, 515] on strong "THE WOMAN WHO FIGHTS HER JOINT PAIN" at bounding box center [994, 522] width 289 height 15
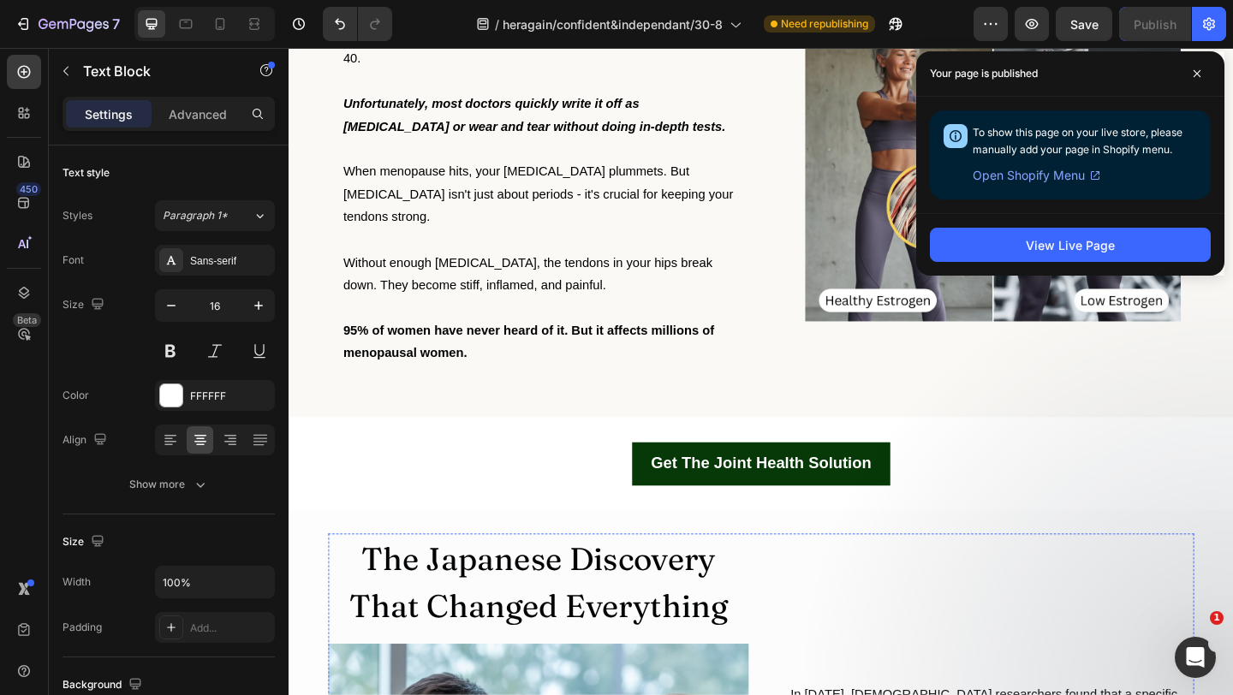
scroll to position [2533, 0]
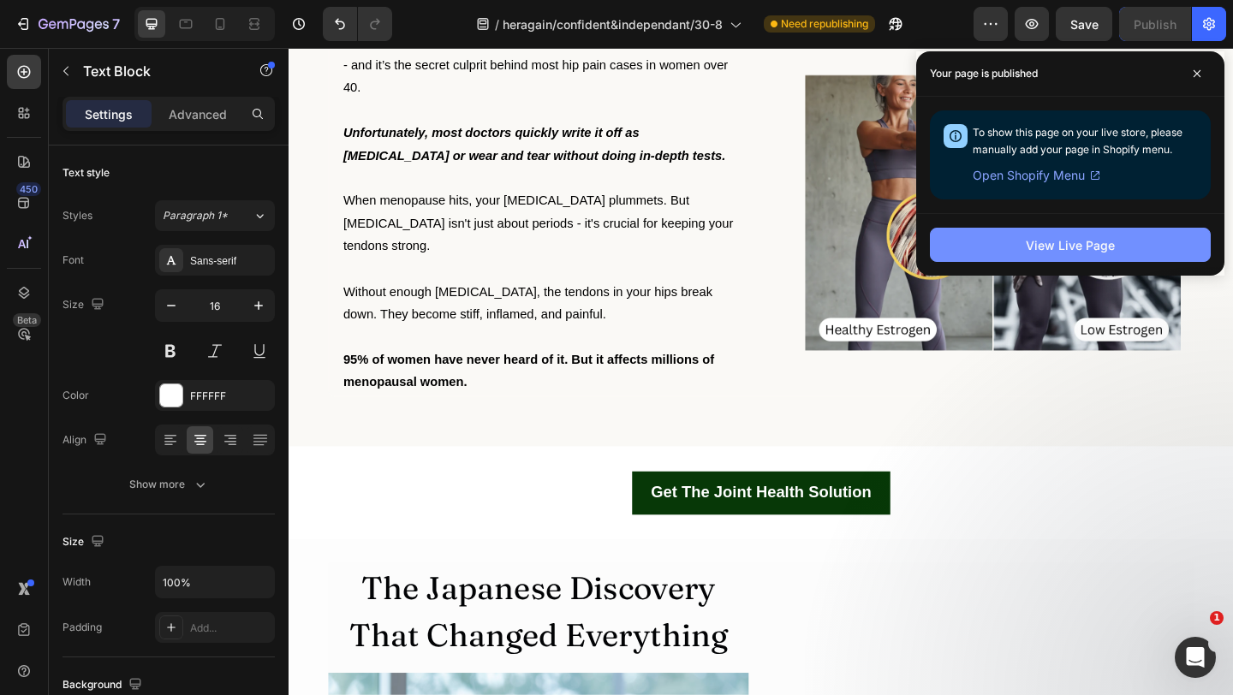
click at [1082, 250] on div "View Live Page" at bounding box center [1070, 245] width 89 height 18
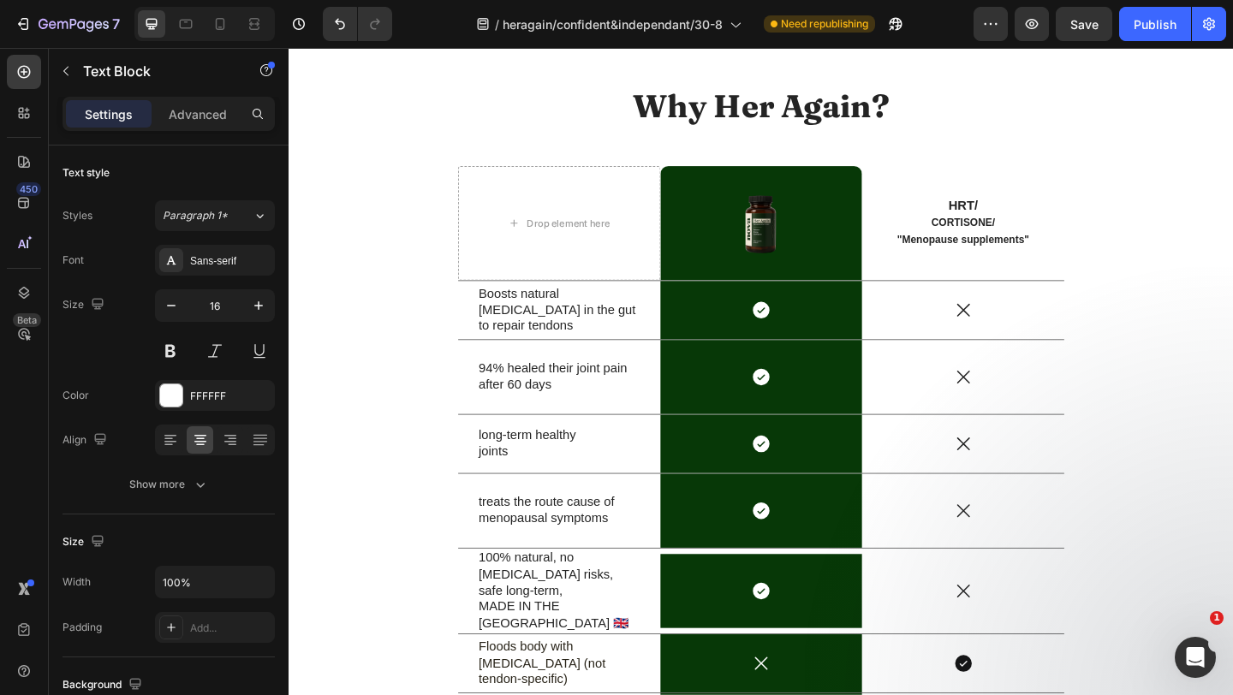
scroll to position [6726, 0]
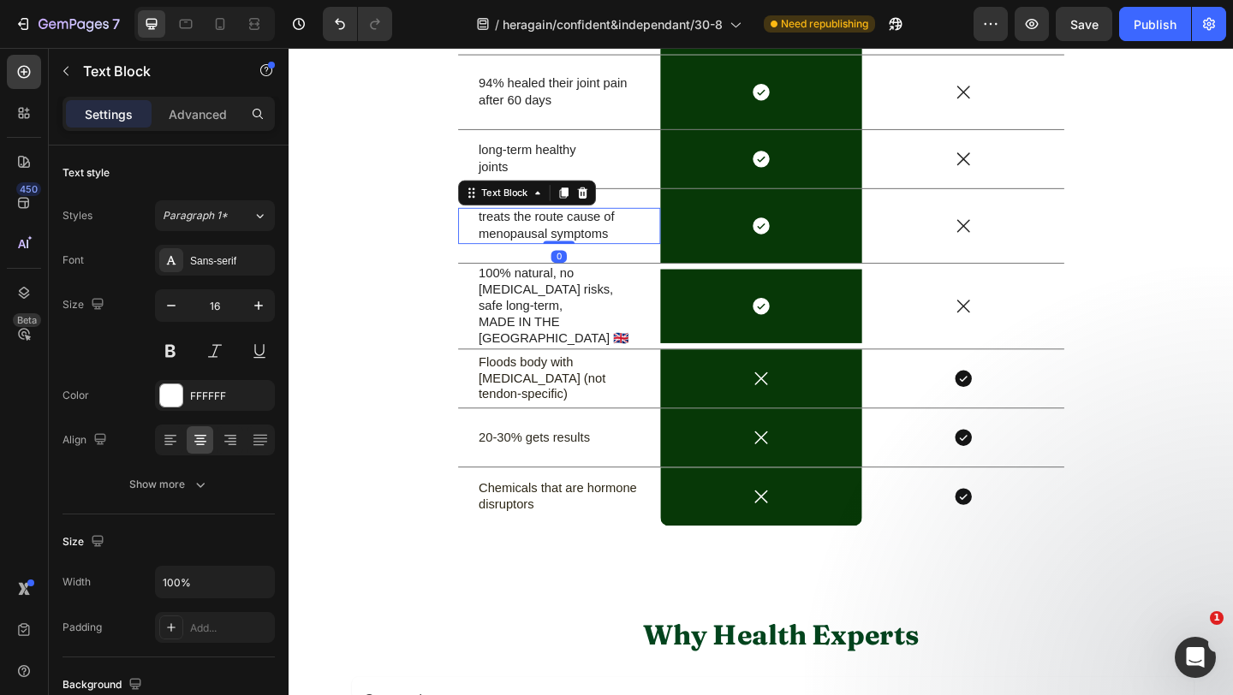
click at [595, 252] on p "treats the route cause of menopausal symptoms" at bounding box center [583, 242] width 176 height 36
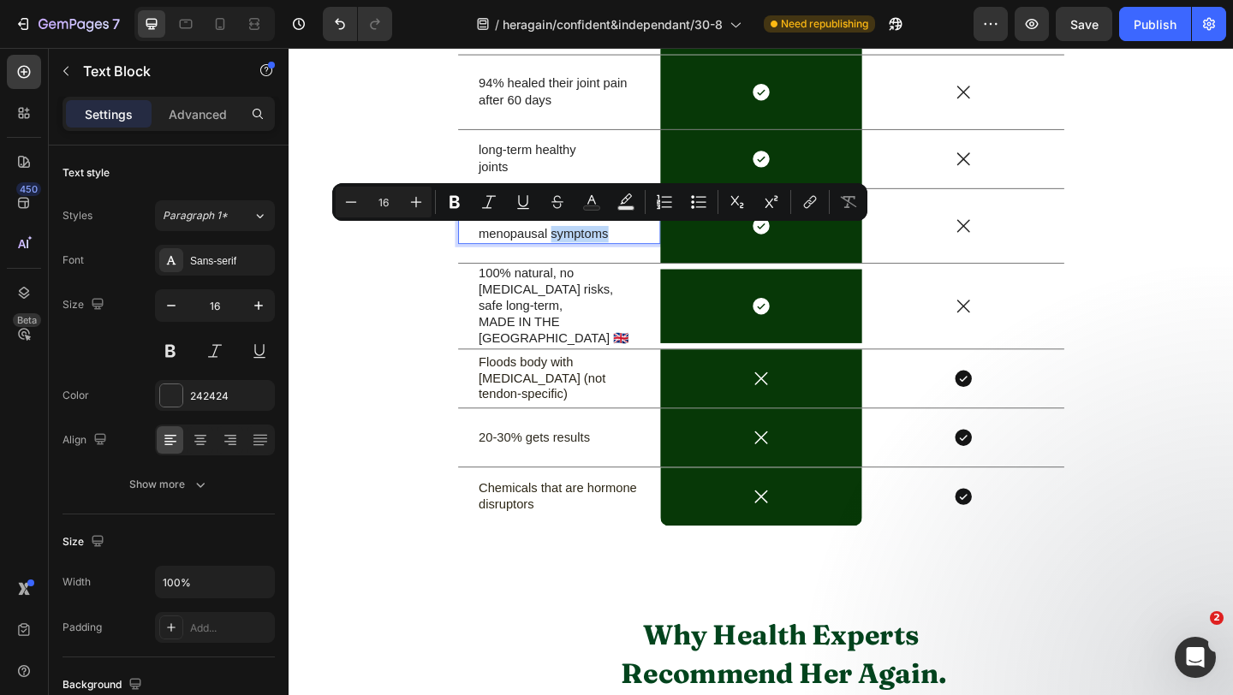
click at [643, 252] on p "treats the route cause of menopausal symptoms" at bounding box center [583, 242] width 176 height 36
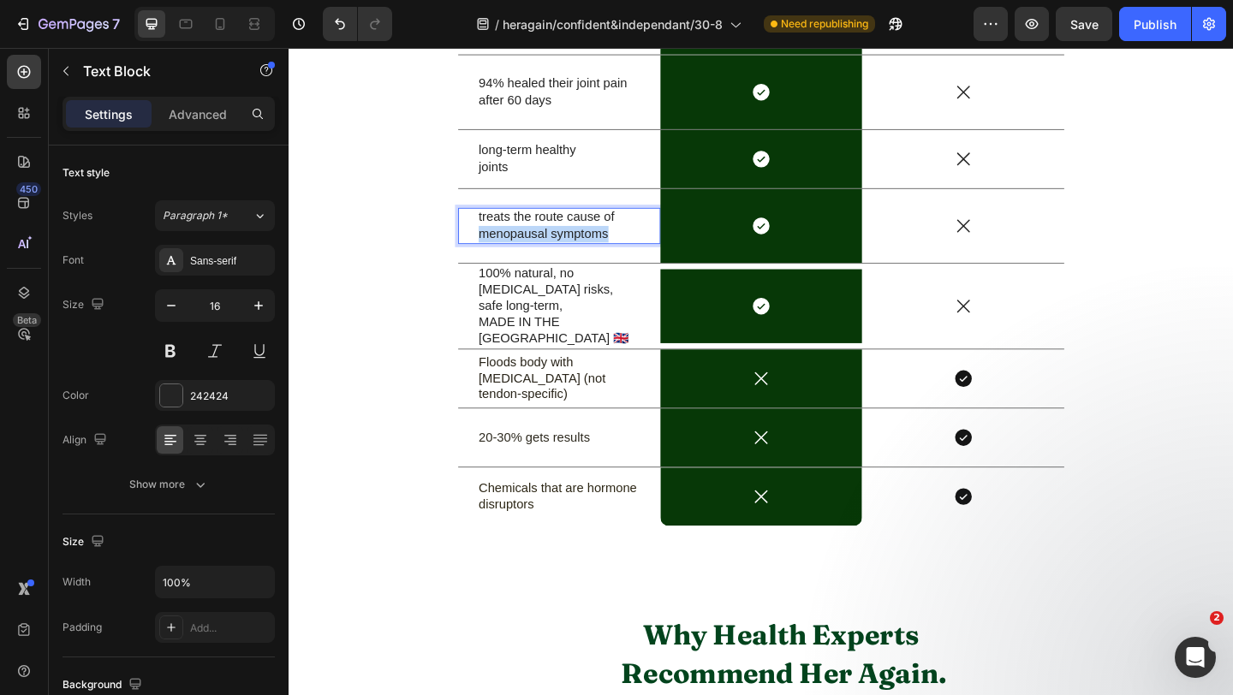
drag, startPoint x: 643, startPoint y: 252, endPoint x: 487, endPoint y: 252, distance: 155.9
click at [487, 252] on div "treats the route cause of menopausal symptoms Text Block 0" at bounding box center [583, 241] width 220 height 39
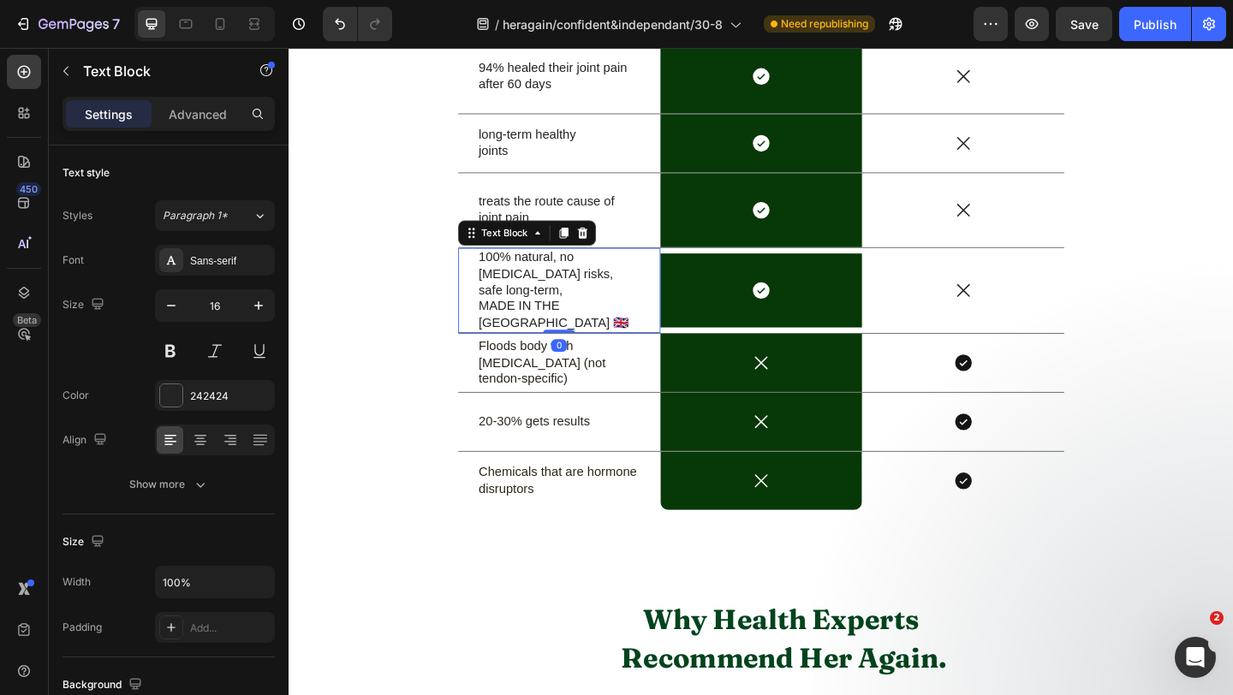
click at [594, 300] on p "100% natural, no synthetic hormone risks, safe long-term," at bounding box center [583, 293] width 176 height 53
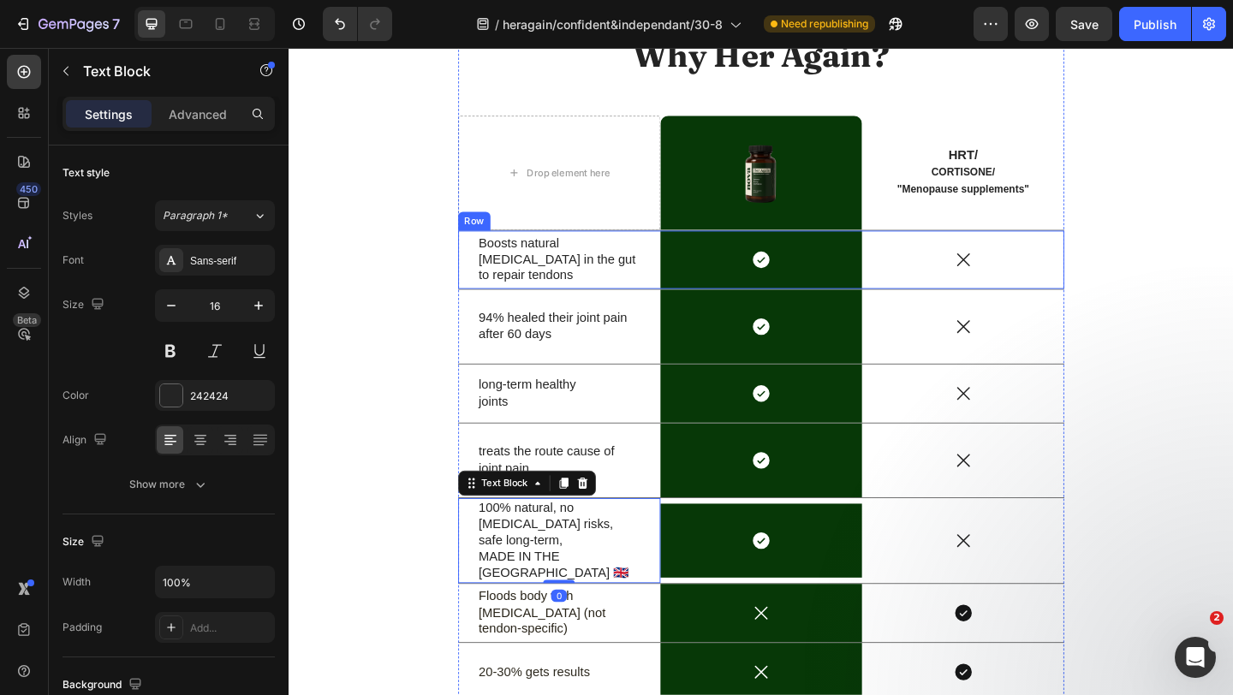
scroll to position [6451, 0]
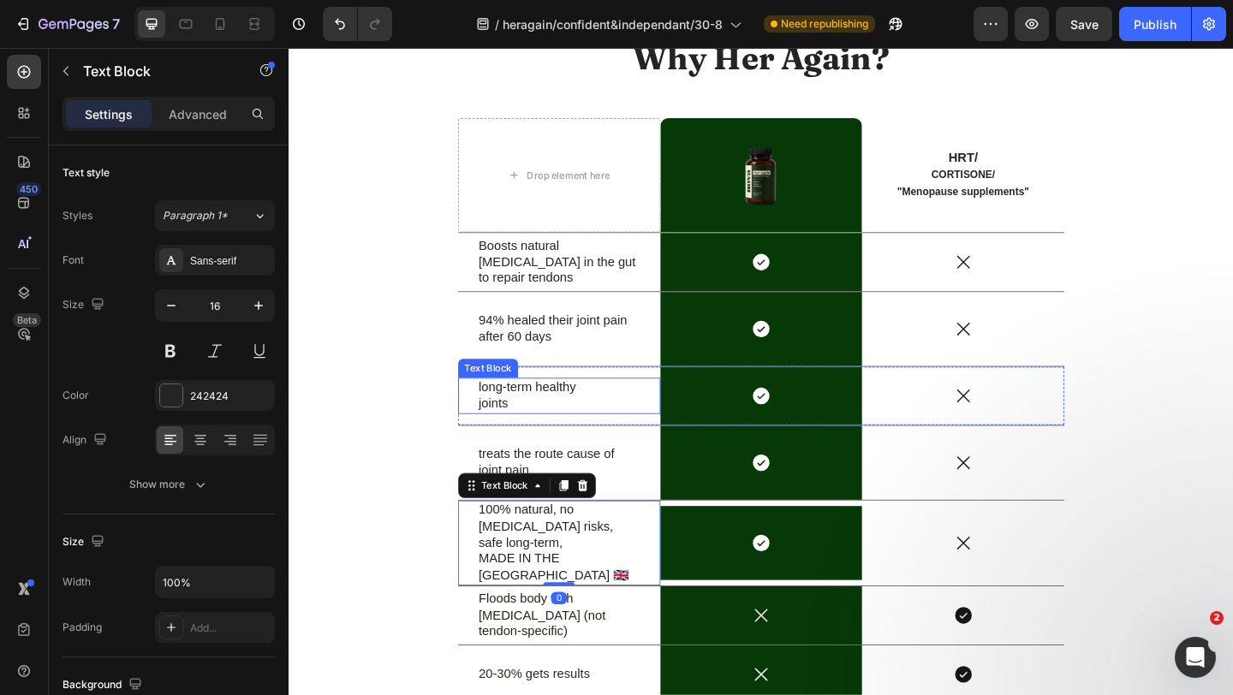
click at [551, 428] on p "joints" at bounding box center [583, 436] width 176 height 18
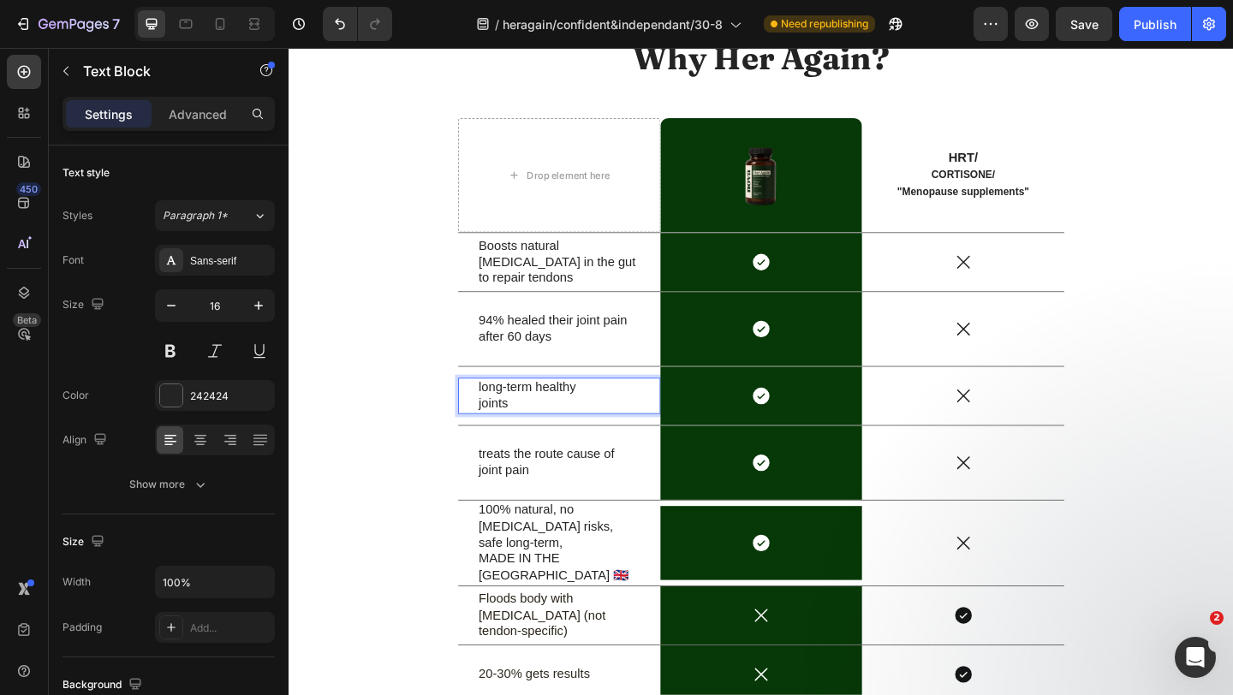
click at [551, 428] on p "joints" at bounding box center [583, 436] width 176 height 18
click at [493, 420] on div "long-term healthy joints" at bounding box center [582, 426] width 179 height 39
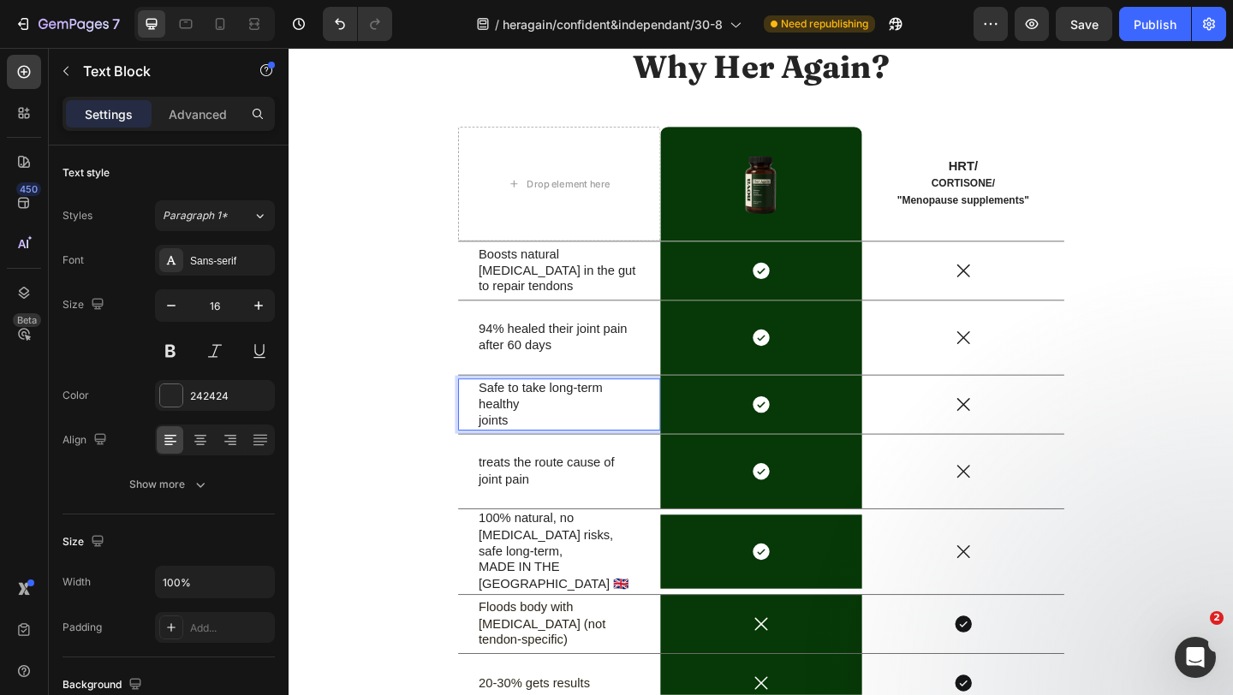
click at [637, 417] on p "Safe to take long-term healthy" at bounding box center [583, 427] width 176 height 36
click at [488, 456] on div "Safe to take long-term healthy joints Text Block 0" at bounding box center [583, 436] width 220 height 57
click at [528, 452] on p "joints" at bounding box center [583, 454] width 176 height 18
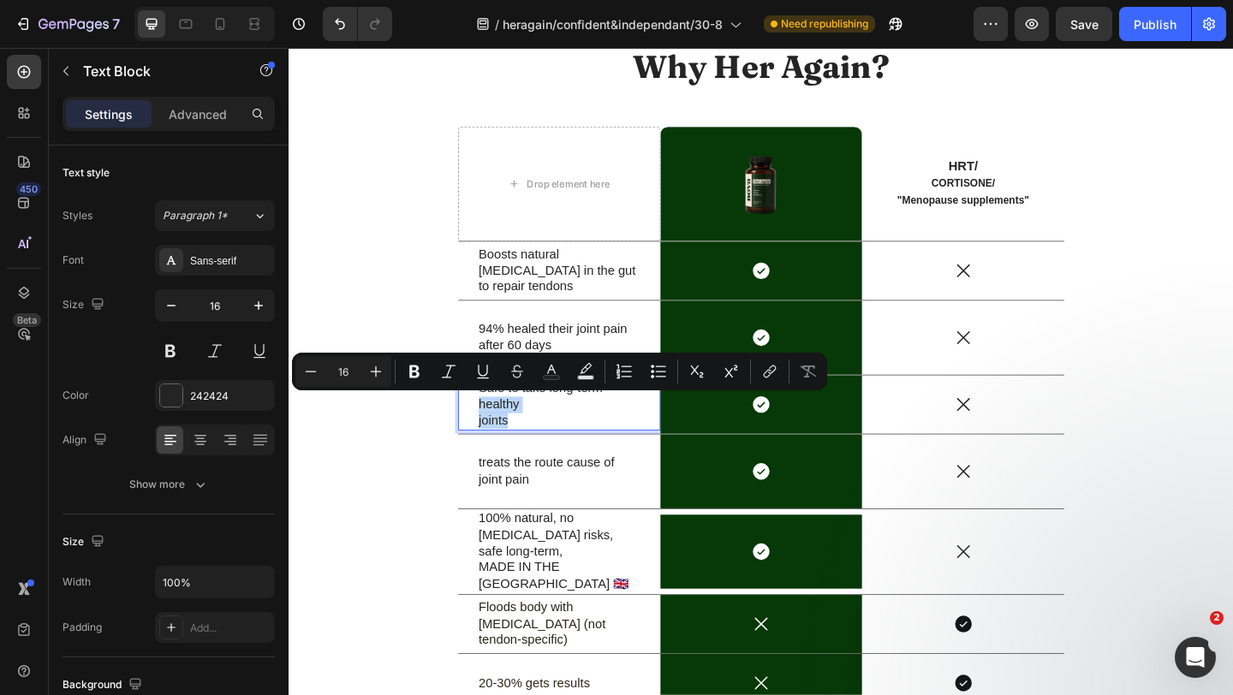
drag, startPoint x: 530, startPoint y: 452, endPoint x: 486, endPoint y: 436, distance: 47.4
click at [486, 436] on div "Safe to take long-term healthy joints Text Block 0" at bounding box center [583, 436] width 220 height 57
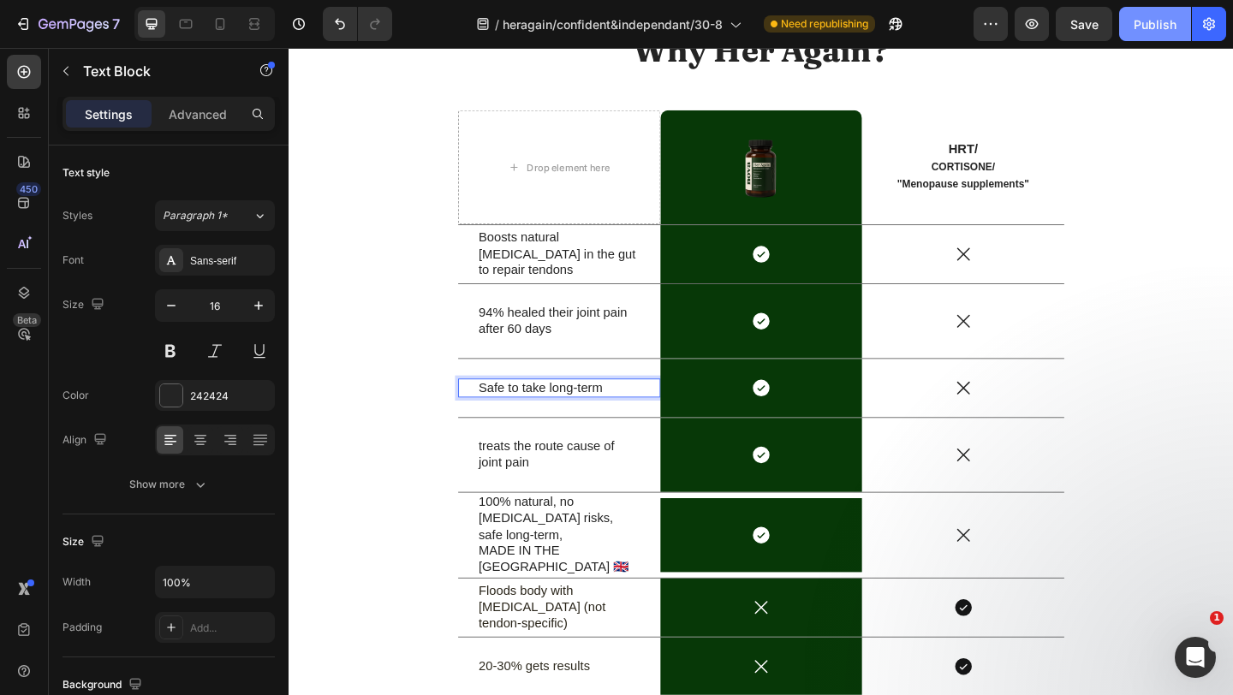
click at [1141, 17] on div "Publish" at bounding box center [1155, 24] width 43 height 18
click at [549, 418] on p "Safe to take long-term" at bounding box center [583, 418] width 176 height 18
copy p "Safe to take long-term"
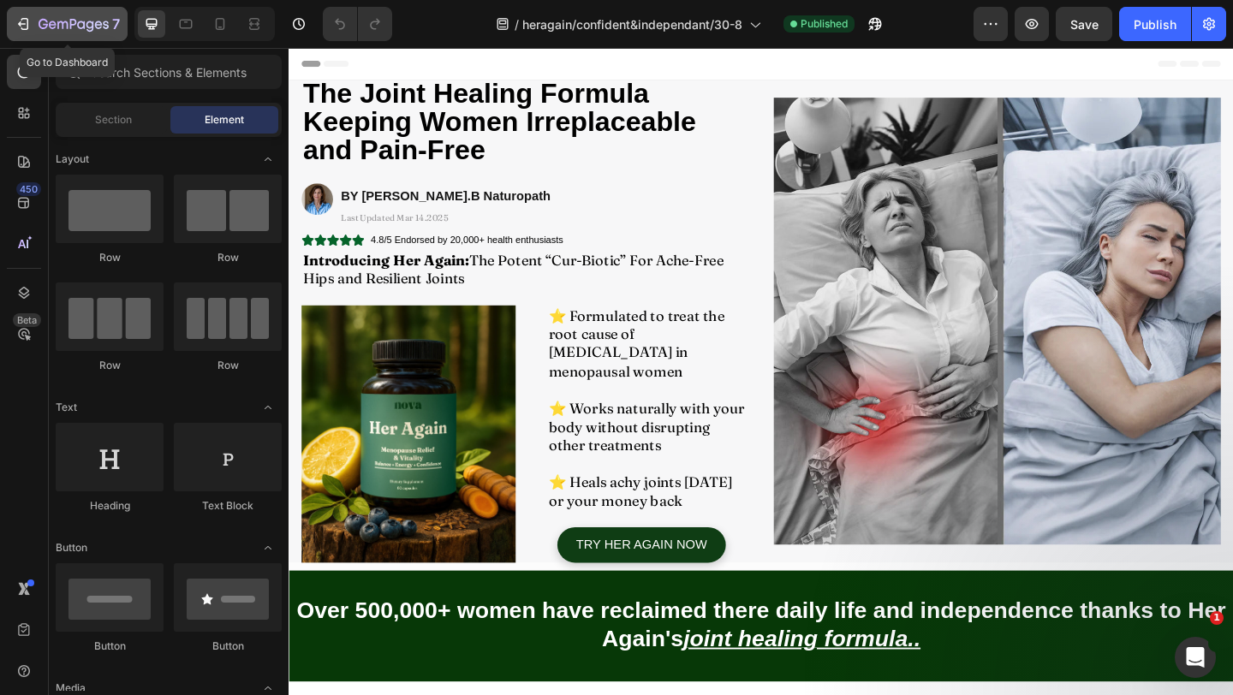
click at [52, 13] on button "7" at bounding box center [67, 24] width 121 height 34
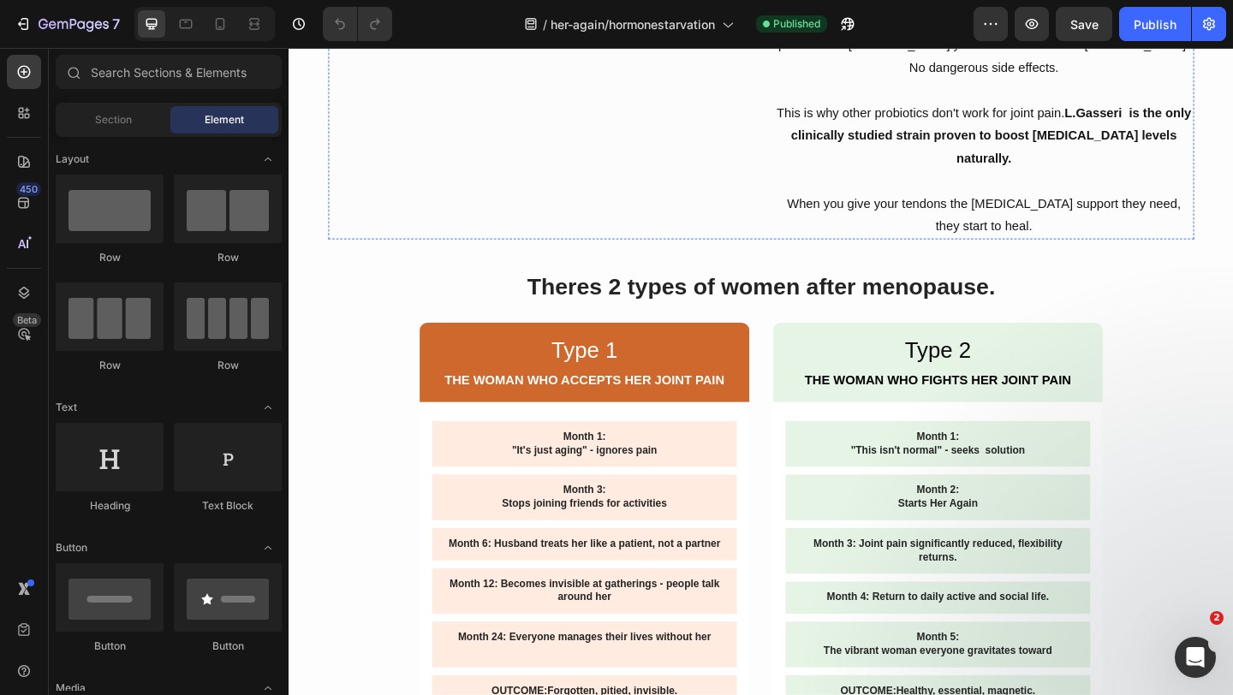
scroll to position [2387, 0]
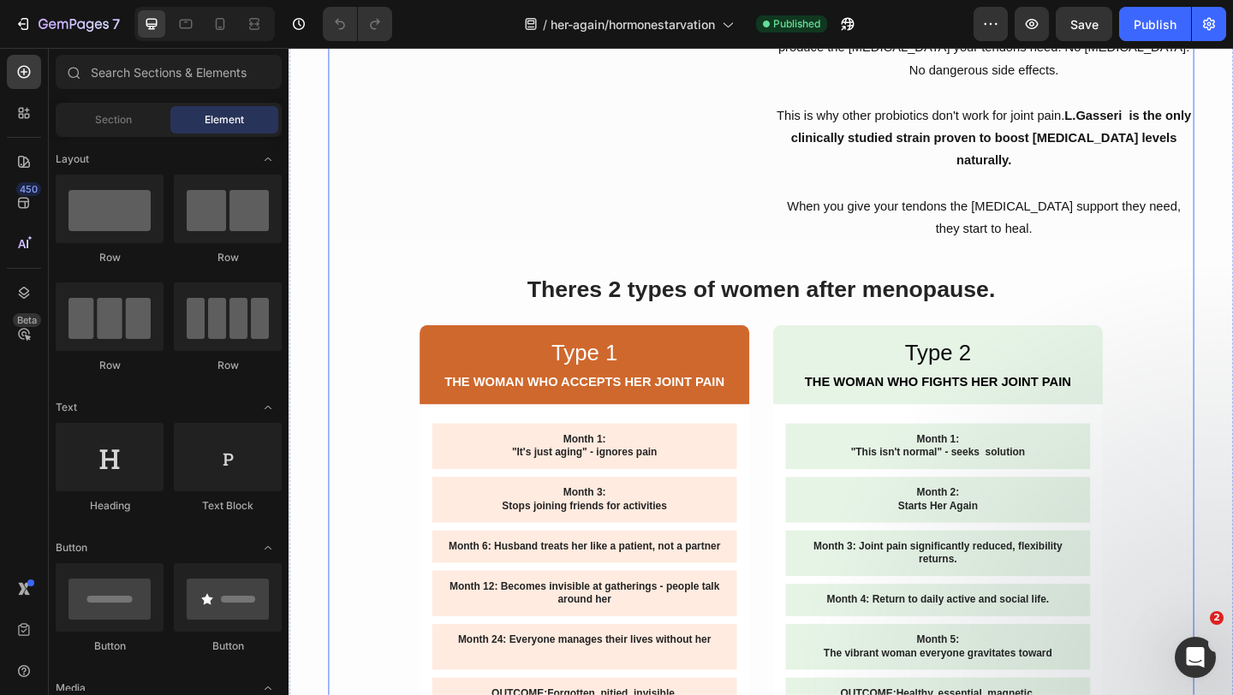
click at [515, 353] on div "The Japanese Discovery That Changed Everything Text Block Image In 2019, Japane…" at bounding box center [802, 469] width 942 height 1443
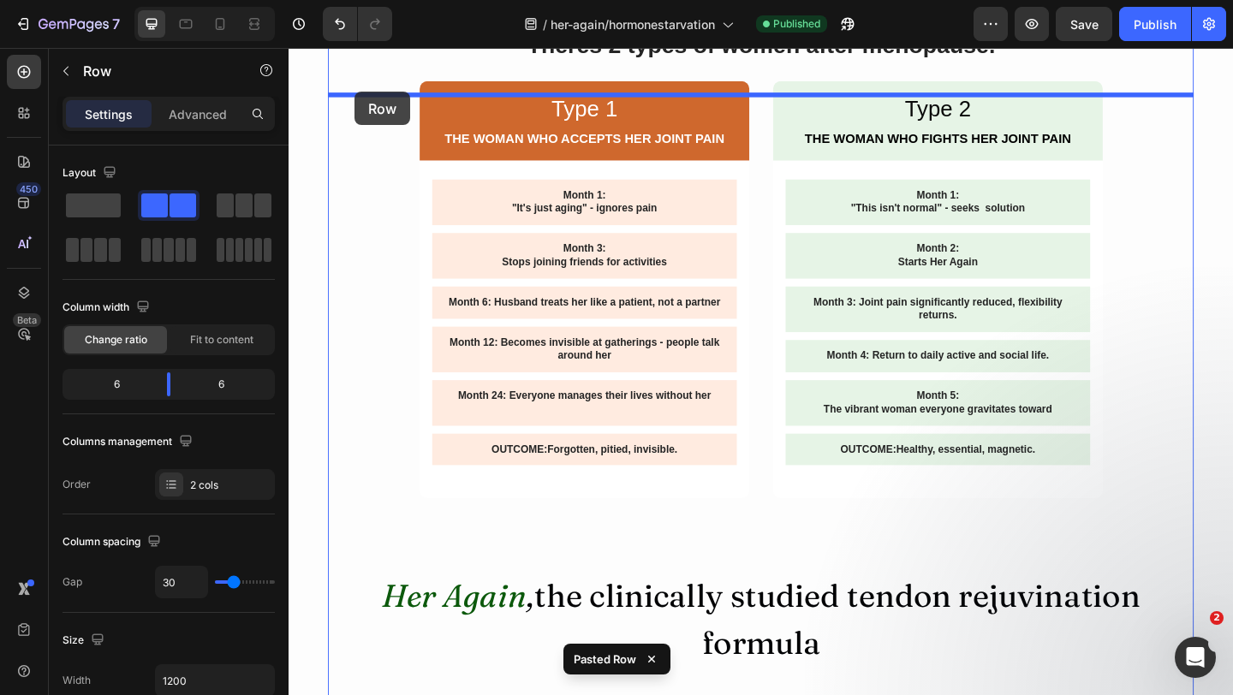
scroll to position [2595, 0]
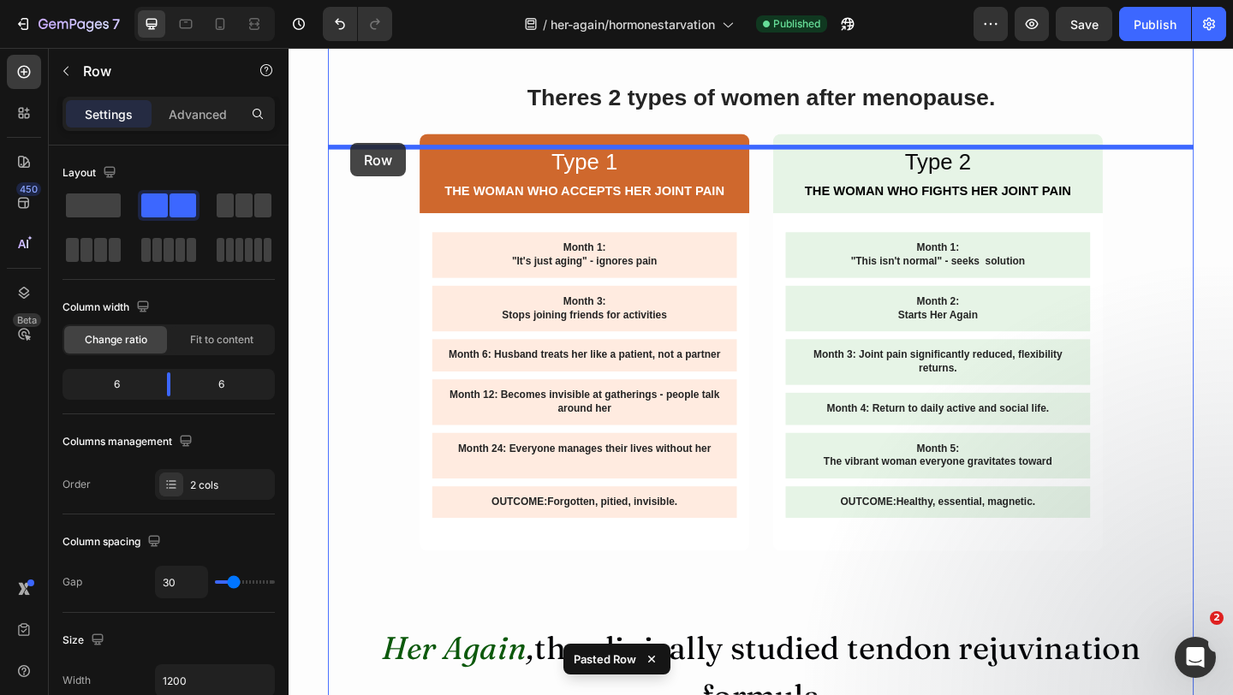
drag, startPoint x: 345, startPoint y: 99, endPoint x: 355, endPoint y: 152, distance: 53.2
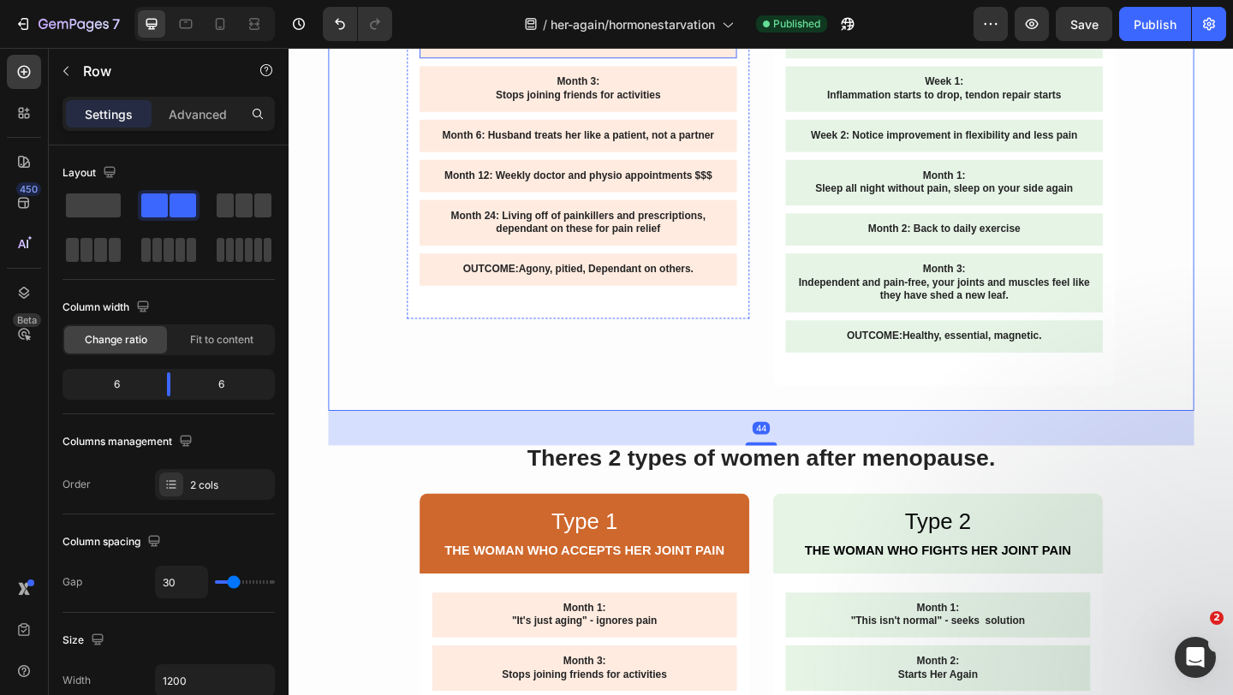
scroll to position [2893, 0]
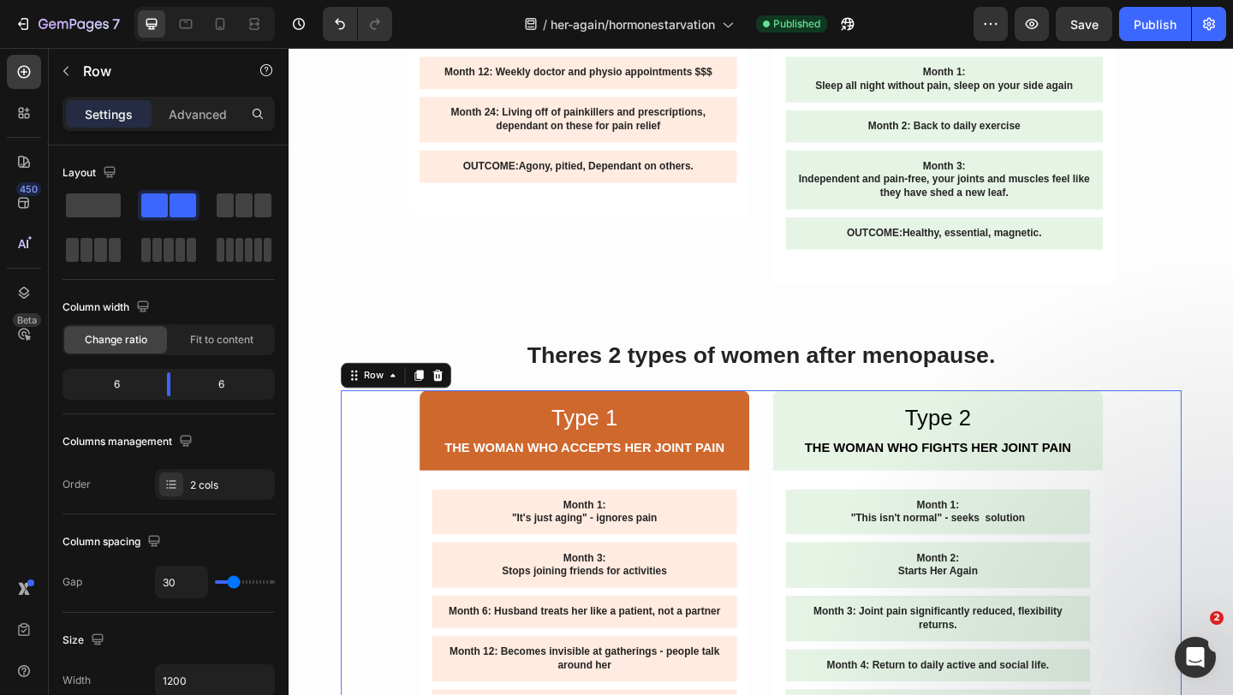
click at [396, 495] on div "Type 1 Text Block THE WOMAN WHO ACCEPTS HER JOINT PAIN Text Block Row Month 1: …" at bounding box center [802, 661] width 915 height 481
click at [446, 410] on icon at bounding box center [450, 404] width 11 height 12
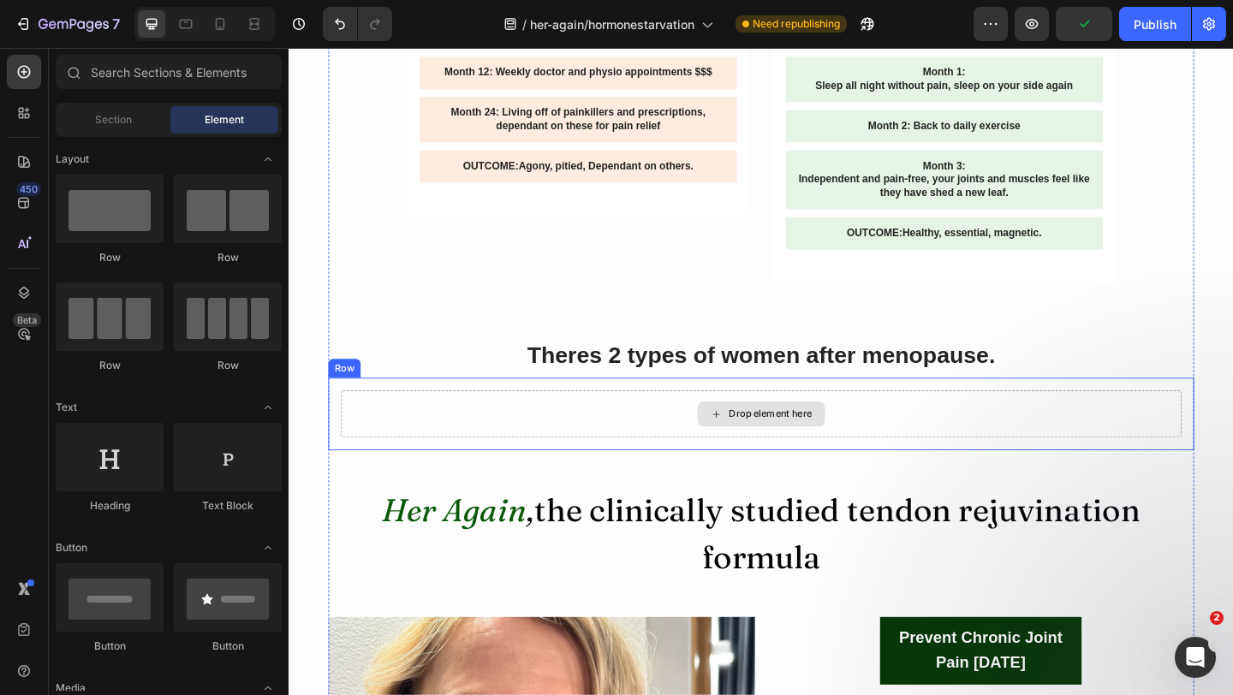
click at [456, 472] on div "Drop element here" at bounding box center [802, 446] width 915 height 51
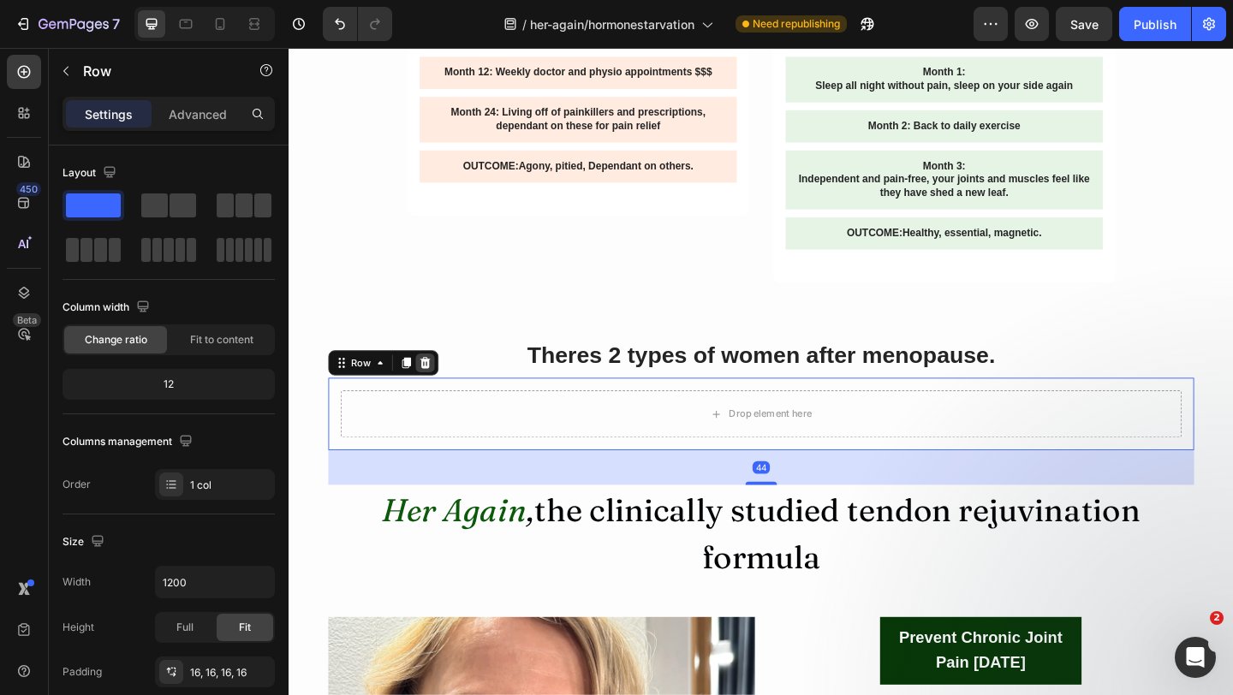
click at [440, 397] on icon at bounding box center [437, 391] width 11 height 12
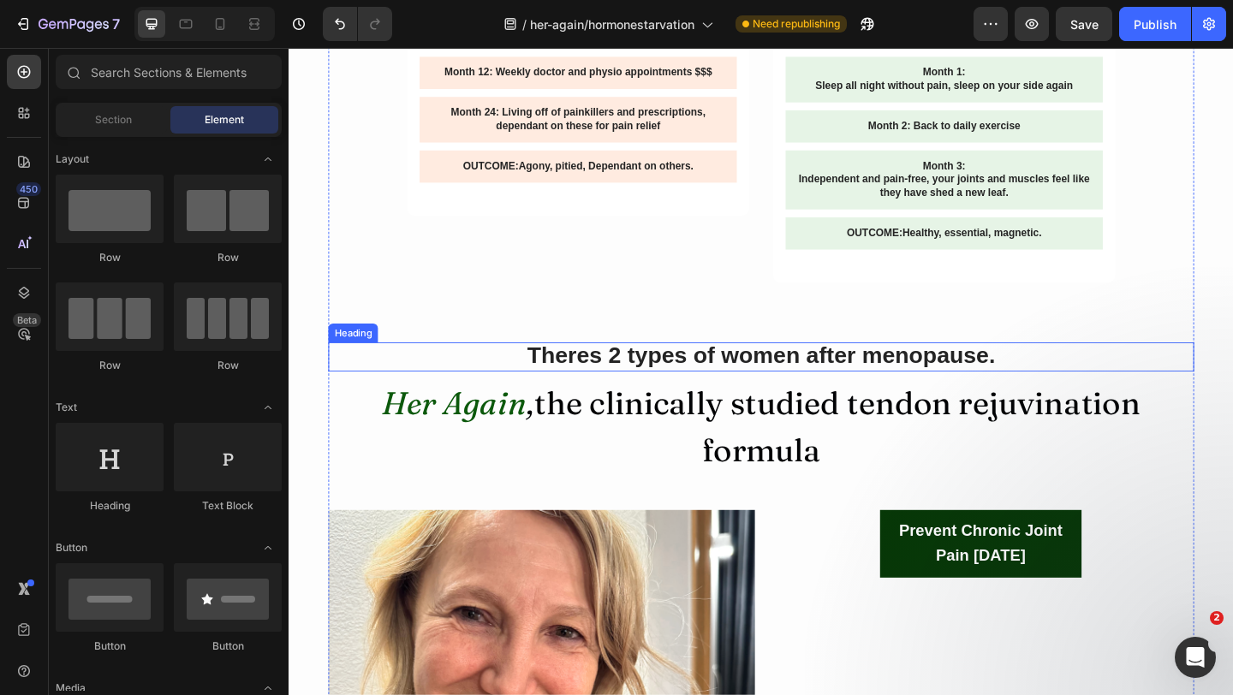
click at [427, 401] on h2 "Theres 2 types of women after menopause." at bounding box center [802, 384] width 942 height 33
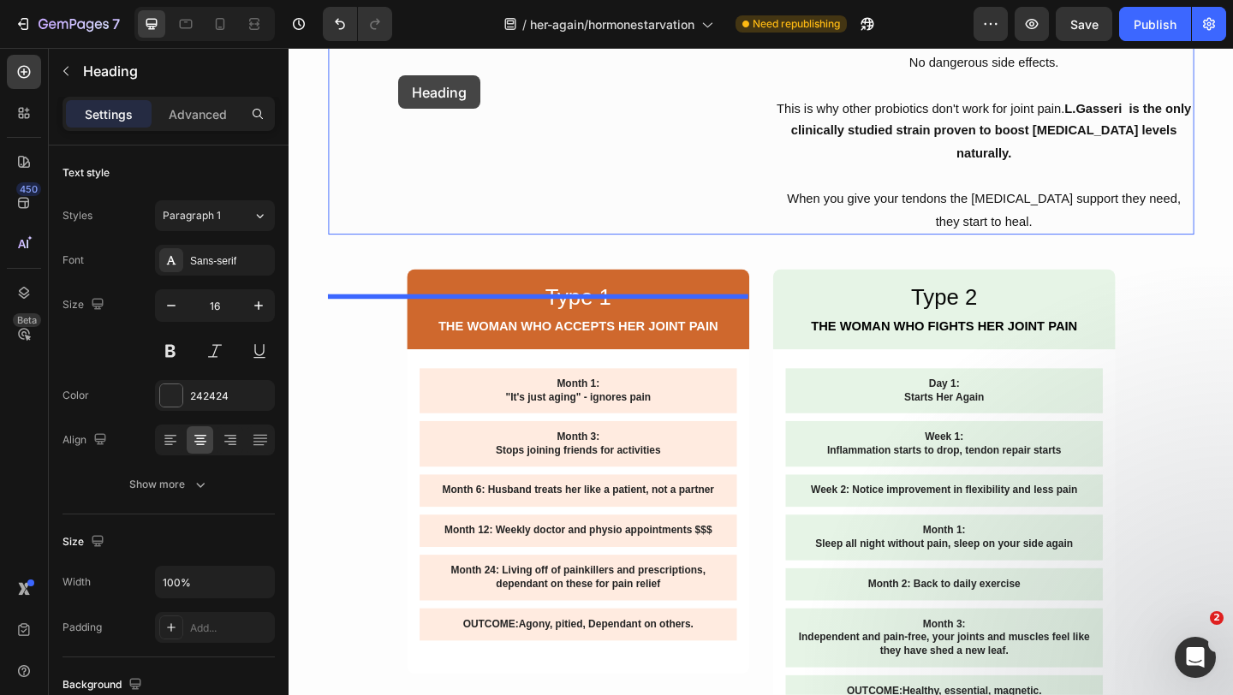
scroll to position [2384, 0]
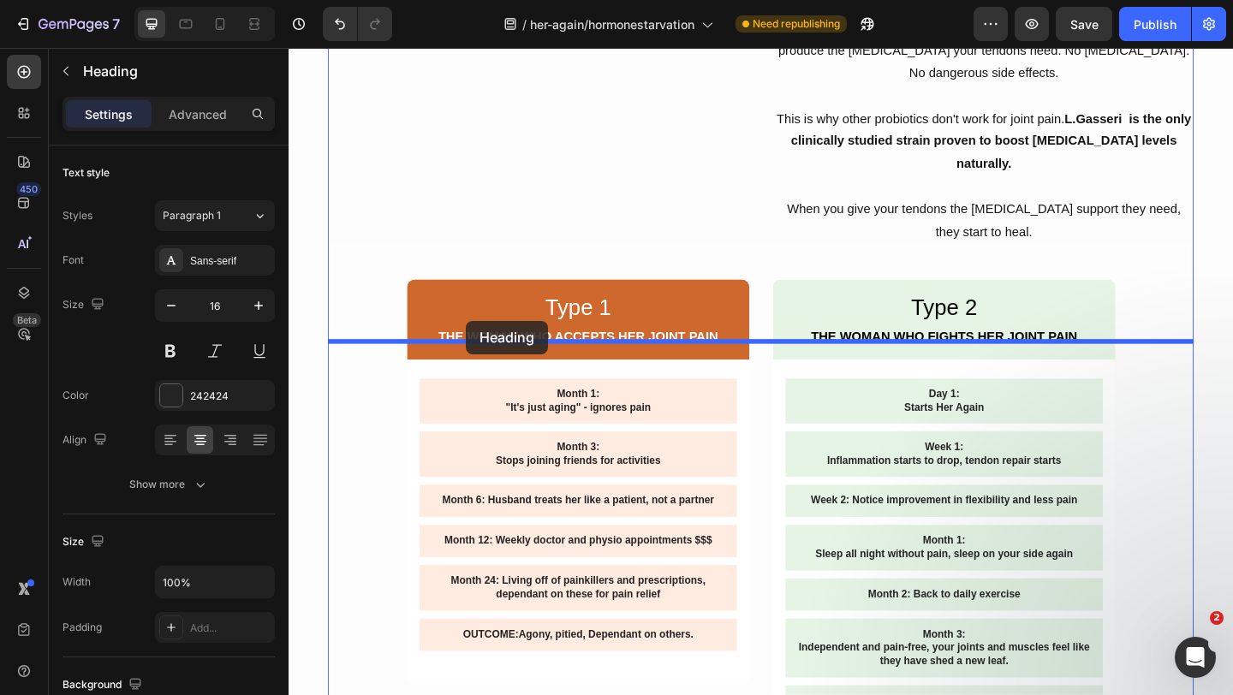
drag, startPoint x: 351, startPoint y: 424, endPoint x: 481, endPoint y: 345, distance: 152.2
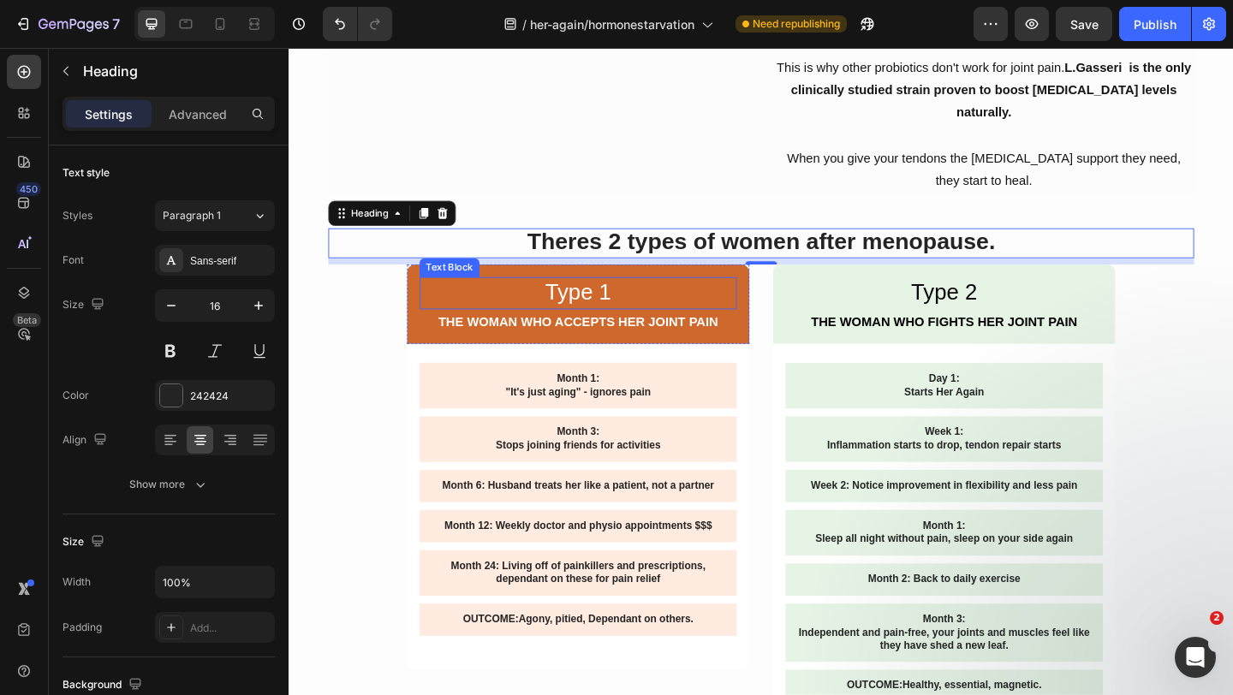
scroll to position [2468, 0]
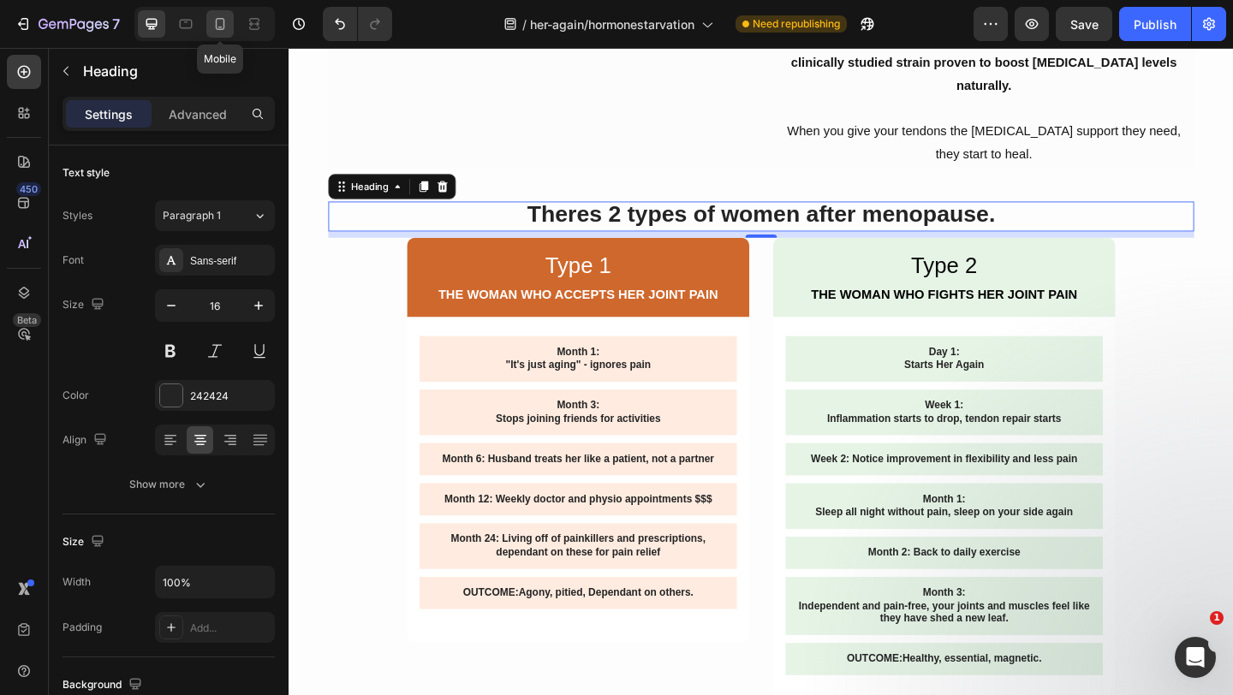
click at [215, 22] on icon at bounding box center [220, 23] width 17 height 17
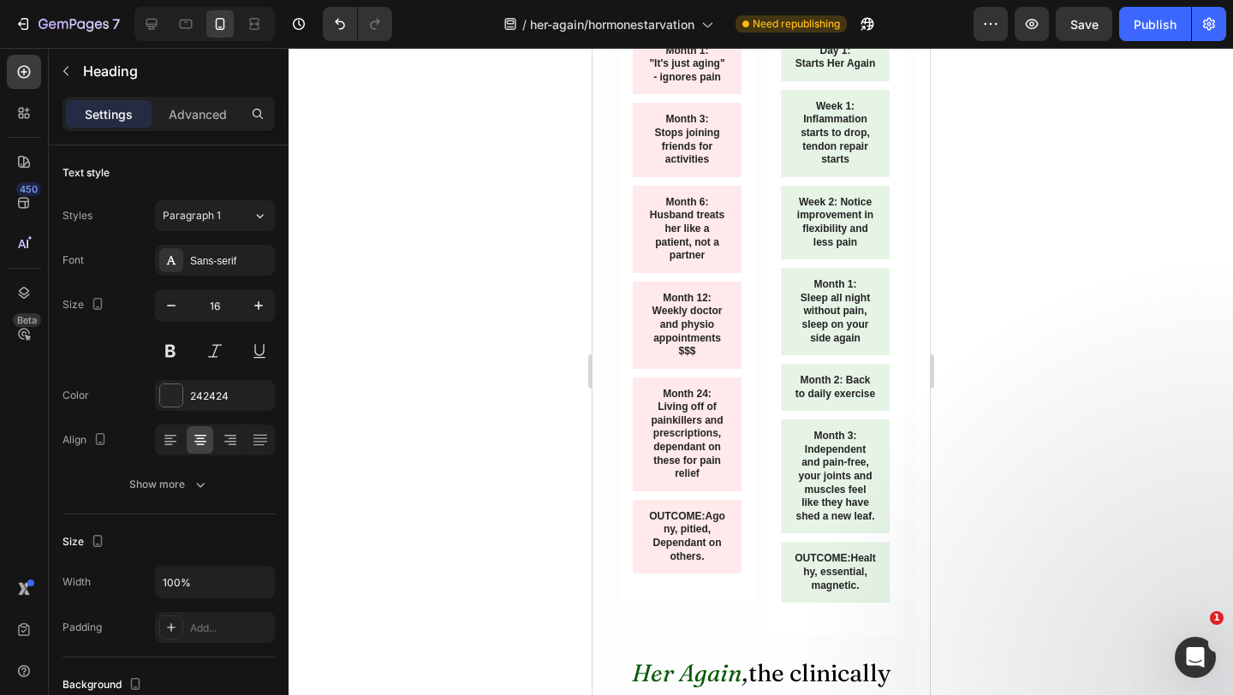
scroll to position [2838, 0]
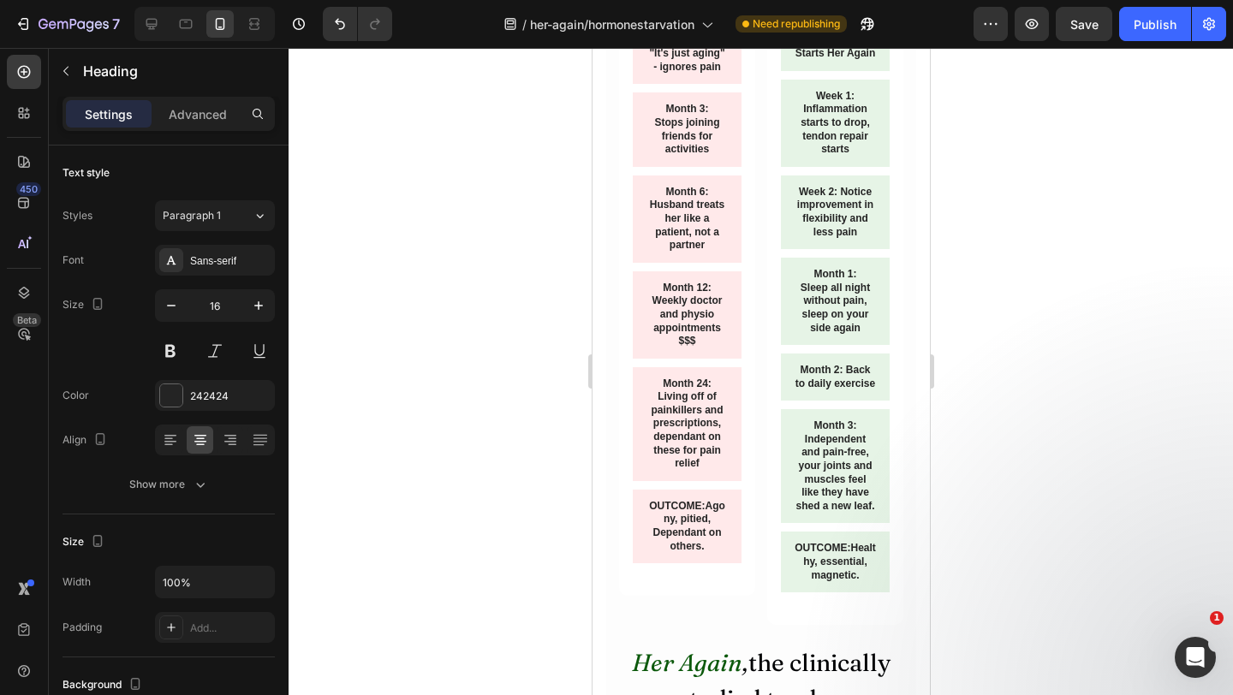
click at [969, 242] on div at bounding box center [761, 371] width 945 height 647
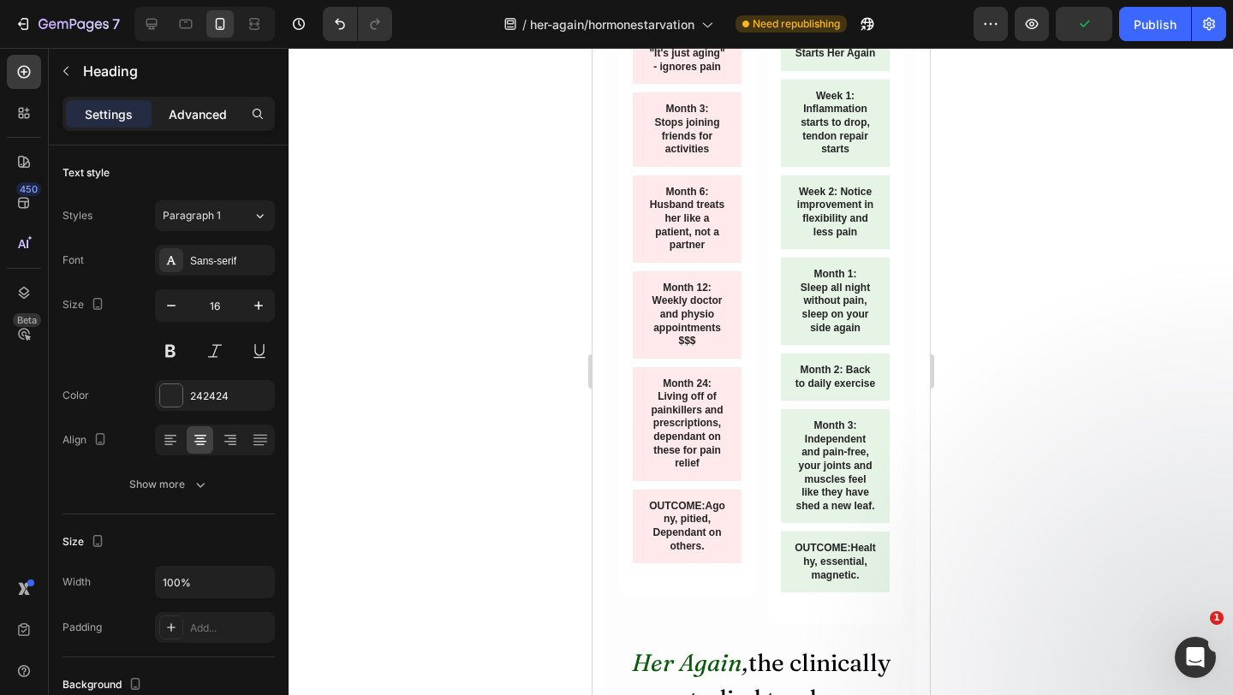
click at [220, 120] on p "Advanced" at bounding box center [198, 114] width 58 height 18
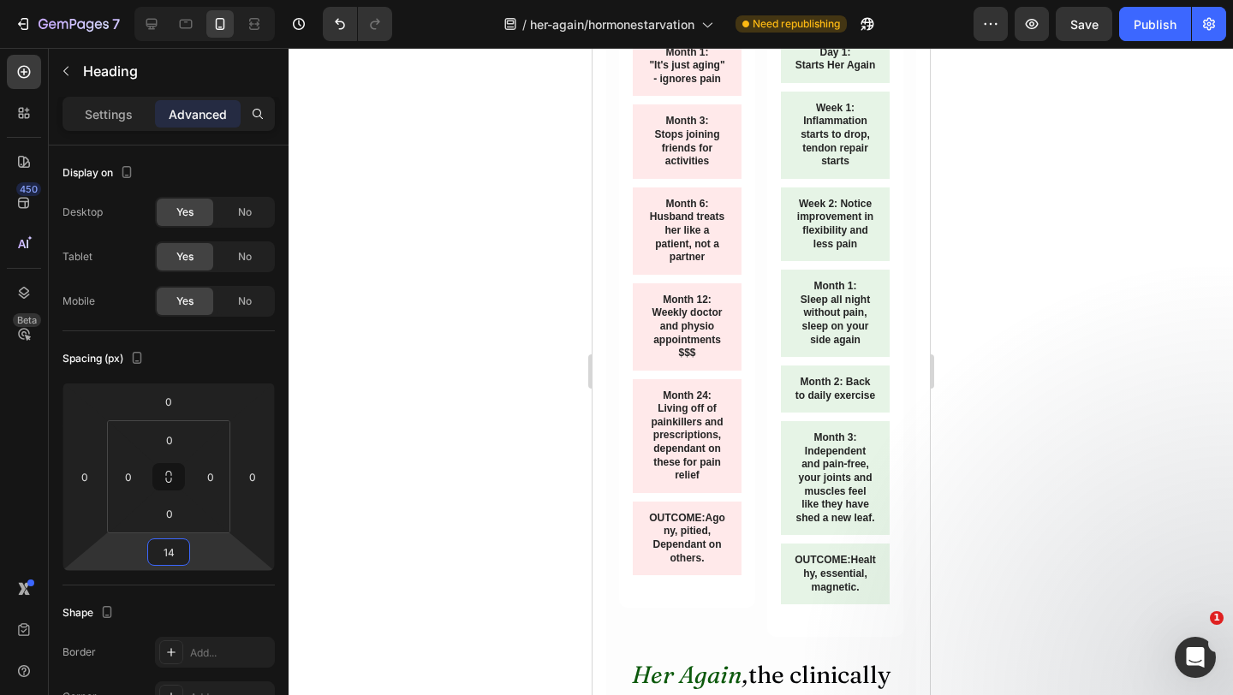
type input "16"
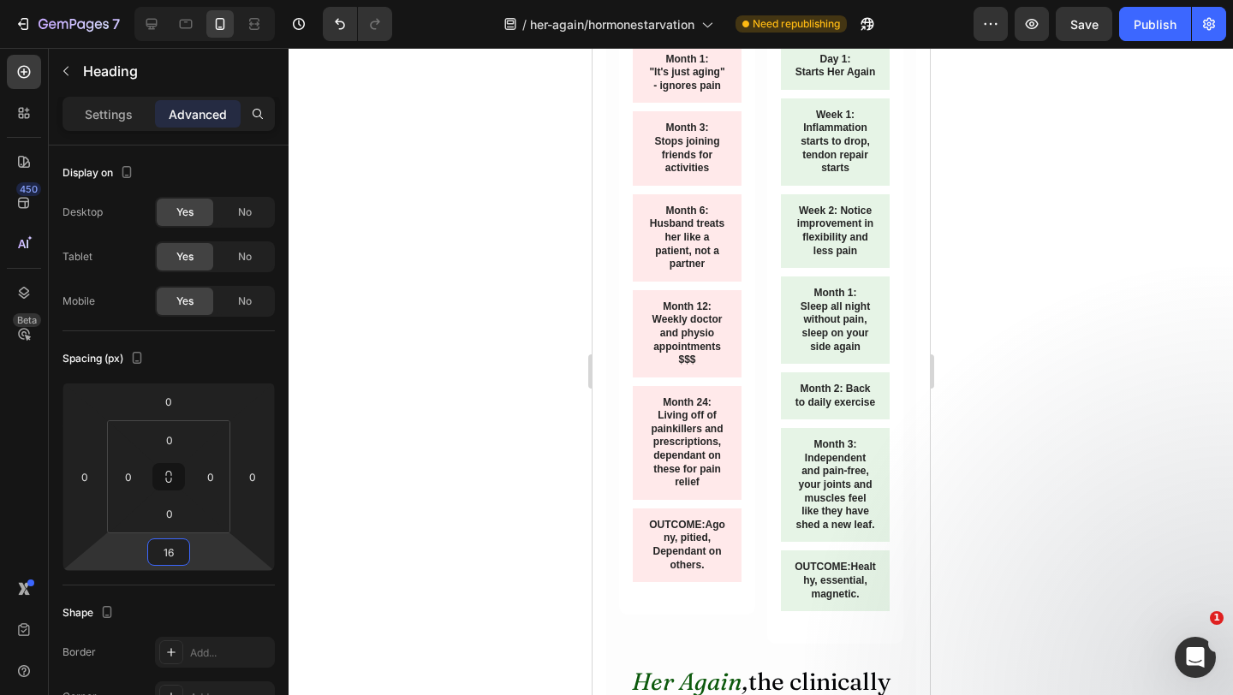
drag, startPoint x: 191, startPoint y: 539, endPoint x: 191, endPoint y: 529, distance: 9.4
click at [191, 0] on html "7 Version history / her-again/hormonestarvation Need republishing Preview Save …" at bounding box center [616, 0] width 1233 height 0
click at [1034, 399] on div at bounding box center [761, 371] width 945 height 647
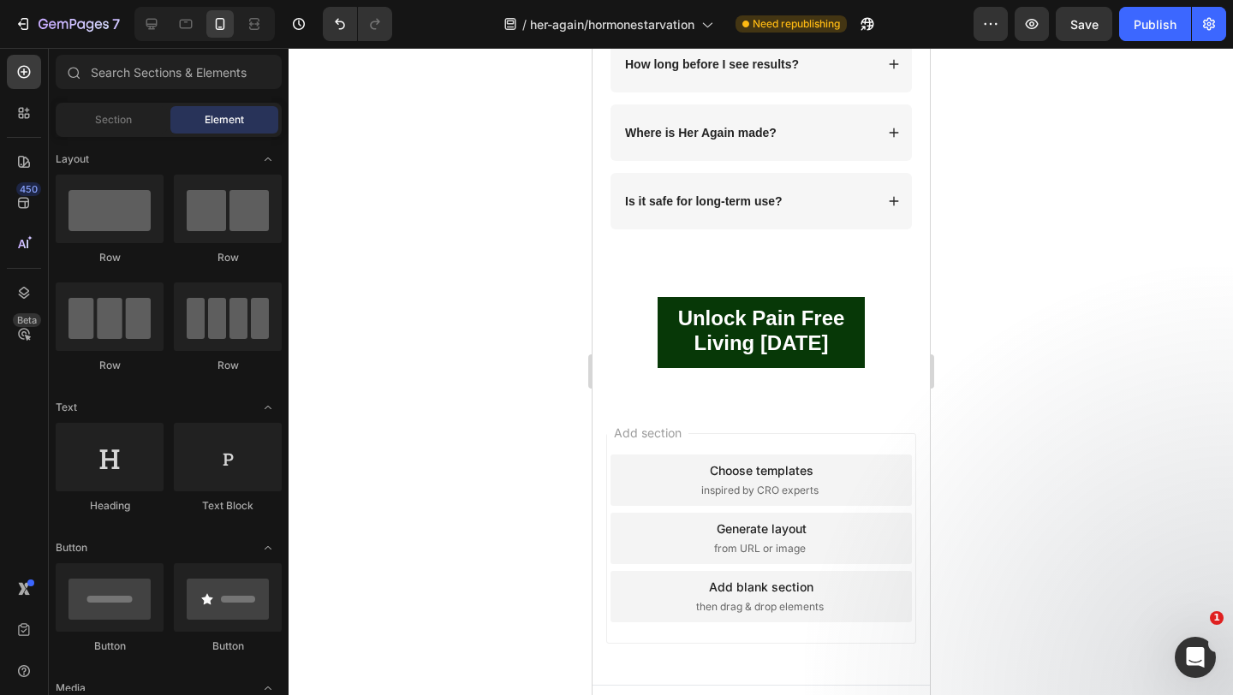
scroll to position [9797, 0]
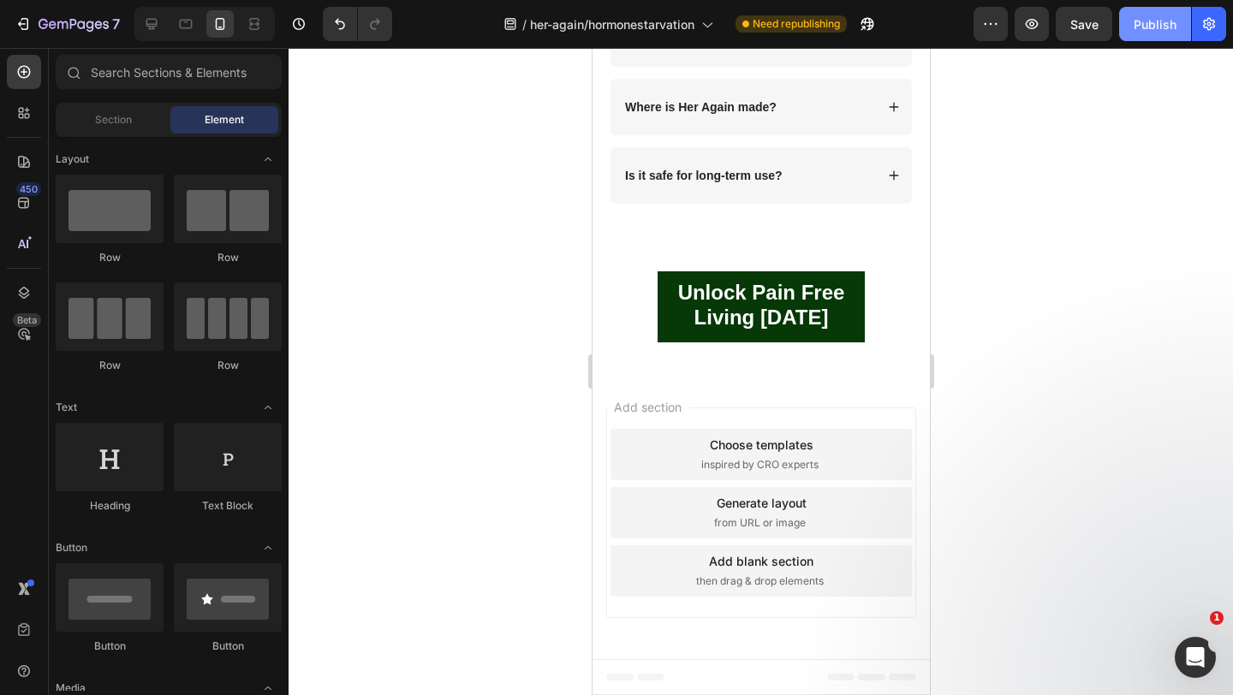
click at [1167, 21] on div "Publish" at bounding box center [1155, 24] width 43 height 18
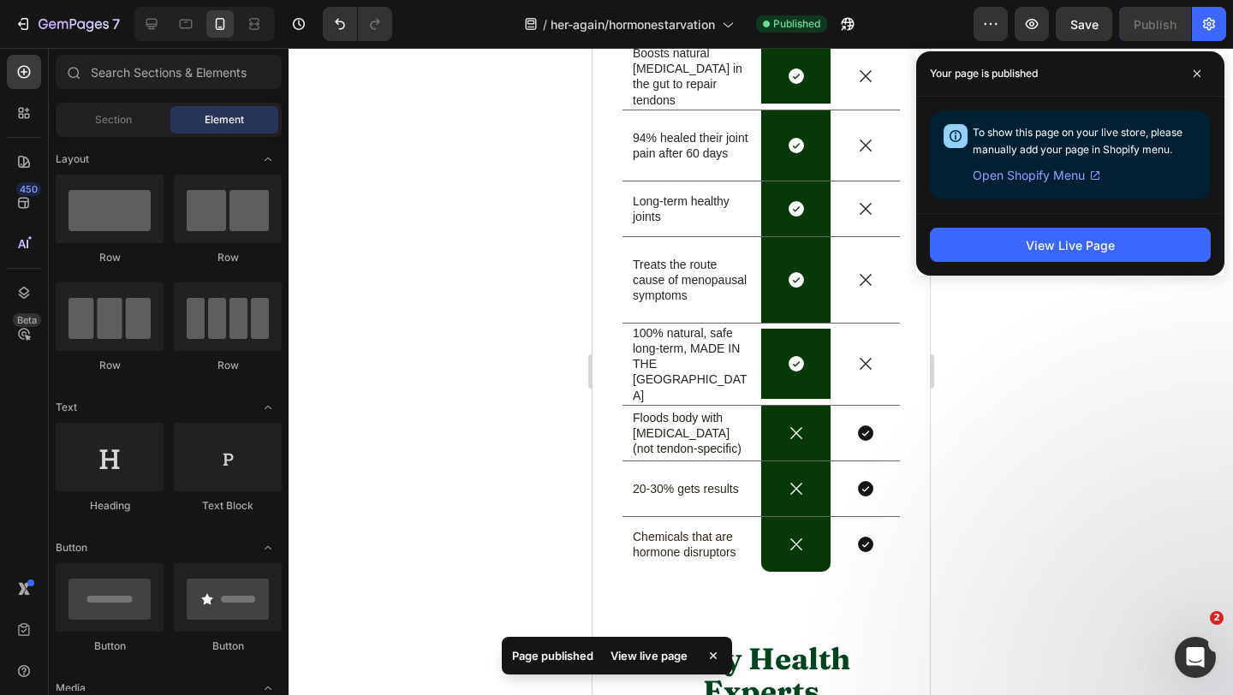
scroll to position [7093, 0]
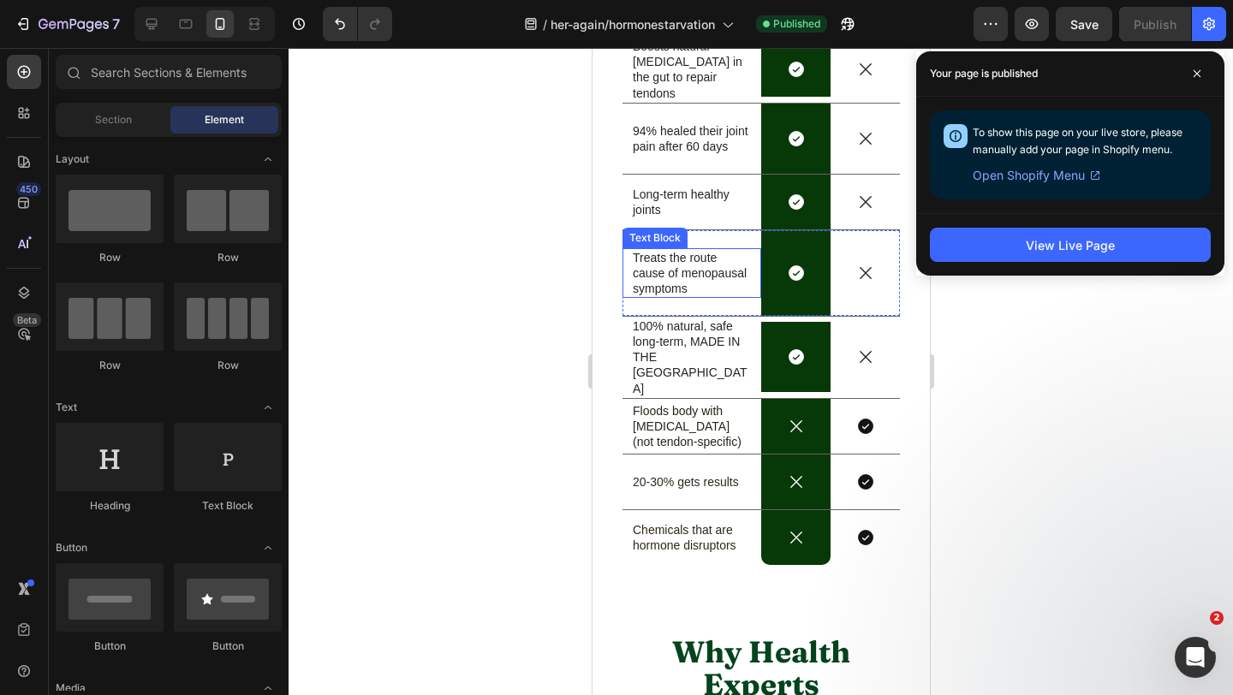
click at [662, 290] on p "Treats the route cause of menopausal symptoms" at bounding box center [691, 273] width 118 height 47
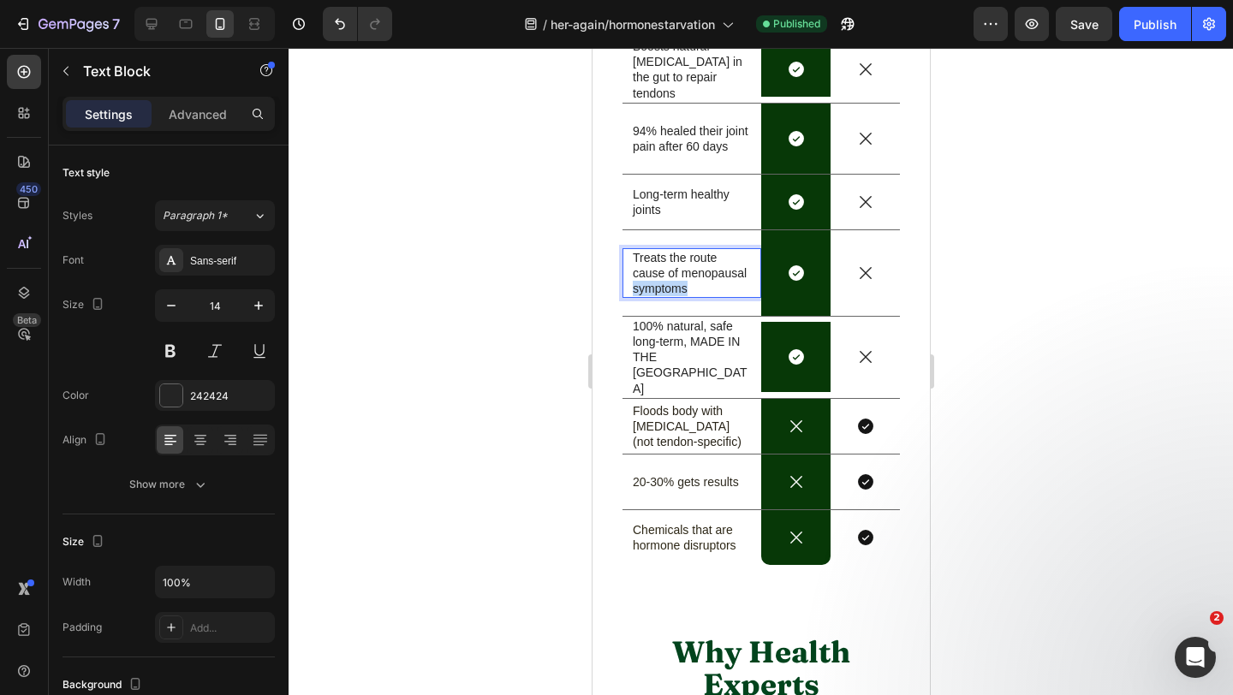
click at [662, 290] on p "Treats the route cause of menopausal symptoms" at bounding box center [691, 273] width 118 height 47
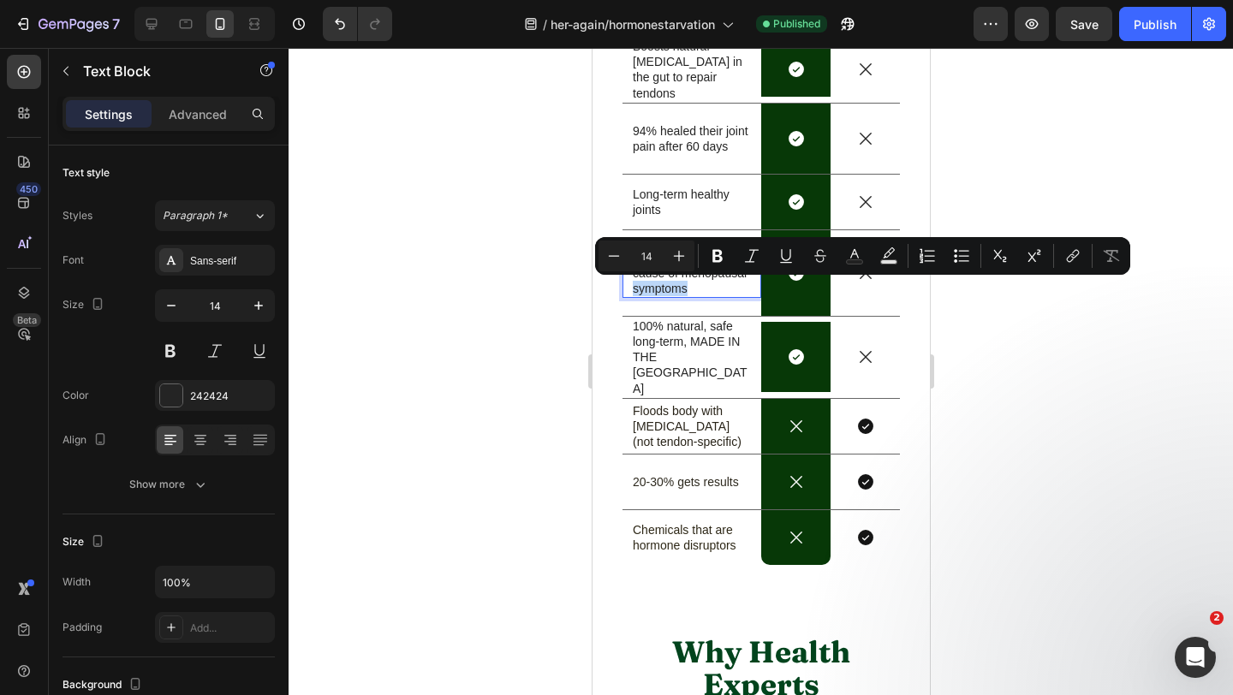
click at [702, 290] on p "Treats the route cause of menopausal symptoms" at bounding box center [691, 273] width 118 height 47
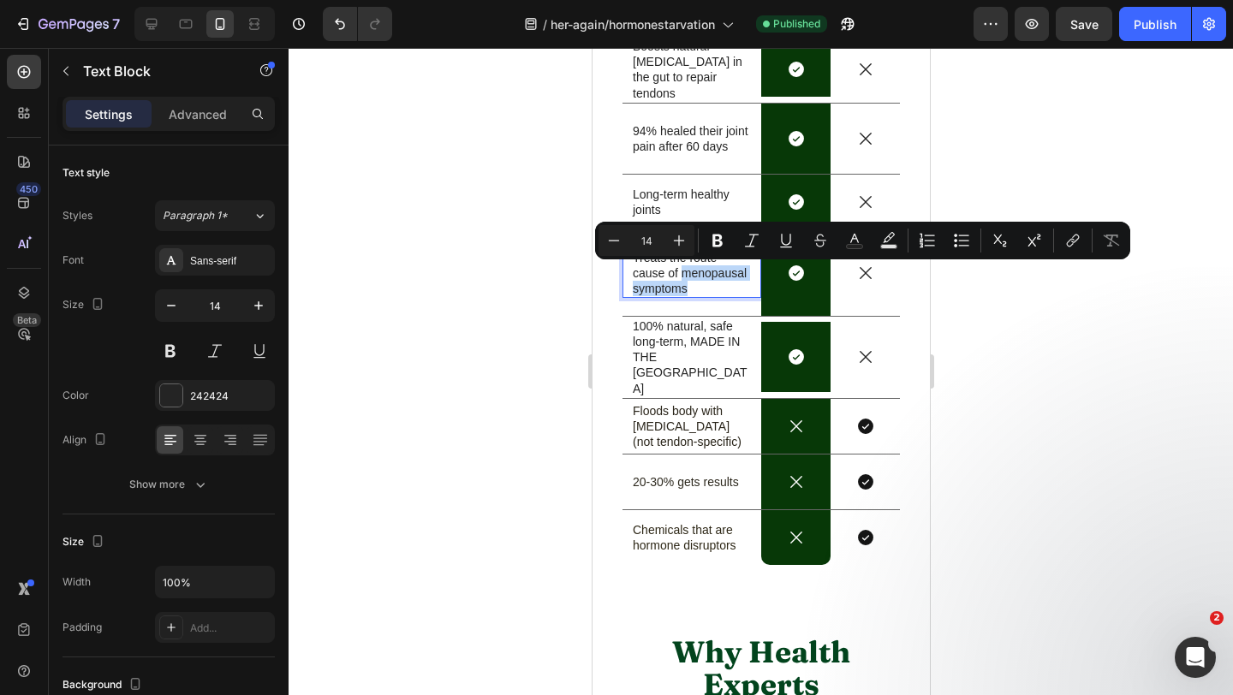
drag, startPoint x: 702, startPoint y: 290, endPoint x: 681, endPoint y: 278, distance: 24.5
click at [681, 278] on p "Treats the route cause of menopausal symptoms" at bounding box center [691, 273] width 118 height 47
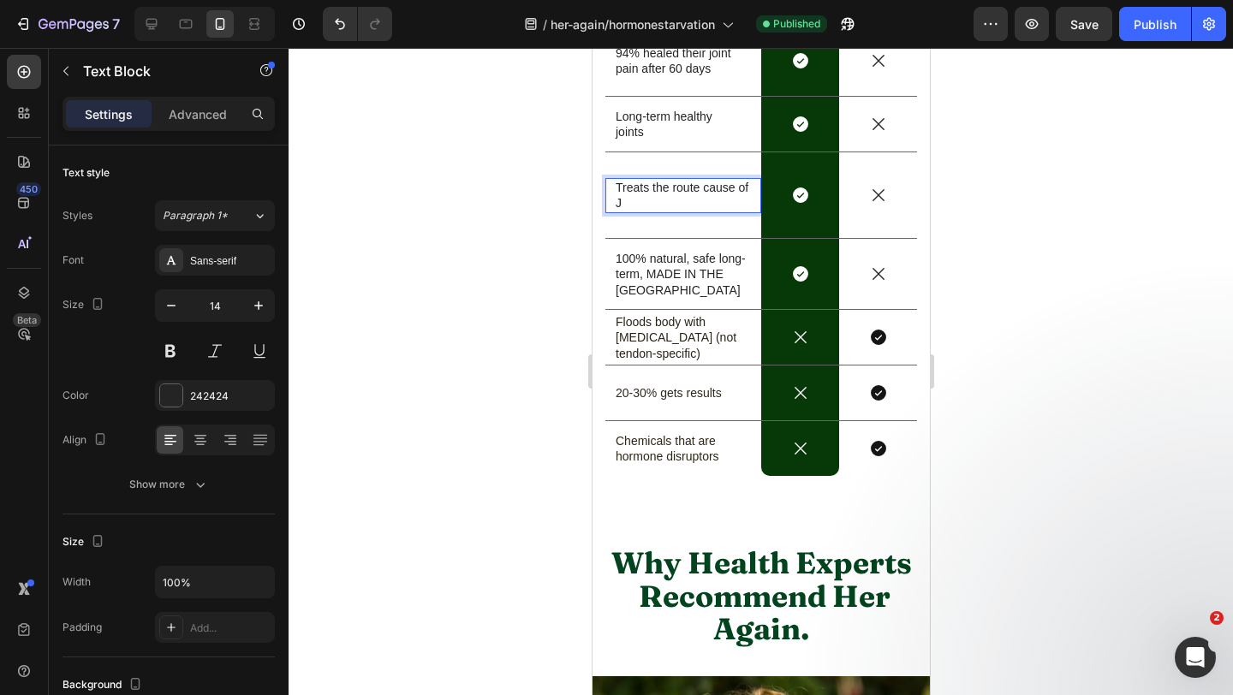
scroll to position [7101, 0]
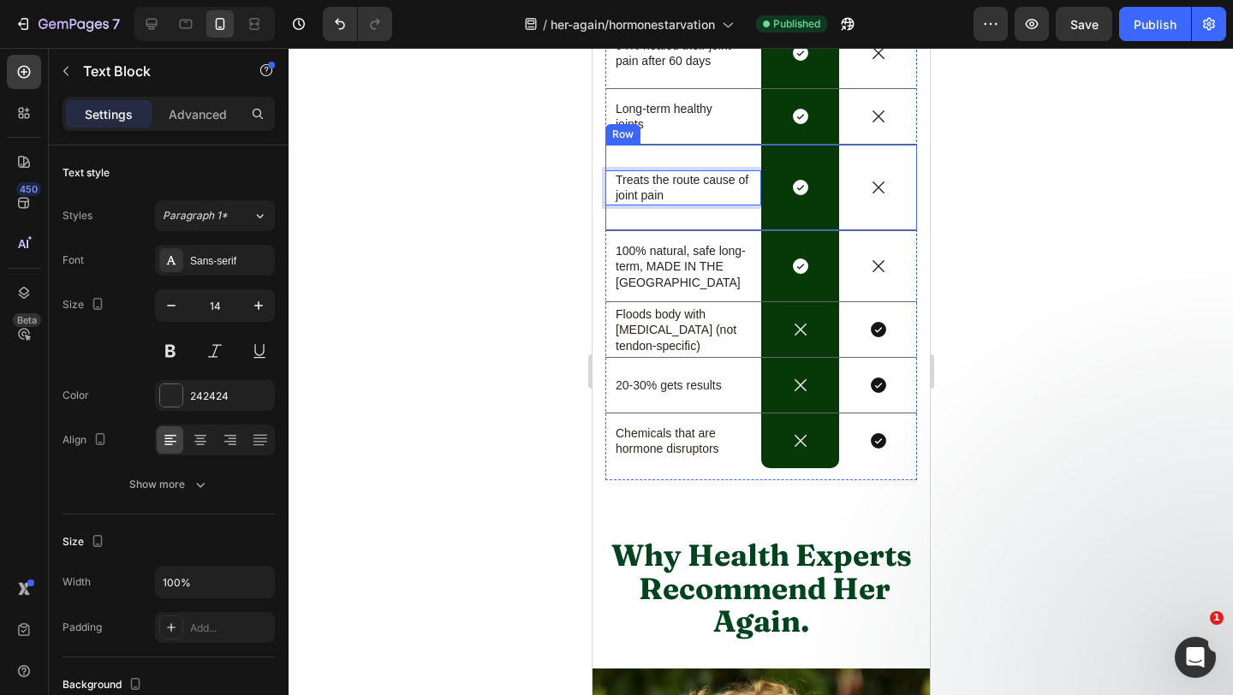
click at [1023, 277] on div at bounding box center [761, 371] width 945 height 647
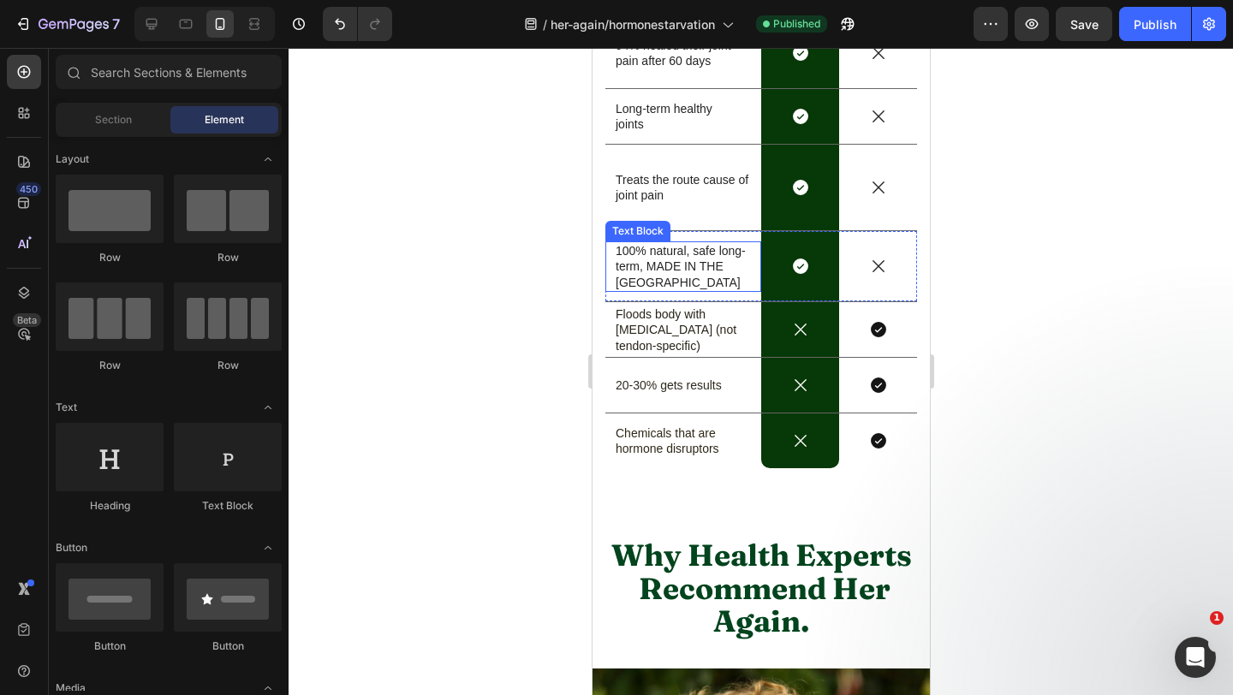
scroll to position [7110, 0]
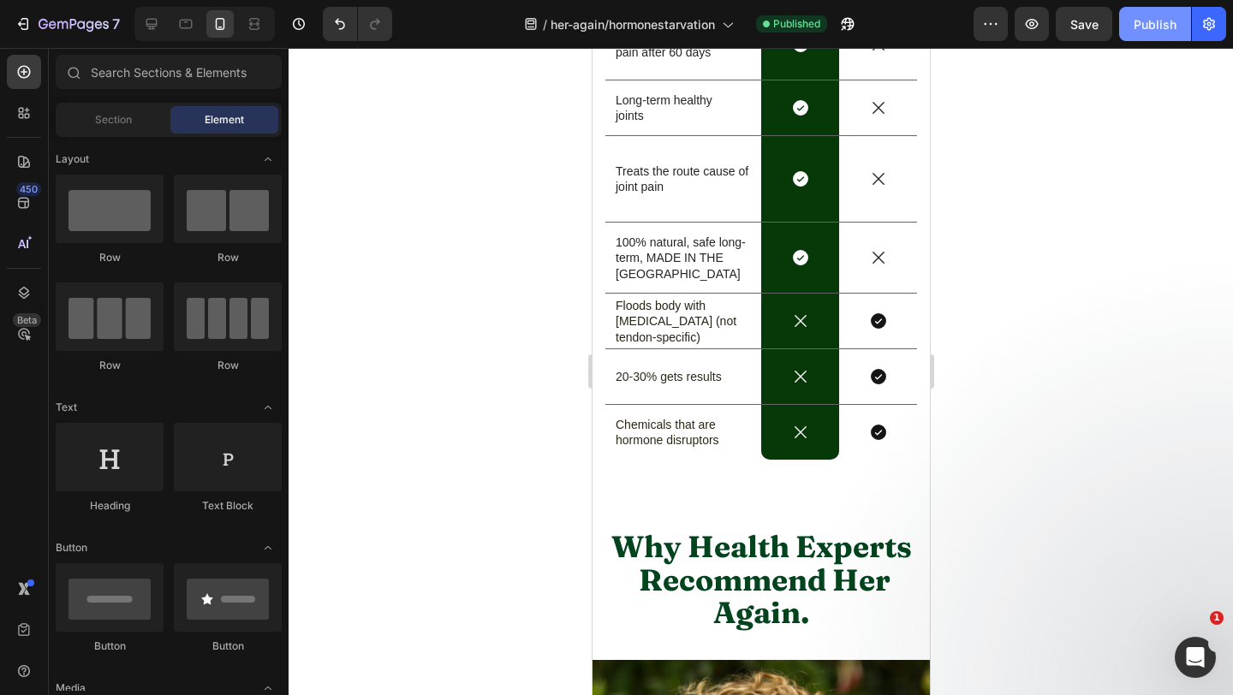
click at [1149, 32] on div "Publish" at bounding box center [1155, 24] width 43 height 18
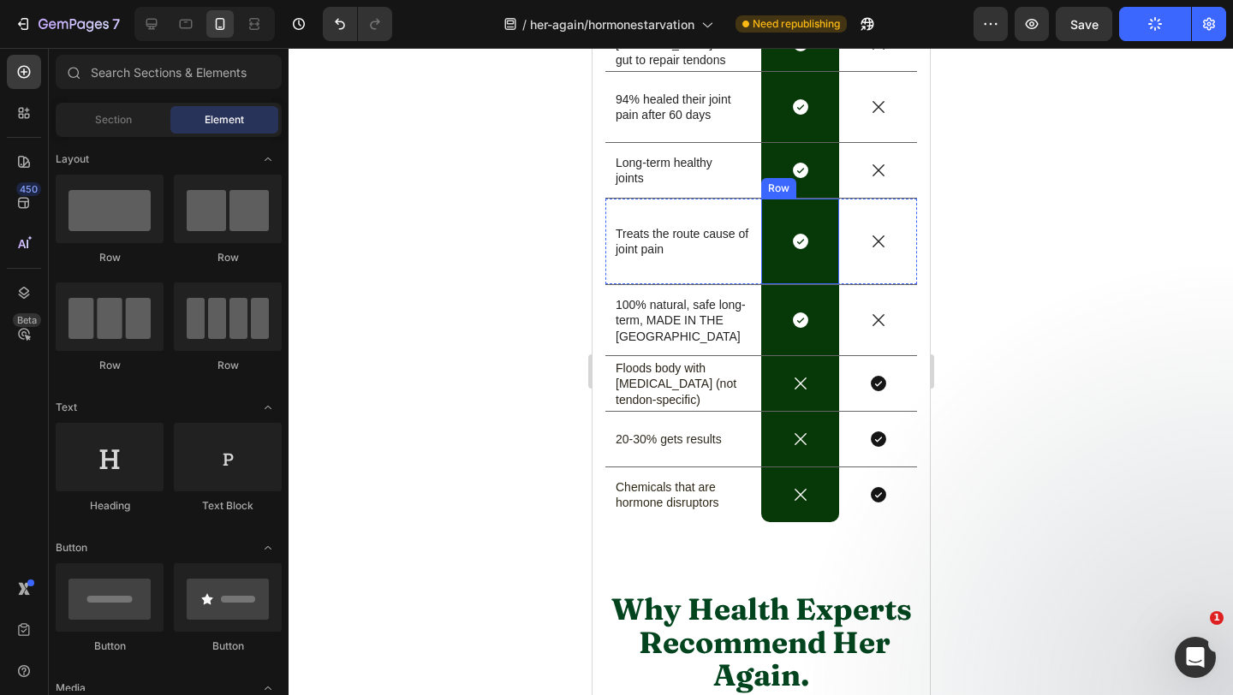
scroll to position [7028, 0]
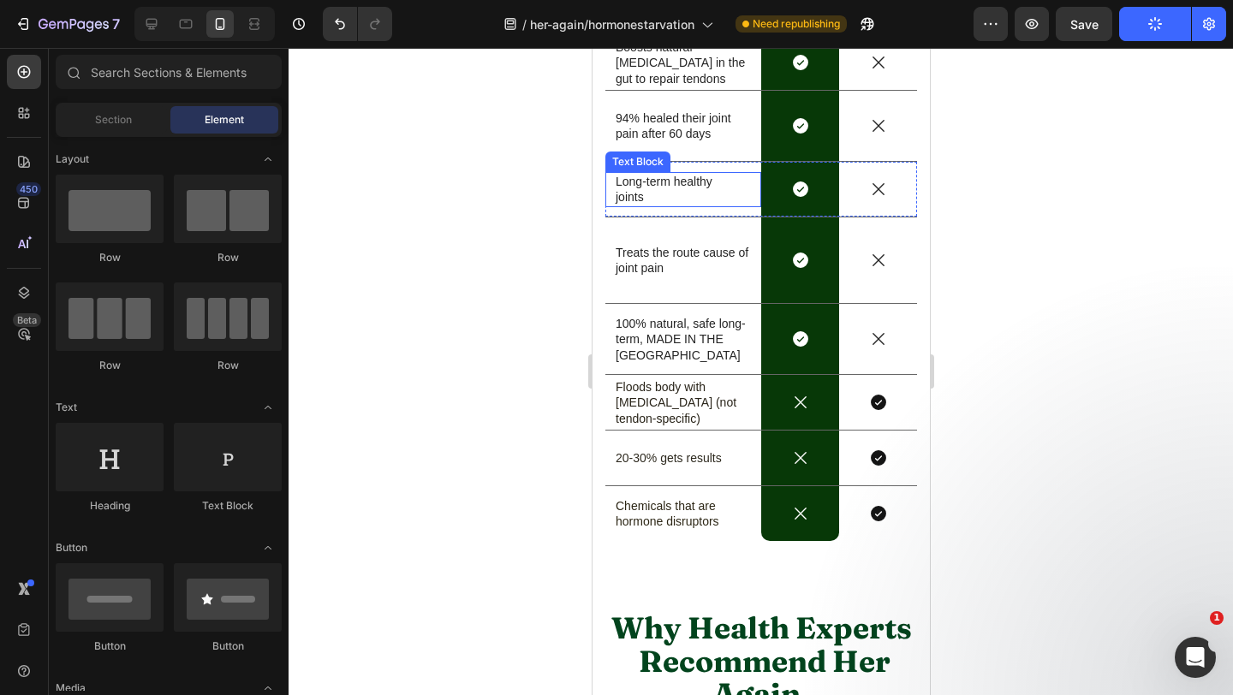
click at [672, 189] on p "Long-term healthy" at bounding box center [682, 181] width 135 height 15
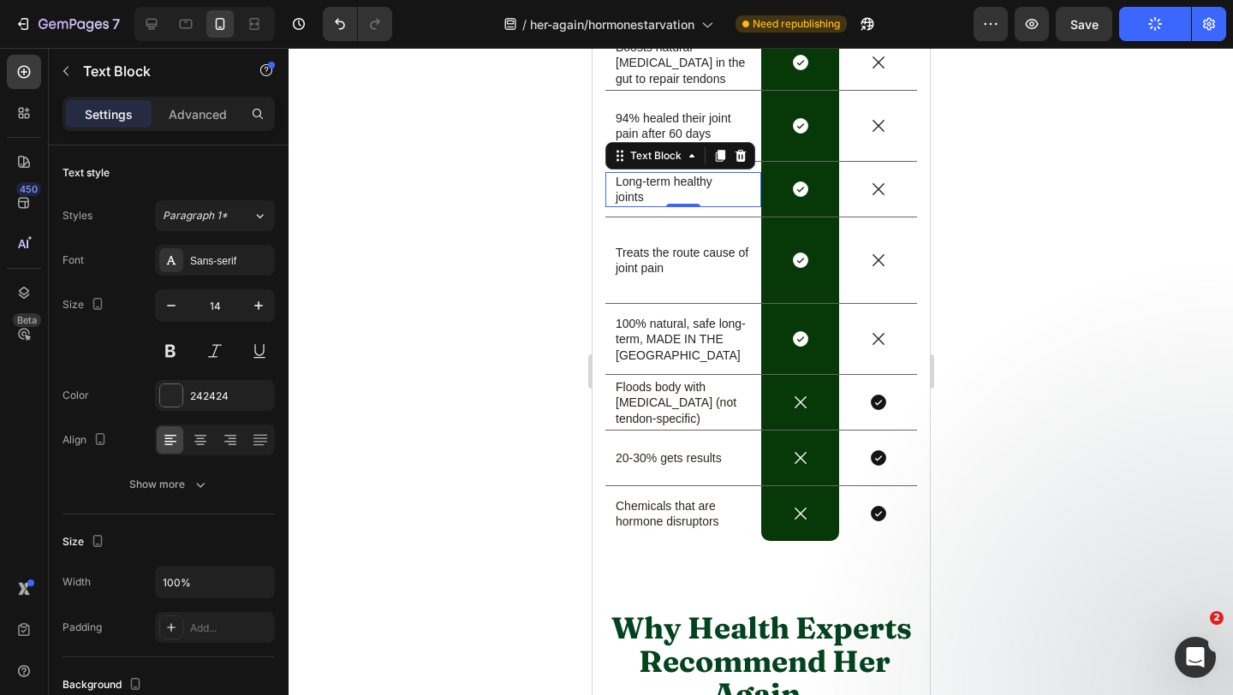
click at [672, 189] on p "Long-term healthy" at bounding box center [682, 181] width 135 height 15
click at [636, 205] on p "joints" at bounding box center [682, 196] width 135 height 15
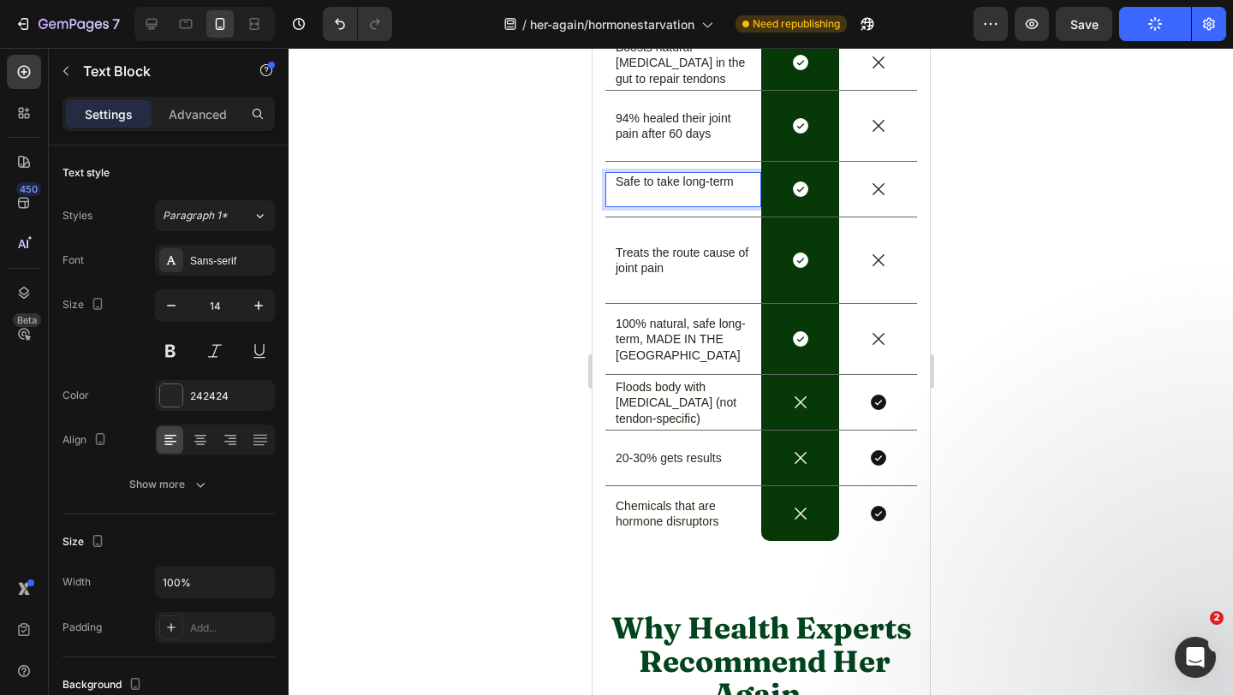
scroll to position [7036, 0]
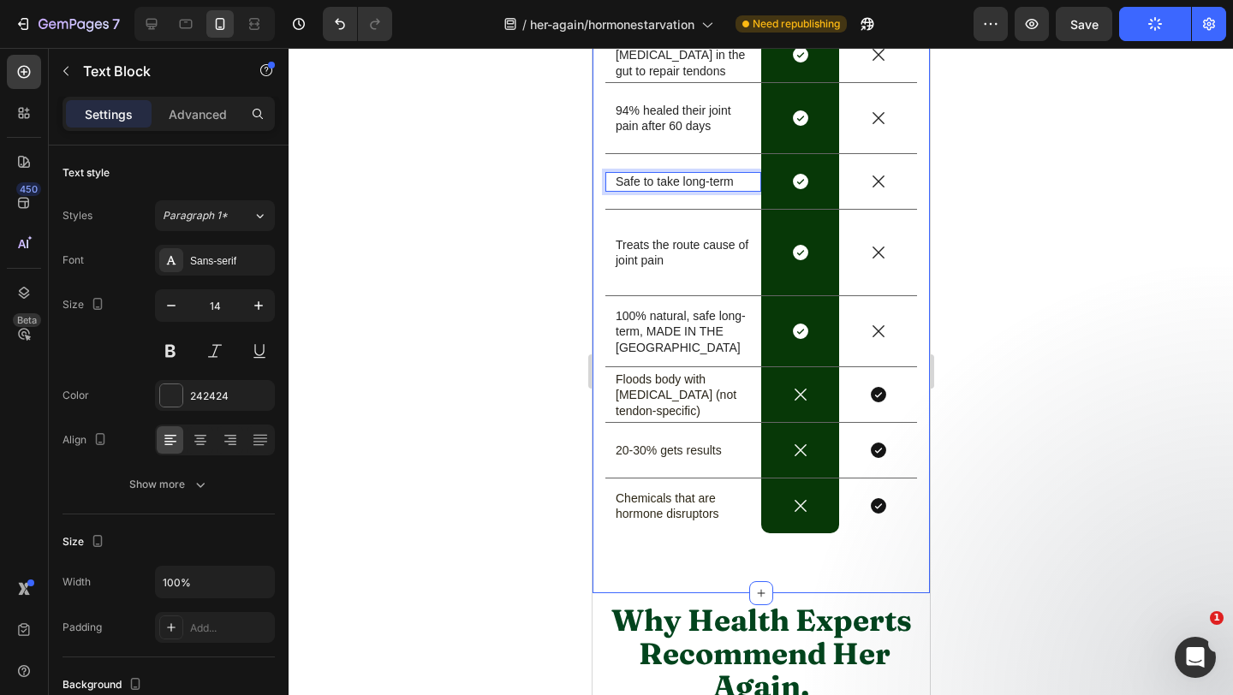
click at [534, 278] on div at bounding box center [761, 371] width 945 height 647
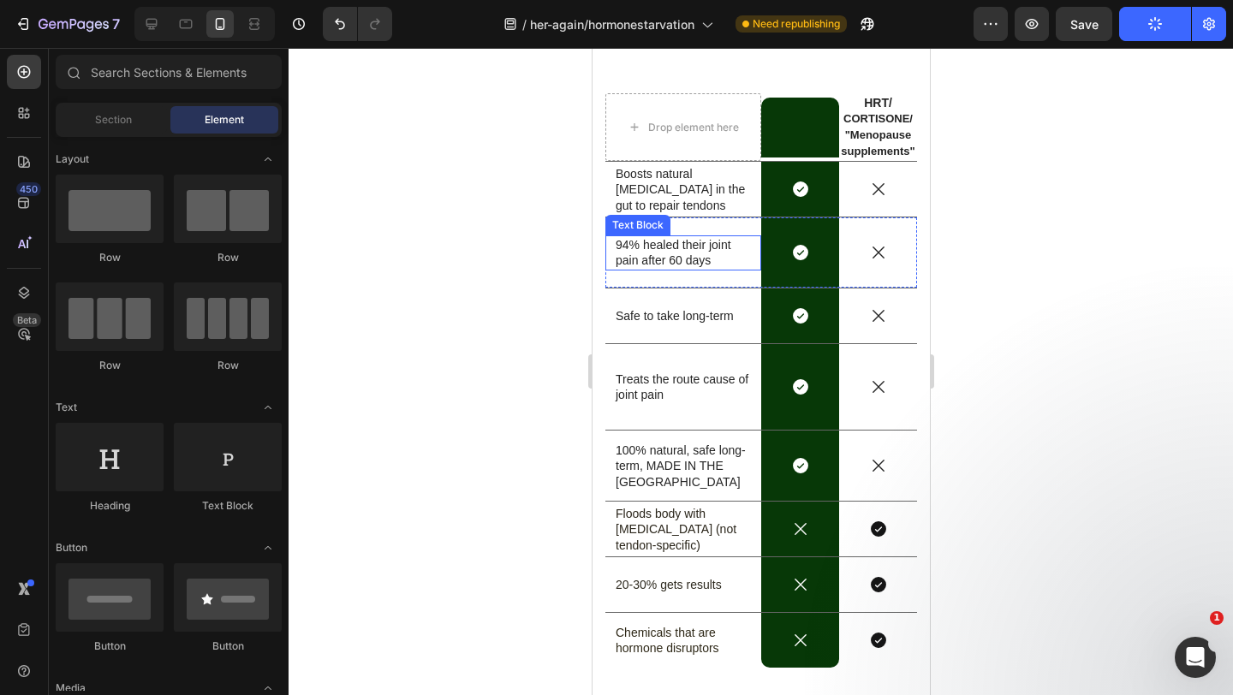
scroll to position [6869, 0]
